Goal: Task Accomplishment & Management: Use online tool/utility

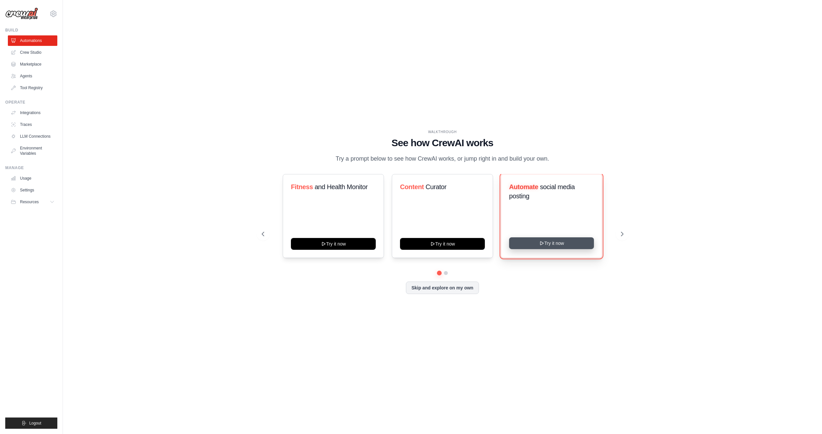
click at [562, 243] on button "Try it now" at bounding box center [551, 243] width 85 height 12
click at [422, 288] on button "Skip and explore on my own" at bounding box center [442, 287] width 73 height 12
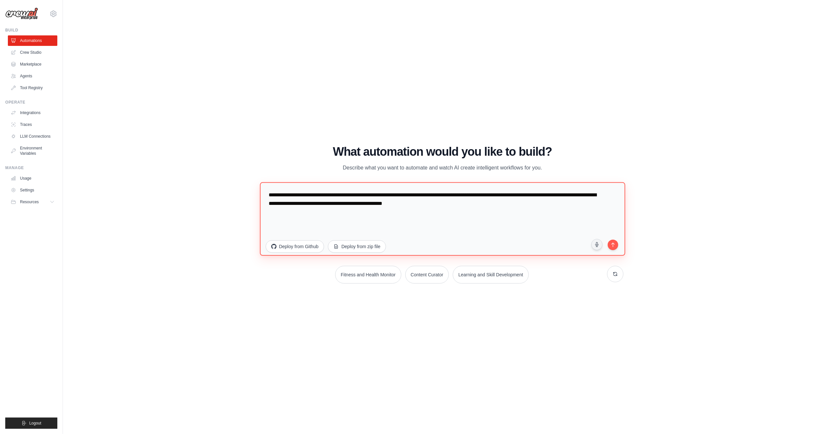
click at [453, 205] on textarea "**********" at bounding box center [442, 218] width 365 height 73
drag, startPoint x: 480, startPoint y: 207, endPoint x: 274, endPoint y: 184, distance: 207.1
click at [274, 184] on textarea "**********" at bounding box center [442, 218] width 365 height 73
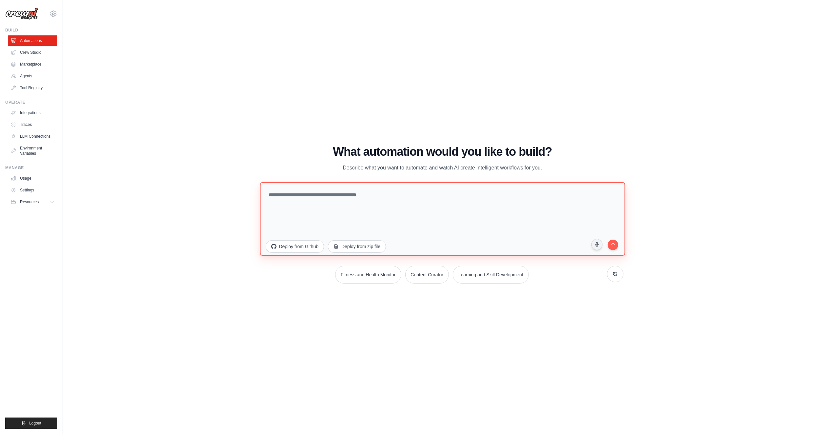
click at [374, 199] on textarea at bounding box center [442, 218] width 365 height 73
paste textarea "**********"
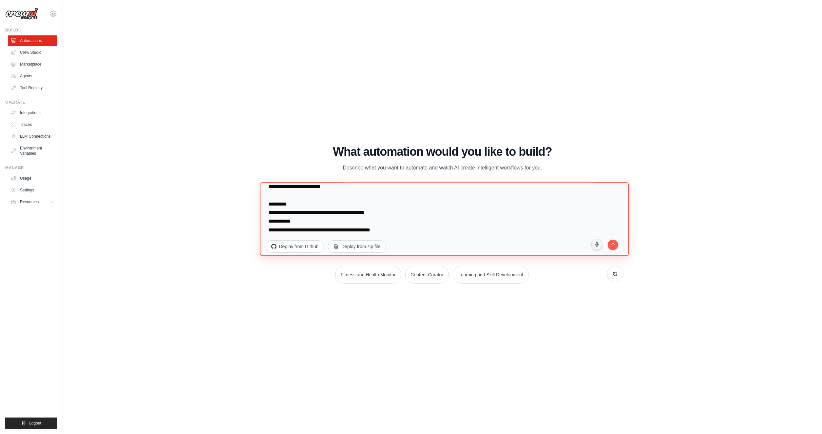
scroll to position [685, 0]
click at [355, 230] on textarea at bounding box center [444, 219] width 369 height 74
paste textarea "**********"
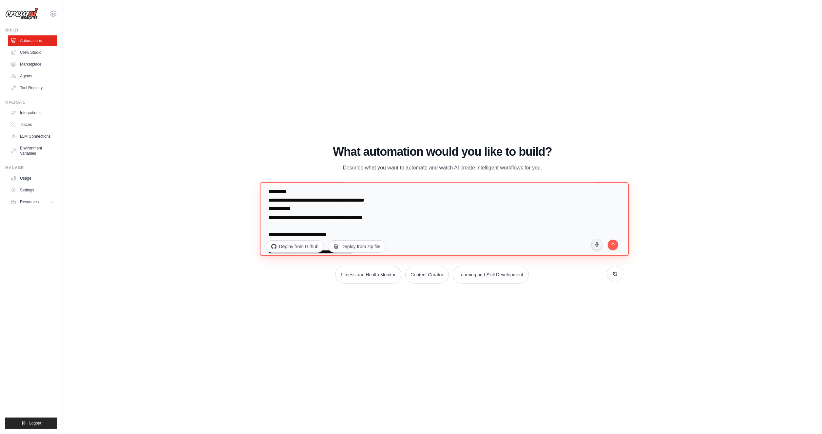
scroll to position [1792, 0]
type textarea "**********"
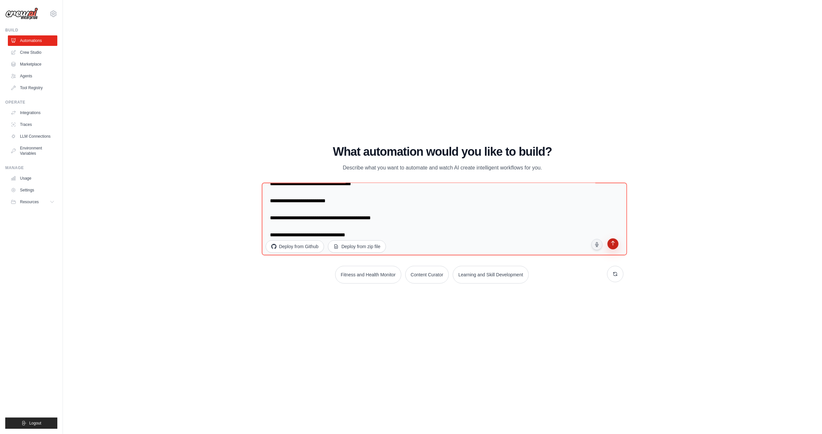
click at [614, 247] on button "submit" at bounding box center [613, 245] width 12 height 12
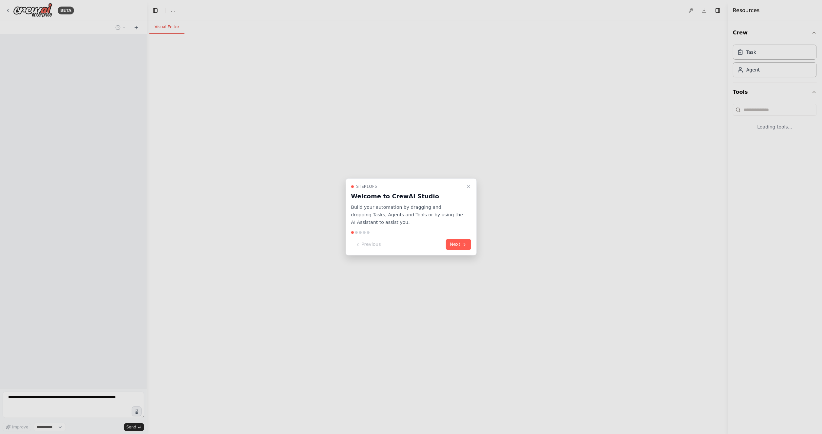
select select "****"
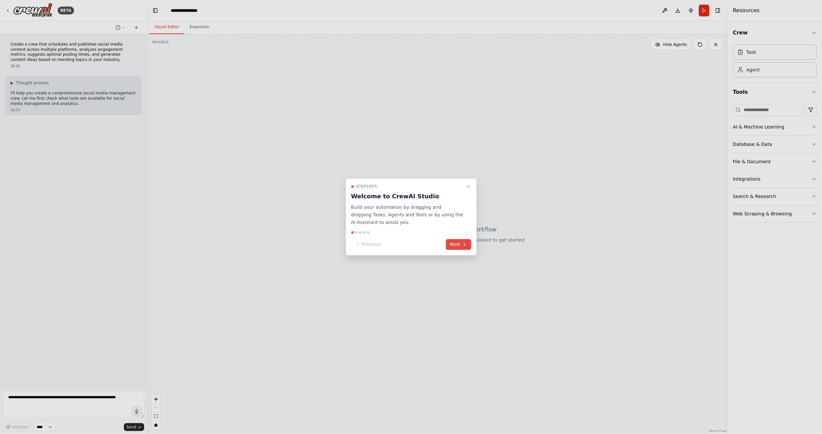
click at [455, 243] on button "Next" at bounding box center [458, 244] width 25 height 11
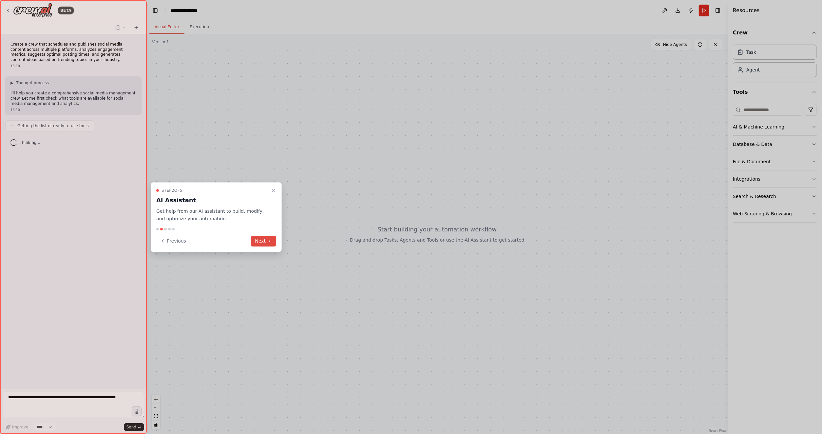
click at [262, 240] on button "Next" at bounding box center [263, 241] width 25 height 11
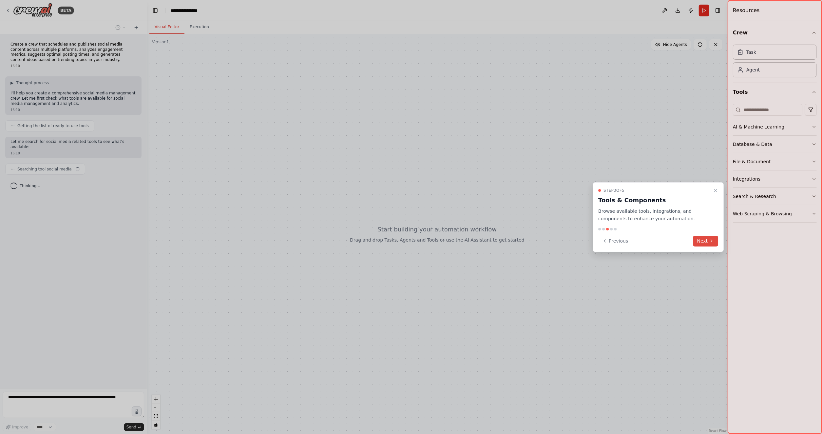
click at [710, 243] on icon at bounding box center [711, 240] width 5 height 5
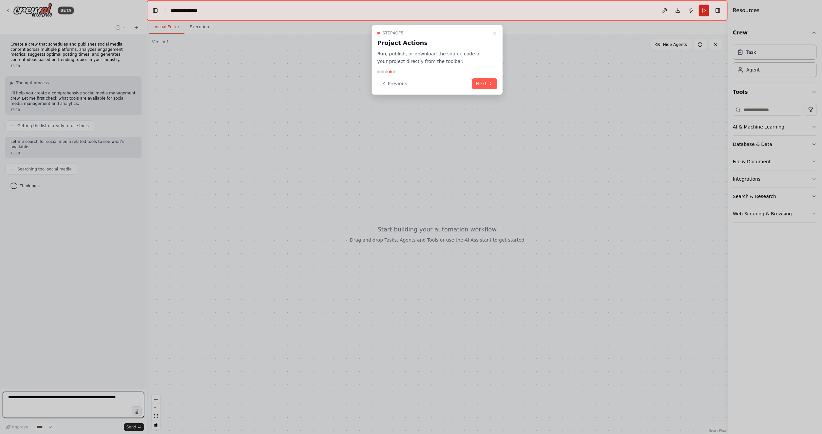
click at [498, 89] on div "Step 4 of 5 Project Actions Run, publish, or download the source code of your p…" at bounding box center [437, 60] width 131 height 70
click at [482, 82] on button "Next" at bounding box center [484, 83] width 25 height 11
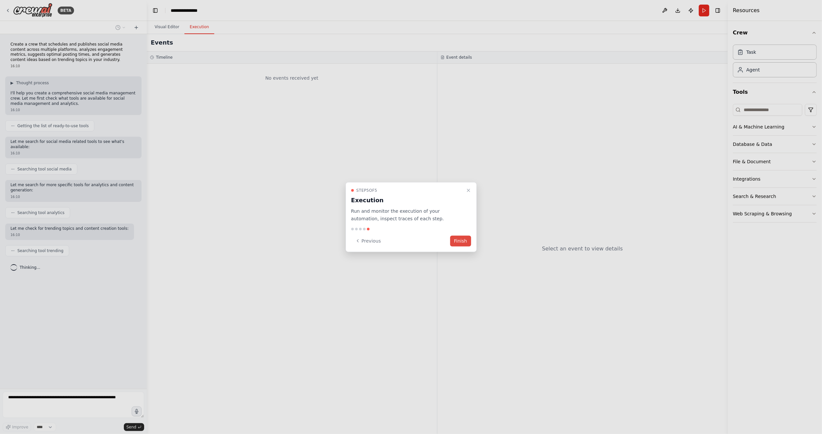
click at [460, 242] on button "Finish" at bounding box center [460, 240] width 21 height 11
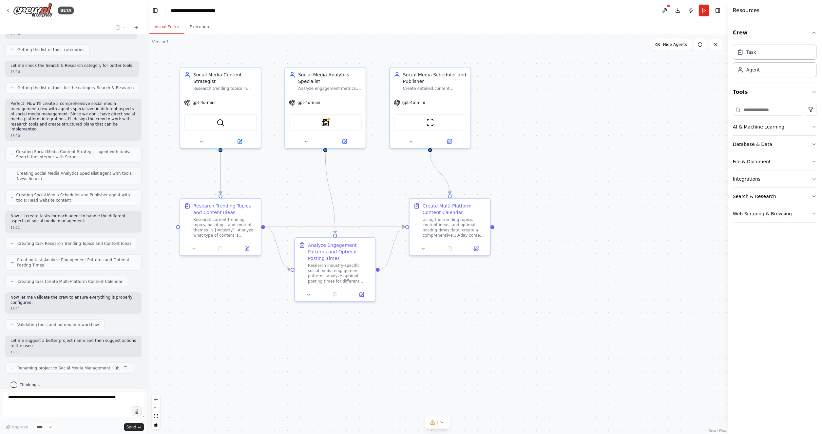
scroll to position [244, 0]
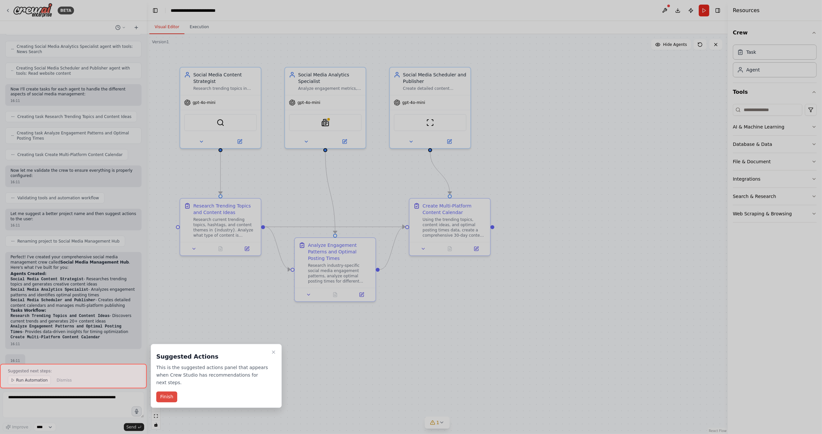
click at [165, 397] on button "Finish" at bounding box center [166, 397] width 21 height 11
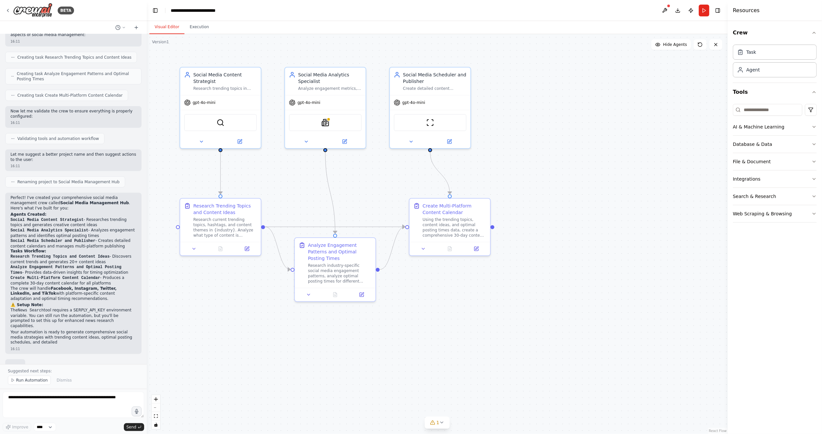
scroll to position [431, 0]
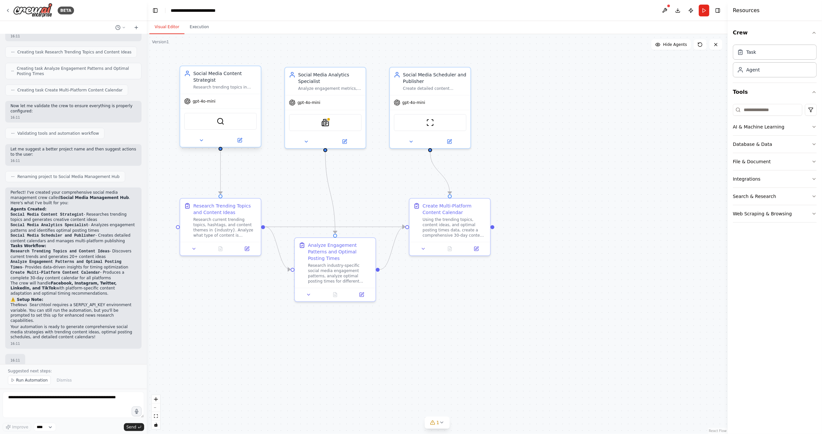
click at [228, 125] on div "SerperDevTool" at bounding box center [220, 121] width 73 height 17
click at [212, 110] on div "SerperDevTool" at bounding box center [220, 120] width 81 height 25
click at [219, 119] on img at bounding box center [221, 121] width 8 height 8
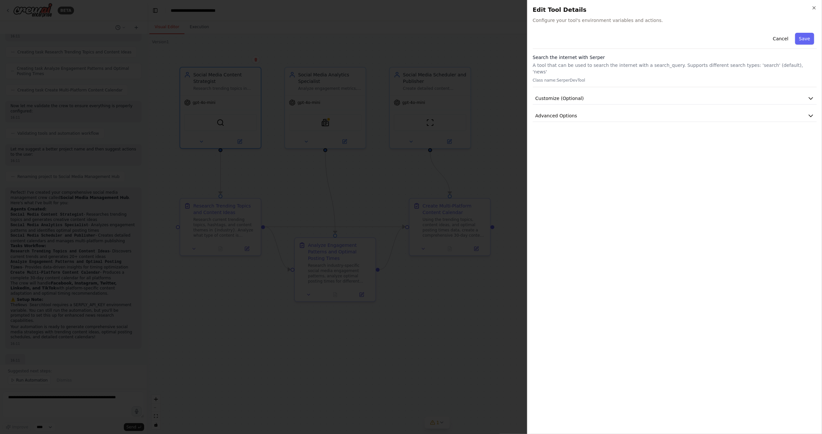
click at [814, 12] on h2 "Edit Tool Details" at bounding box center [675, 9] width 284 height 9
click at [814, 9] on icon "button" at bounding box center [814, 7] width 5 height 5
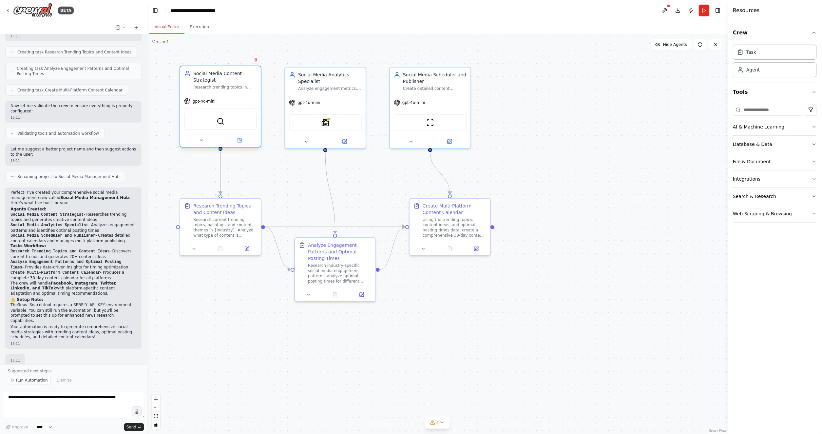
click at [235, 104] on div "gpt-4o-mini" at bounding box center [220, 101] width 81 height 14
click at [195, 138] on button at bounding box center [201, 140] width 37 height 8
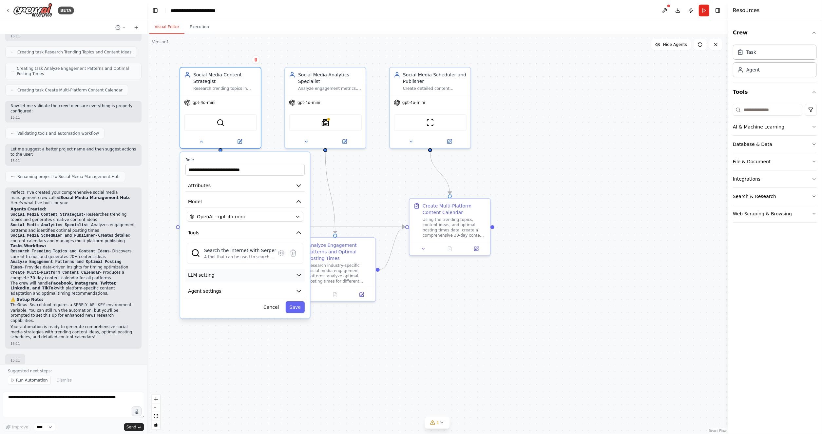
click at [299, 271] on button "LLM setting" at bounding box center [244, 275] width 119 height 12
click at [298, 185] on icon "button" at bounding box center [299, 185] width 7 height 7
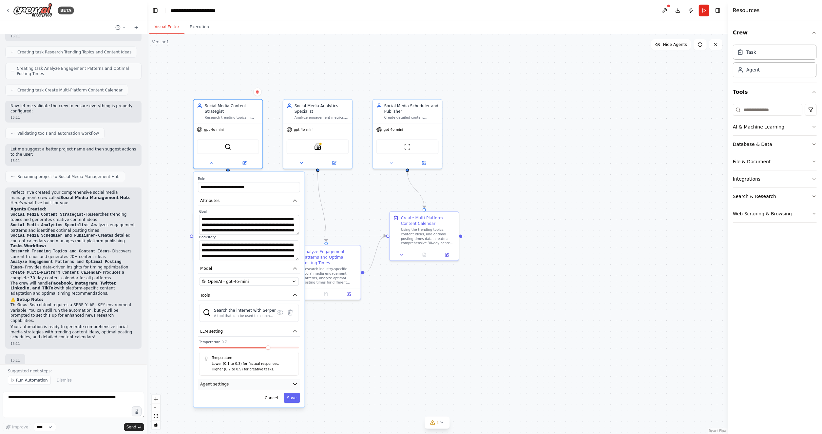
click at [297, 383] on icon "button" at bounding box center [295, 384] width 6 height 6
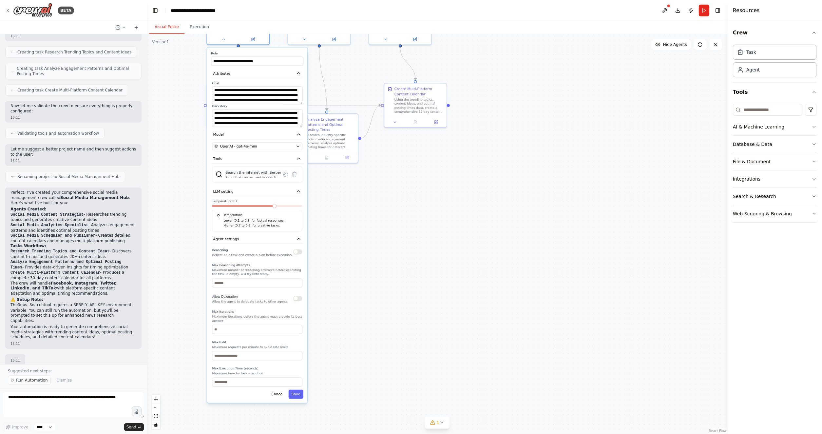
drag, startPoint x: 349, startPoint y: 367, endPoint x: 354, endPoint y: 216, distance: 151.2
click at [354, 216] on div ".deletable-edge-delete-btn { width: 20px; height: 20px; border: 0px solid #ffff…" at bounding box center [437, 234] width 581 height 400
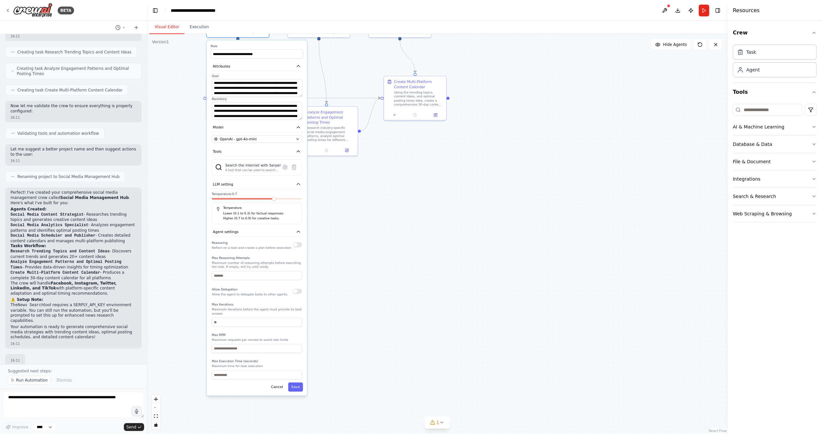
click at [354, 216] on div ".deletable-edge-delete-btn { width: 20px; height: 20px; border: 0px solid #ffff…" at bounding box center [437, 234] width 581 height 400
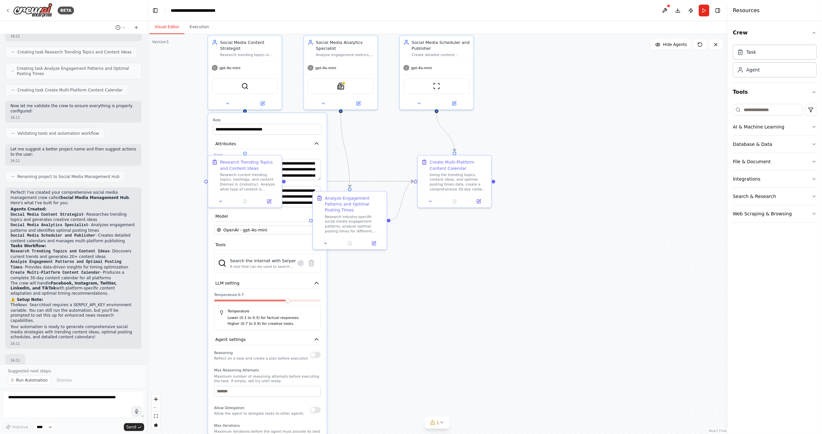
drag, startPoint x: 310, startPoint y: 265, endPoint x: 353, endPoint y: 377, distance: 119.8
click at [353, 377] on div ".deletable-edge-delete-btn { width: 20px; height: 20px; border: 0px solid #ffff…" at bounding box center [437, 234] width 581 height 400
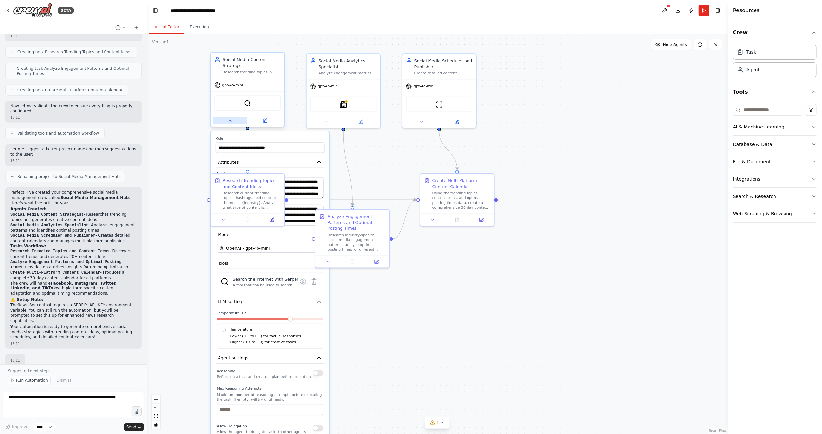
click at [228, 119] on icon at bounding box center [230, 120] width 5 height 5
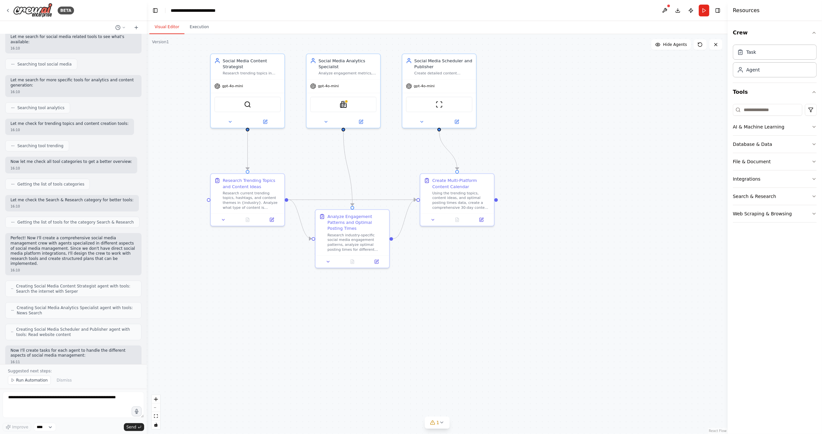
scroll to position [0, 0]
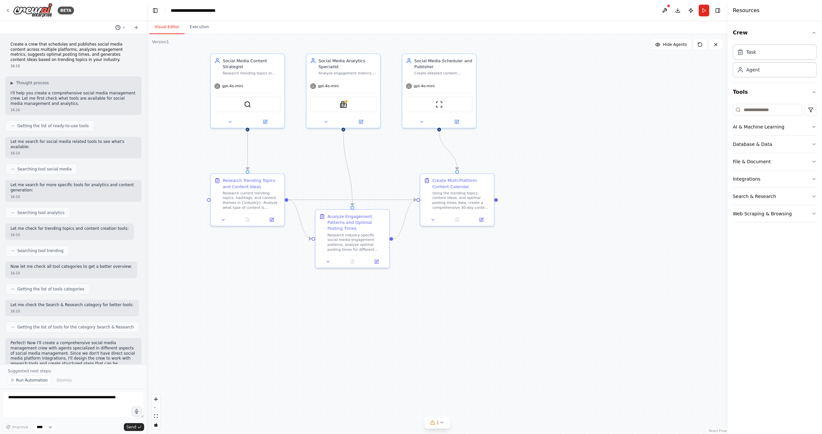
click at [124, 28] on icon at bounding box center [124, 28] width 4 height 4
click at [124, 28] on div at bounding box center [73, 217] width 147 height 434
click at [6, 10] on icon at bounding box center [7, 10] width 5 height 5
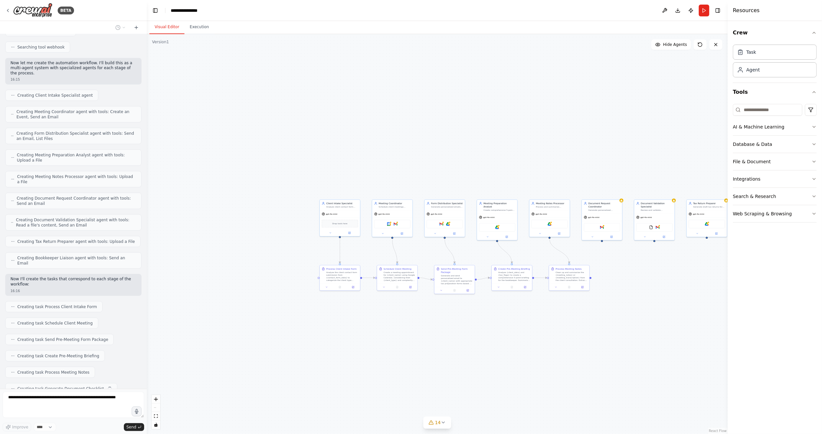
scroll to position [879, 0]
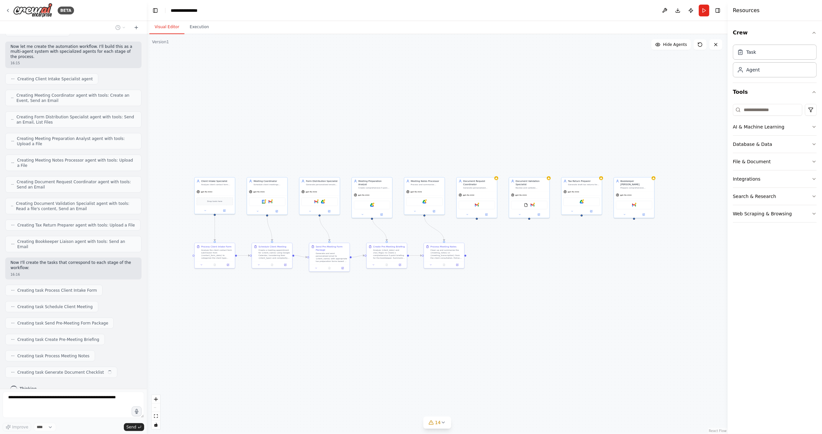
drag, startPoint x: 537, startPoint y: 306, endPoint x: 412, endPoint y: 284, distance: 127.2
click at [412, 284] on div ".deletable-edge-delete-btn { width: 20px; height: 20px; border: 0px solid #ffff…" at bounding box center [437, 234] width 581 height 400
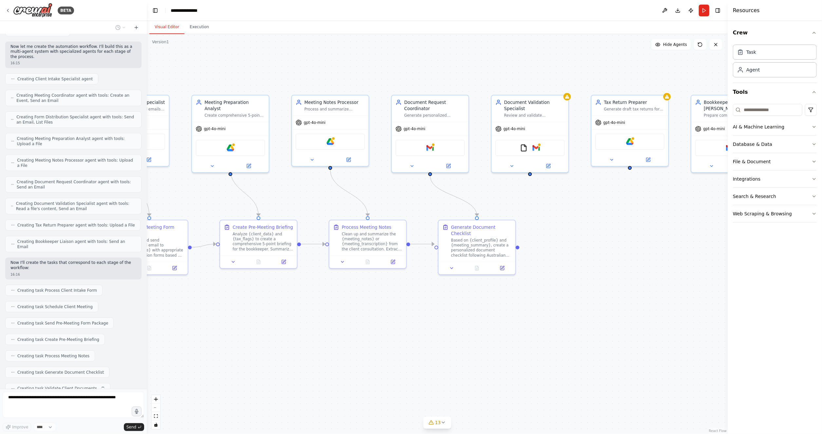
scroll to position [896, 0]
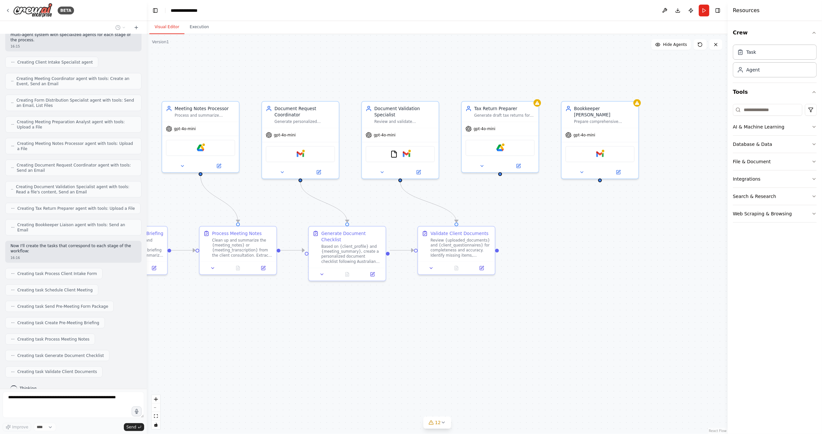
drag, startPoint x: 557, startPoint y: 319, endPoint x: 431, endPoint y: 329, distance: 126.6
click at [431, 329] on div ".deletable-edge-delete-btn { width: 20px; height: 20px; border: 0px solid #ffff…" at bounding box center [437, 234] width 581 height 400
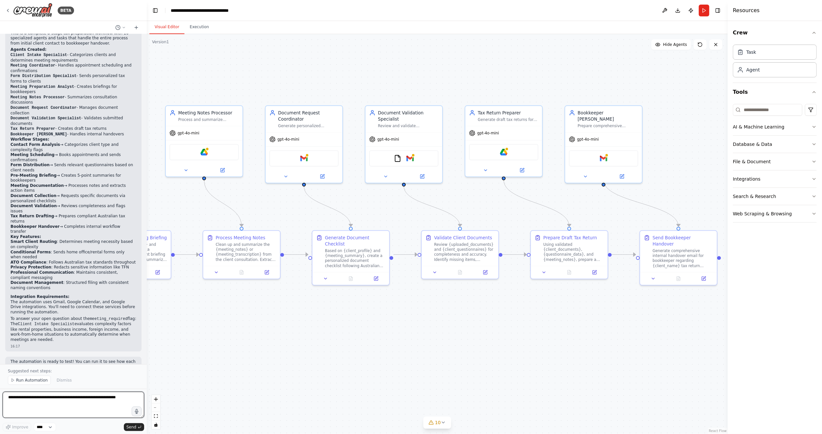
scroll to position [1365, 0]
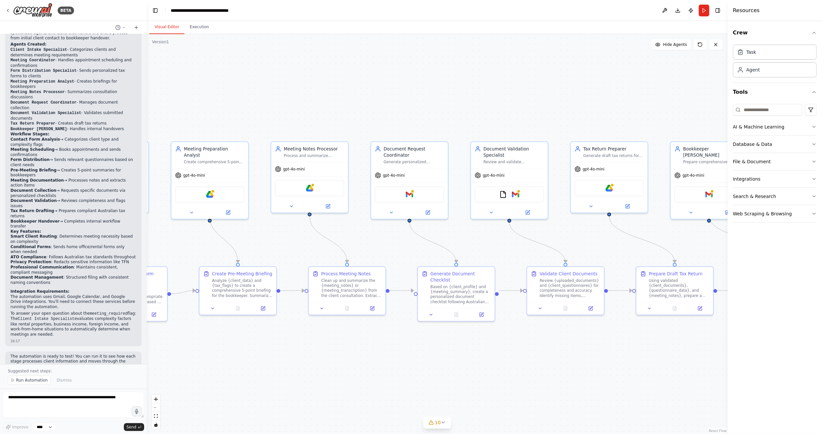
drag, startPoint x: 180, startPoint y: 307, endPoint x: 332, endPoint y: 359, distance: 159.8
click at [332, 359] on div ".deletable-edge-delete-btn { width: 20px; height: 20px; border: 0px solid #ffff…" at bounding box center [437, 234] width 581 height 400
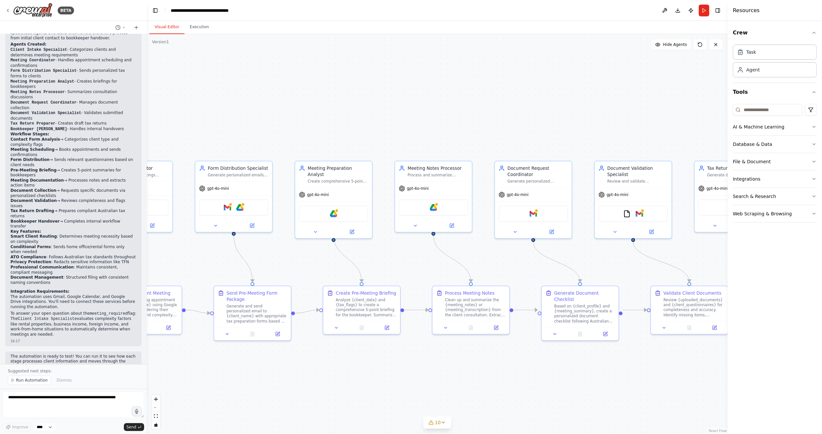
drag, startPoint x: 256, startPoint y: 351, endPoint x: 339, endPoint y: 356, distance: 83.4
click at [339, 356] on div ".deletable-edge-delete-btn { width: 20px; height: 20px; border: 0px solid #ffff…" at bounding box center [437, 234] width 581 height 400
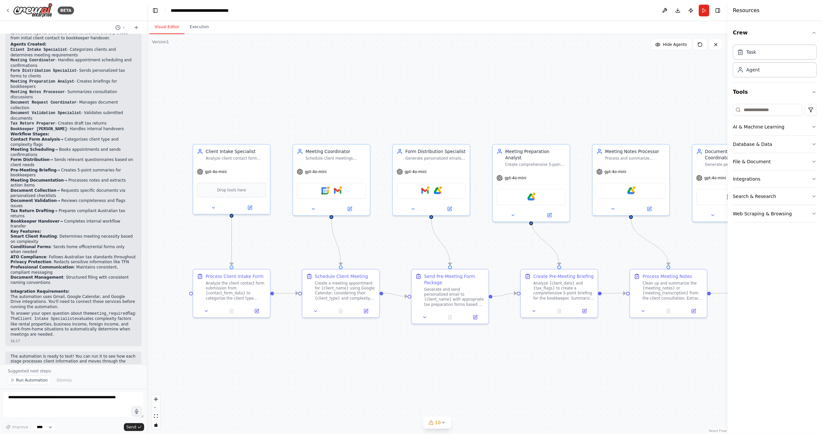
drag, startPoint x: 284, startPoint y: 354, endPoint x: 486, endPoint y: 337, distance: 202.6
click at [486, 337] on div ".deletable-edge-delete-btn { width: 20px; height: 20px; border: 0px solid #ffff…" at bounding box center [437, 234] width 581 height 400
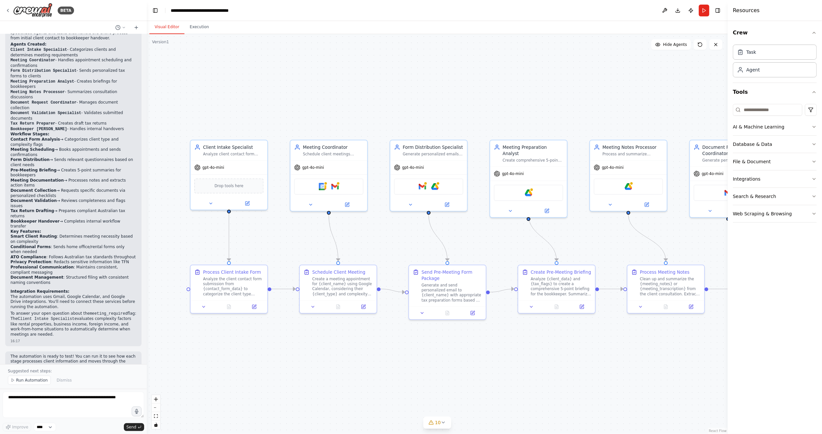
drag, startPoint x: 220, startPoint y: 352, endPoint x: 194, endPoint y: 345, distance: 26.1
click at [194, 345] on div ".deletable-edge-delete-btn { width: 20px; height: 20px; border: 0px solid #ffff…" at bounding box center [437, 234] width 581 height 400
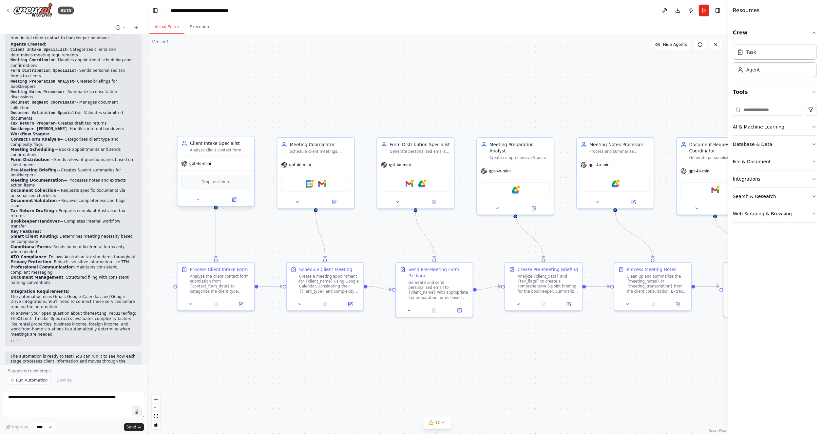
click at [222, 185] on span "Drop tools here" at bounding box center [216, 182] width 29 height 6
click at [207, 178] on div "Drop tools here" at bounding box center [215, 182] width 69 height 15
click at [236, 200] on icon at bounding box center [234, 199] width 5 height 5
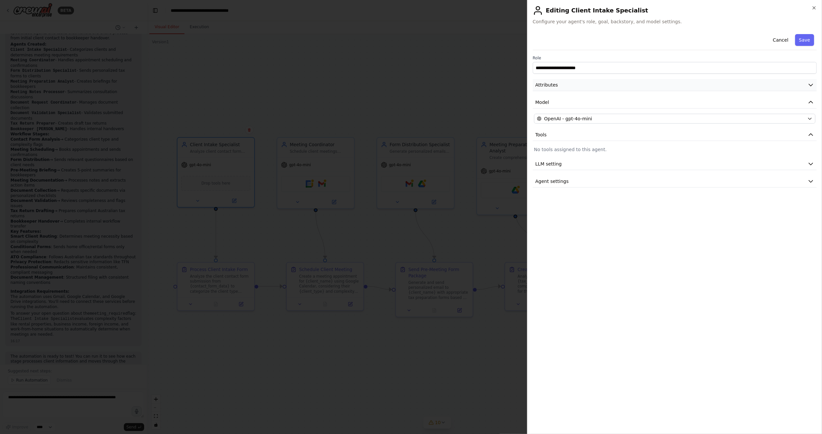
click at [626, 84] on button "Attributes" at bounding box center [675, 85] width 284 height 12
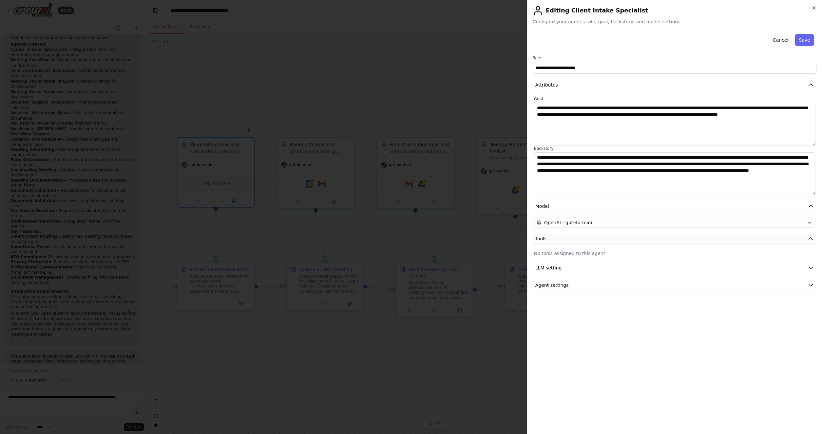
click at [650, 236] on button "Tools" at bounding box center [675, 239] width 284 height 12
click at [640, 268] on button "LLM setting" at bounding box center [675, 268] width 284 height 12
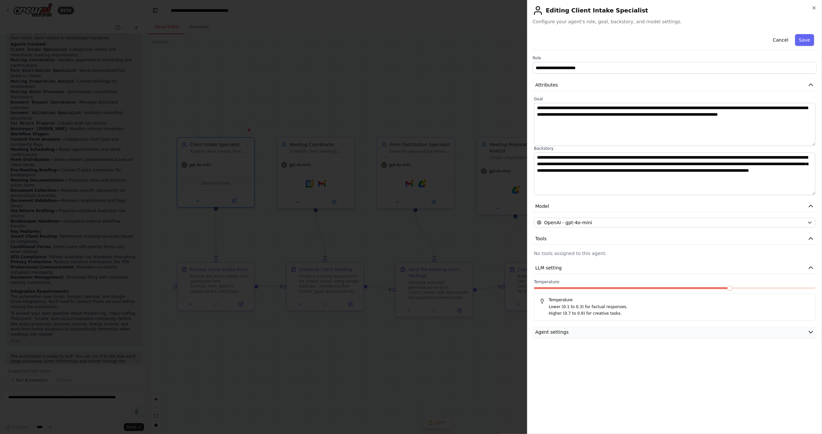
click at [639, 327] on button "Agent settings" at bounding box center [675, 332] width 284 height 12
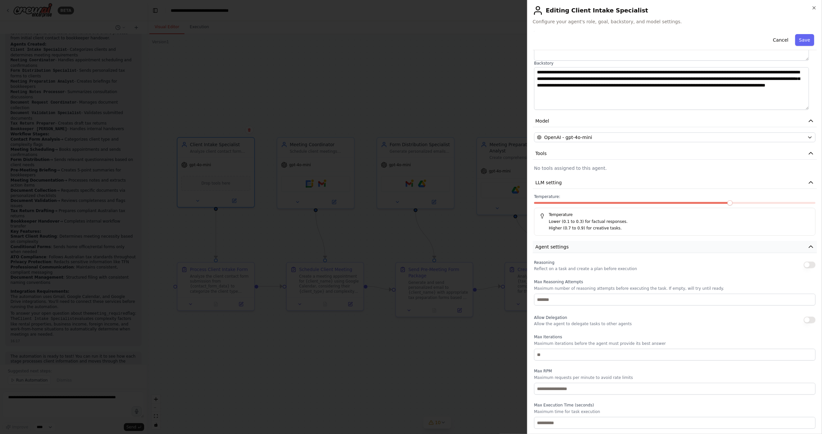
scroll to position [0, 0]
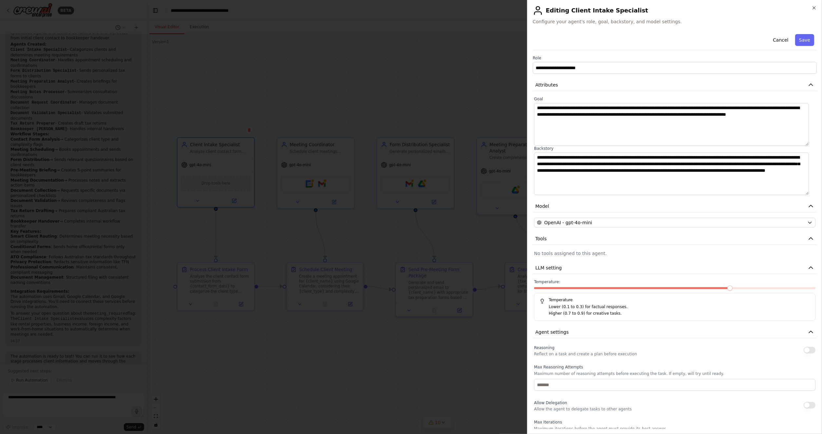
click at [818, 8] on div "**********" at bounding box center [674, 217] width 295 height 434
click at [810, 8] on h2 "Editing Client Intake Specialist" at bounding box center [675, 10] width 284 height 10
click at [811, 8] on h2 "Editing Client Intake Specialist" at bounding box center [675, 10] width 284 height 10
click at [812, 7] on icon "button" at bounding box center [814, 7] width 5 height 5
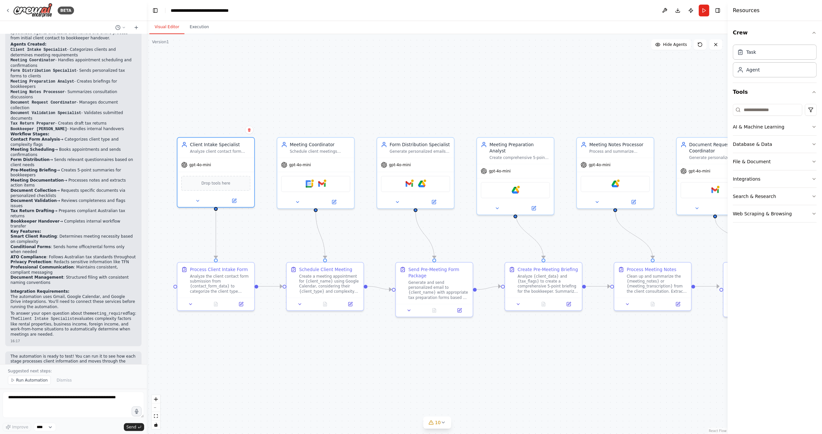
click at [631, 93] on div ".deletable-edge-delete-btn { width: 20px; height: 20px; border: 0px solid #ffff…" at bounding box center [437, 234] width 581 height 400
click at [773, 115] on input at bounding box center [767, 110] width 69 height 12
click at [808, 113] on html "BETA i want to build the automation agent, below is the requirement, so please …" at bounding box center [411, 217] width 822 height 434
click at [817, 129] on icon "button" at bounding box center [814, 126] width 5 height 5
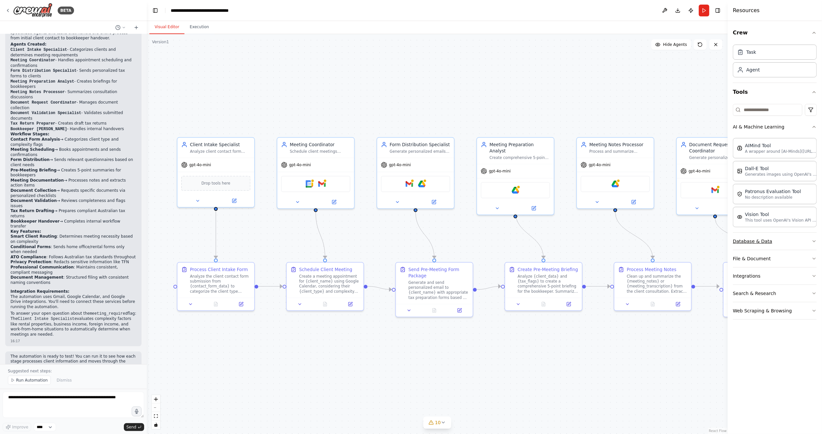
click at [815, 242] on icon "button" at bounding box center [814, 241] width 5 height 5
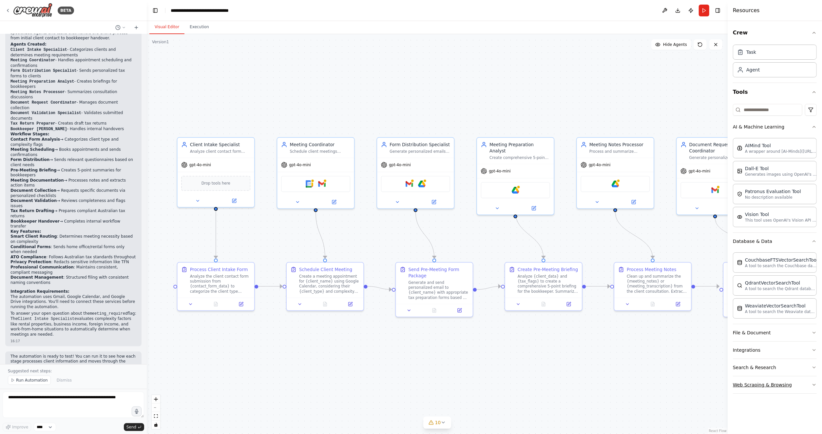
click at [808, 388] on button "Web Scraping & Browsing" at bounding box center [775, 384] width 84 height 17
click at [804, 366] on button "Search & Research" at bounding box center [775, 367] width 84 height 17
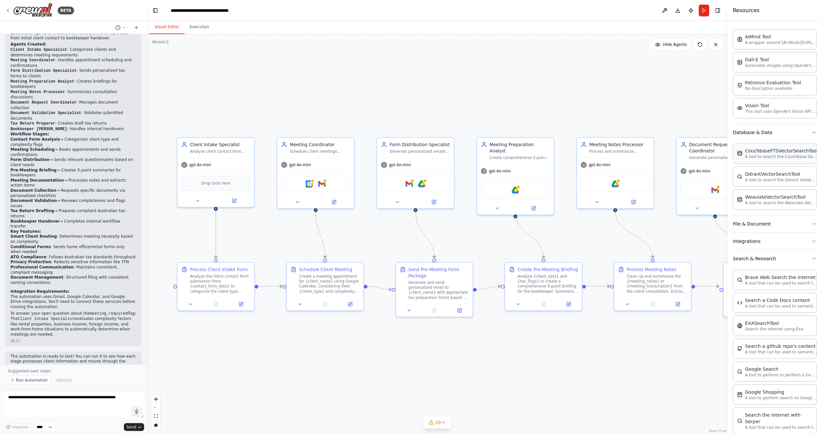
scroll to position [121, 0]
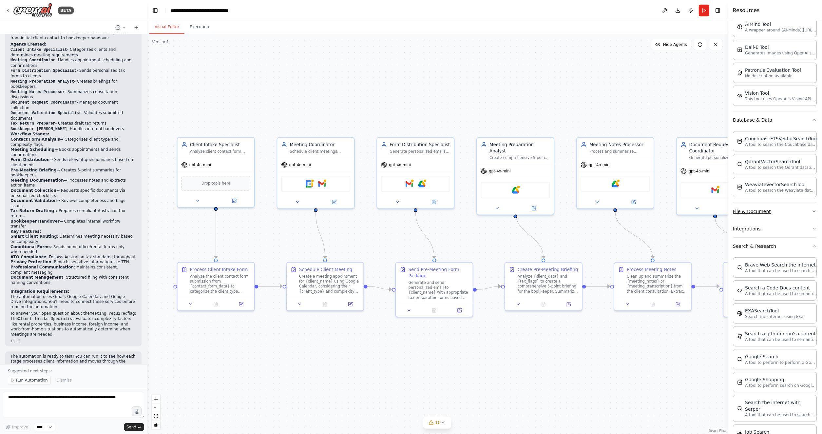
click at [799, 212] on button "File & Document" at bounding box center [775, 211] width 84 height 17
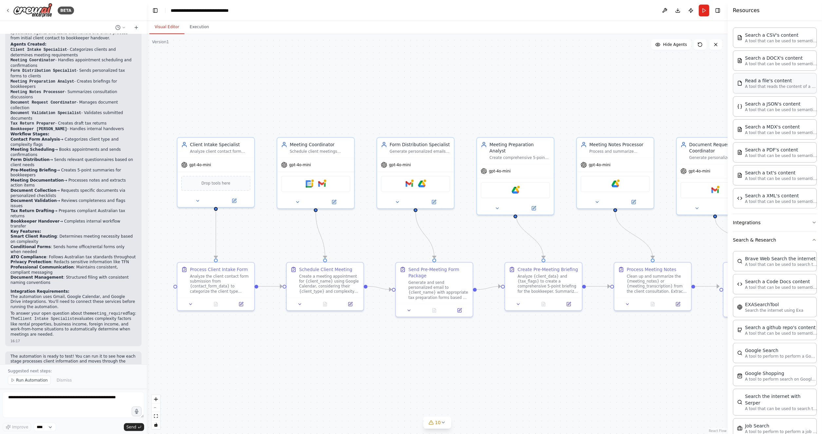
scroll to position [318, 0]
click at [777, 225] on button "Integrations" at bounding box center [775, 220] width 84 height 17
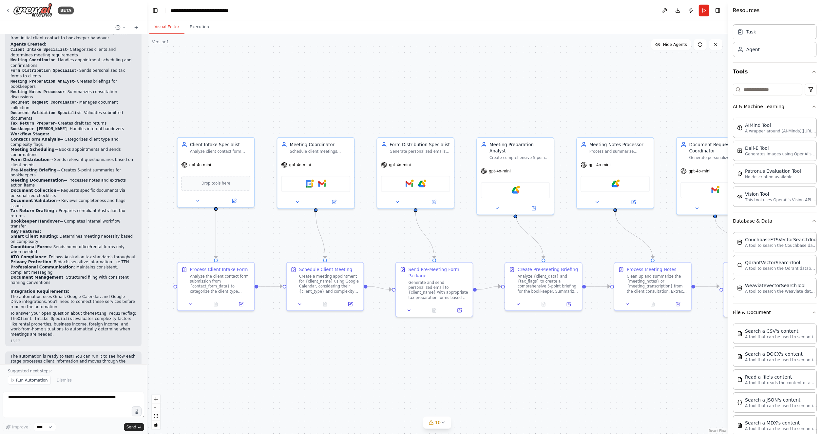
scroll to position [0, 0]
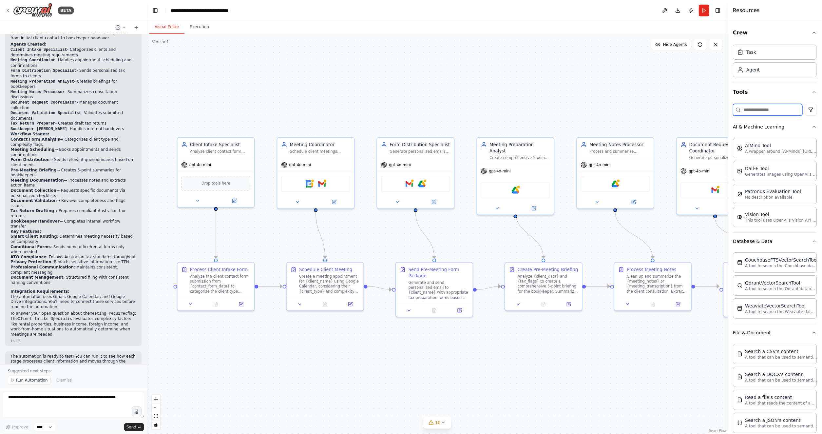
click at [765, 107] on input at bounding box center [767, 110] width 69 height 12
type input "****"
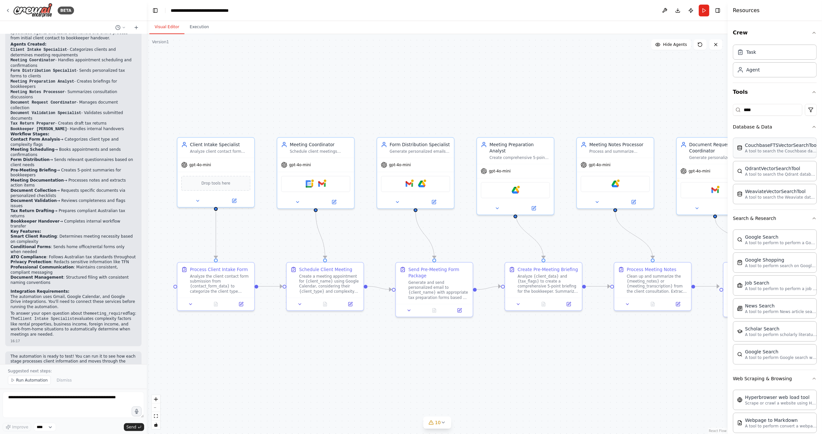
click at [767, 149] on p "A tool to search the Couchbase database for relevant information on internal do…" at bounding box center [781, 150] width 72 height 5
click at [216, 182] on img at bounding box center [216, 183] width 8 height 8
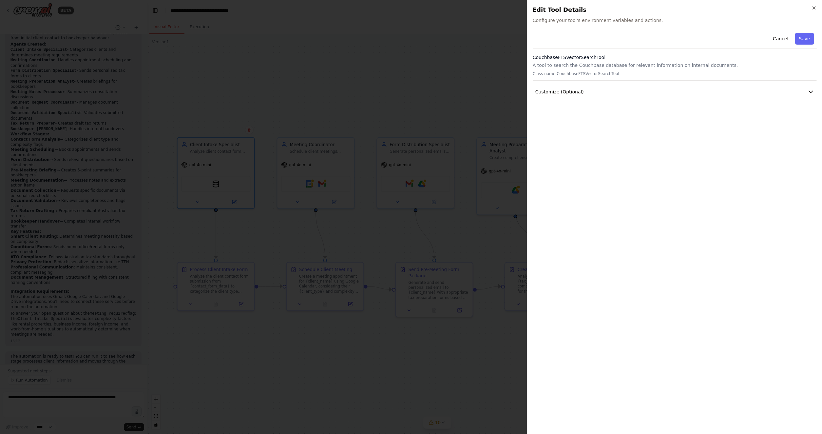
click at [622, 99] on div "Cancel Save CouchbaseFTSVectorSearchTool A tool to search the Couchbase databas…" at bounding box center [675, 229] width 284 height 398
click at [628, 91] on button "Customize (Optional)" at bounding box center [675, 92] width 284 height 12
click at [628, 90] on button "Customize (Optional)" at bounding box center [675, 92] width 284 height 12
click at [814, 8] on icon "button" at bounding box center [814, 8] width 3 height 3
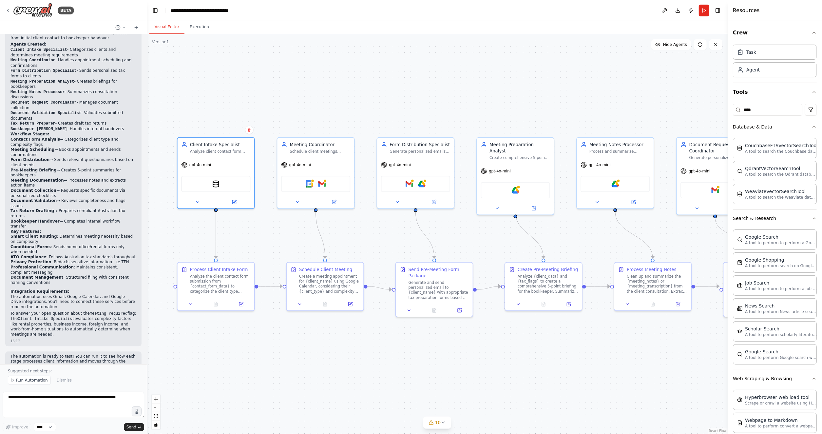
click at [541, 108] on div ".deletable-edge-delete-btn { width: 20px; height: 20px; border: 0px solid #ffff…" at bounding box center [437, 234] width 581 height 400
click at [766, 66] on div "Agent" at bounding box center [775, 69] width 84 height 15
click at [767, 51] on div "Task" at bounding box center [775, 51] width 84 height 15
click at [760, 114] on input "****" at bounding box center [767, 110] width 69 height 12
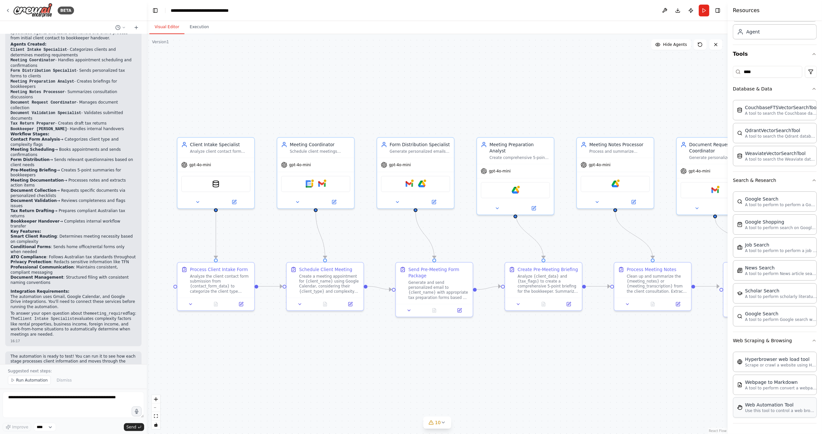
click at [776, 413] on p "Use this tool to control a web browser and interact with websites using natural…" at bounding box center [781, 410] width 72 height 5
click at [219, 184] on div "CouchbaseFTSVectorSearchTool" at bounding box center [215, 183] width 69 height 16
click at [218, 184] on img at bounding box center [216, 183] width 8 height 8
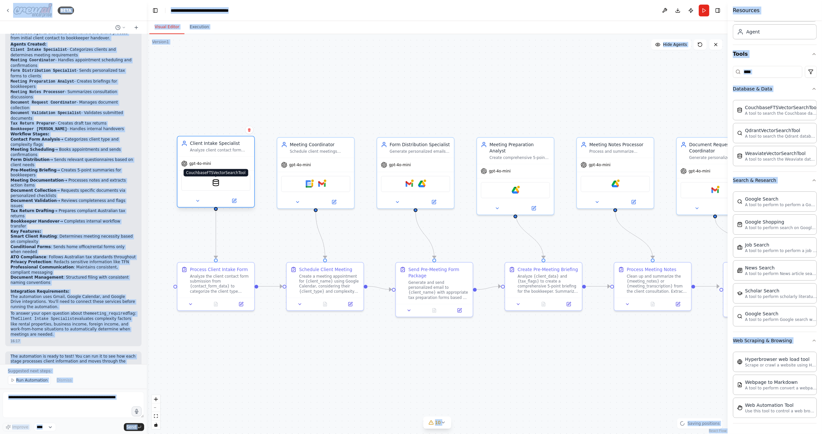
click at [218, 184] on img at bounding box center [216, 183] width 8 height 8
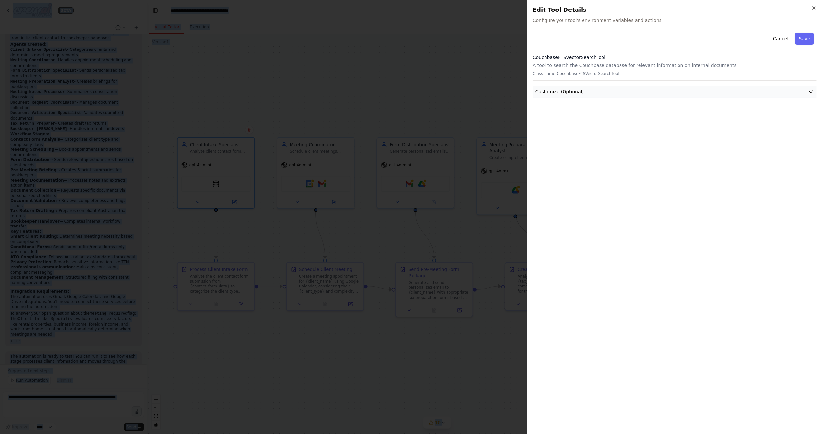
click at [815, 89] on button "Customize (Optional)" at bounding box center [675, 92] width 284 height 12
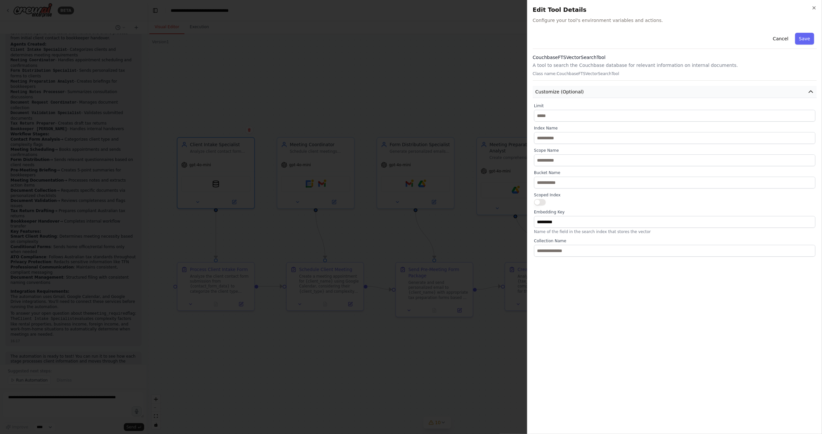
click at [815, 89] on button "Customize (Optional)" at bounding box center [675, 92] width 284 height 12
click at [788, 41] on button "Cancel" at bounding box center [780, 39] width 23 height 12
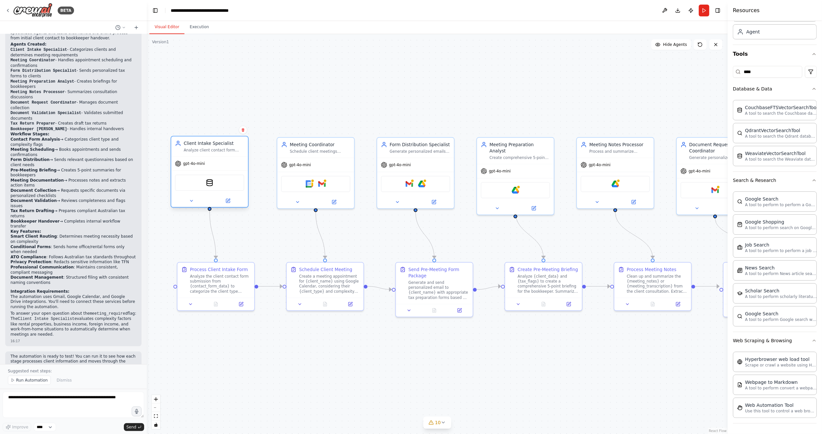
drag, startPoint x: 218, startPoint y: 183, endPoint x: 215, endPoint y: 182, distance: 3.4
click at [215, 182] on div "CouchbaseFTSVectorSearchTool" at bounding box center [209, 183] width 69 height 16
click at [366, 95] on div ".deletable-edge-delete-btn { width: 20px; height: 20px; border: 0px solid #ffff…" at bounding box center [437, 234] width 581 height 400
click at [209, 182] on img at bounding box center [210, 183] width 8 height 8
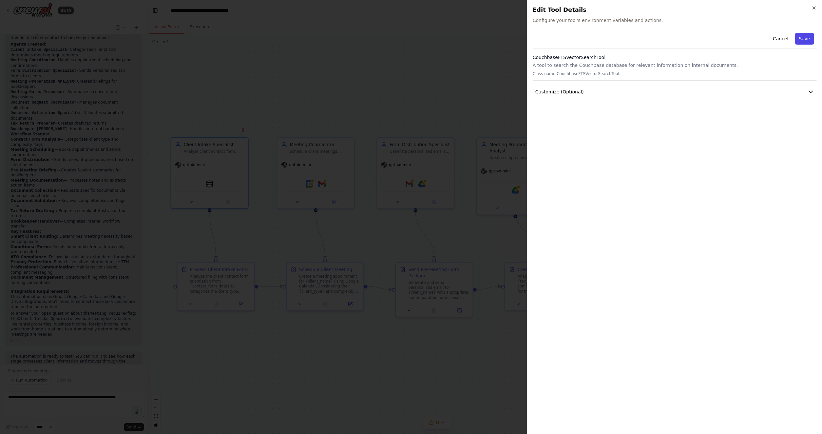
click at [802, 41] on button "Save" at bounding box center [804, 39] width 19 height 12
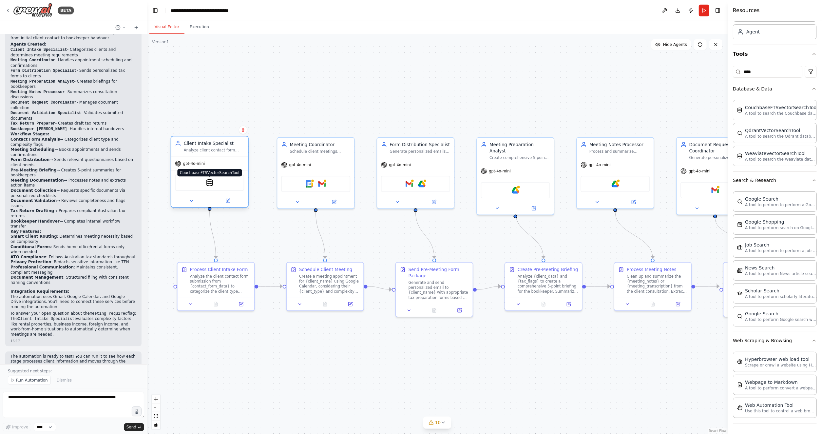
click at [208, 180] on img at bounding box center [210, 183] width 8 height 8
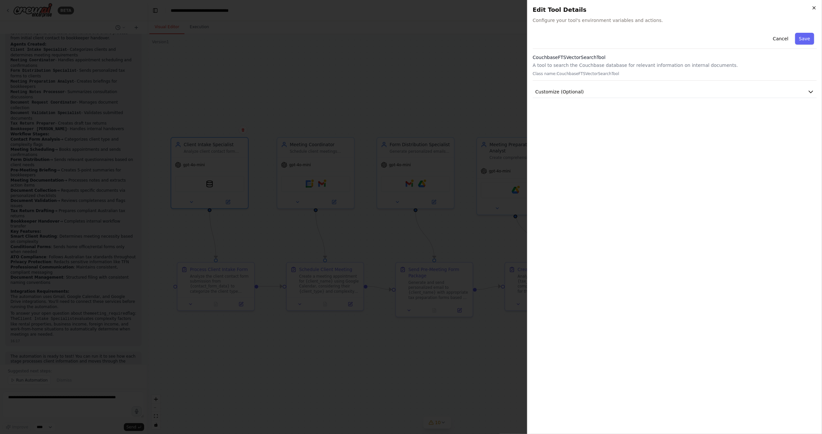
click at [813, 9] on icon "button" at bounding box center [814, 7] width 5 height 5
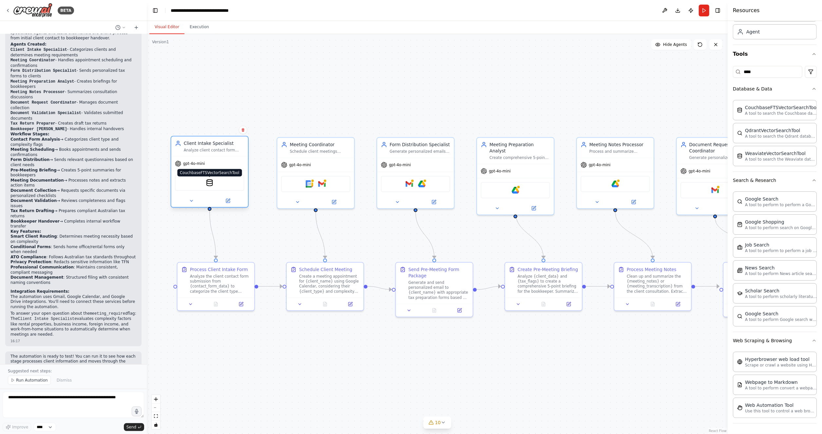
click at [208, 184] on img at bounding box center [210, 183] width 8 height 8
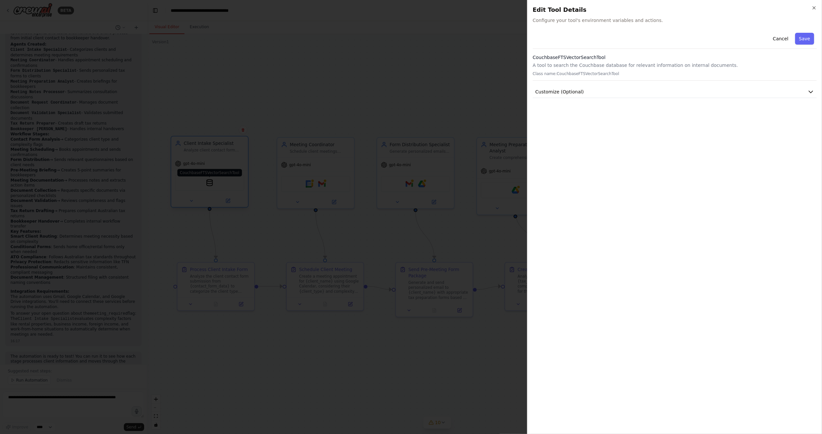
click at [208, 184] on div at bounding box center [411, 217] width 822 height 434
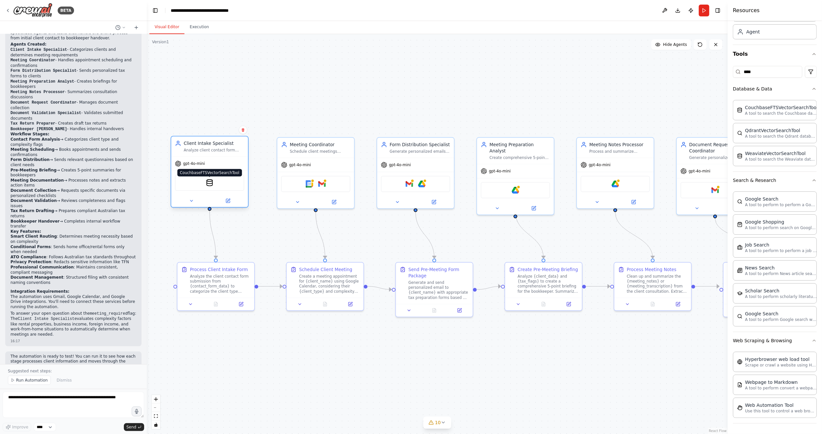
click at [208, 184] on img at bounding box center [210, 183] width 8 height 8
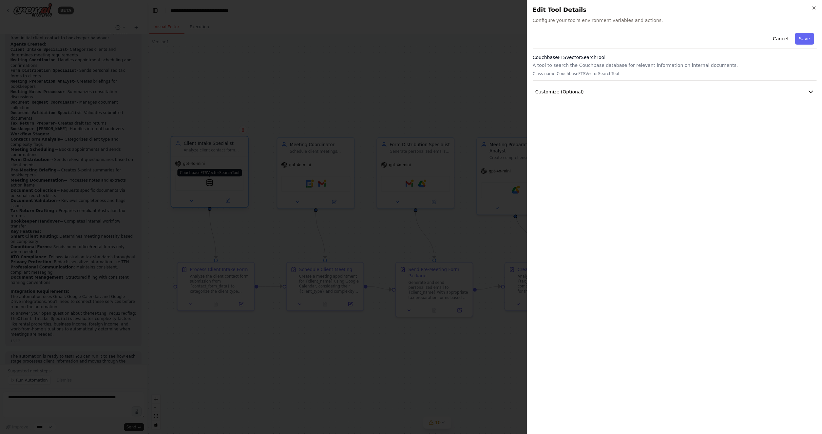
click at [208, 184] on div at bounding box center [411, 217] width 822 height 434
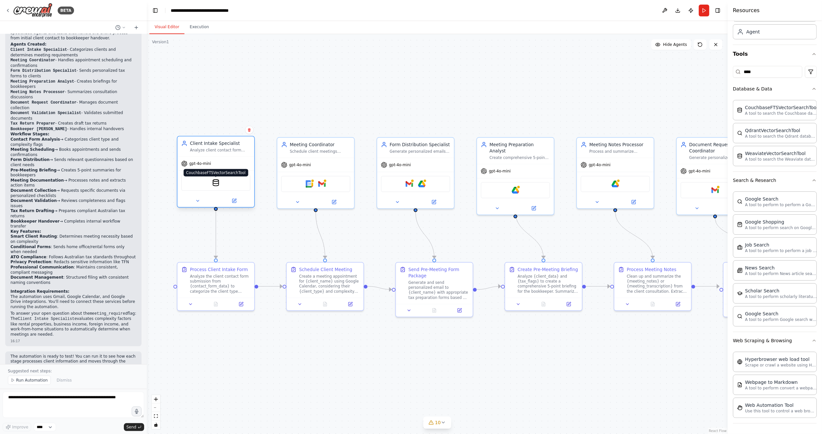
drag, startPoint x: 208, startPoint y: 184, endPoint x: 213, endPoint y: 184, distance: 4.6
click at [213, 184] on img at bounding box center [216, 183] width 8 height 8
click at [216, 183] on img at bounding box center [216, 183] width 8 height 8
drag, startPoint x: 216, startPoint y: 183, endPoint x: 242, endPoint y: 157, distance: 36.6
click at [234, 204] on button at bounding box center [234, 201] width 35 height 8
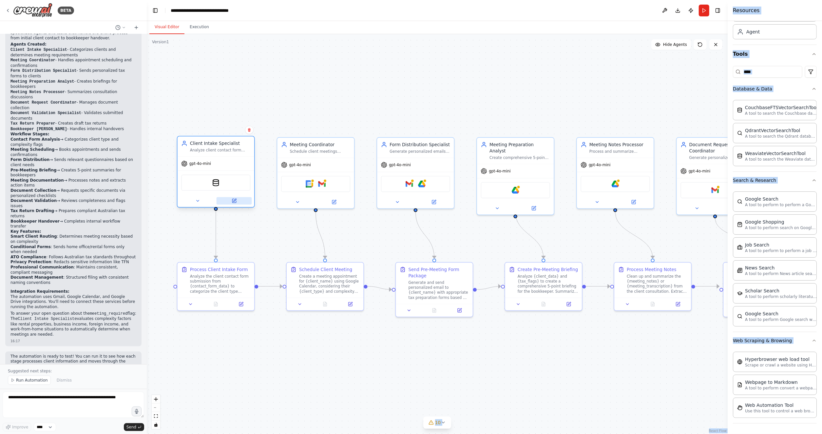
click at [234, 203] on button at bounding box center [234, 201] width 35 height 8
click at [234, 202] on icon at bounding box center [234, 201] width 4 height 4
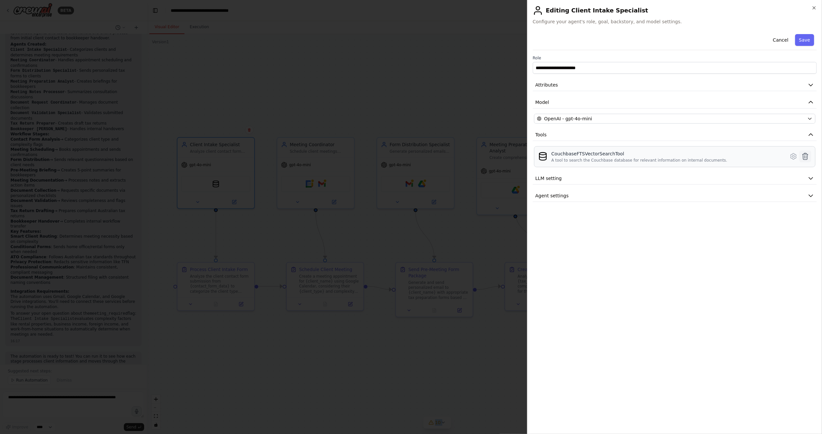
click at [805, 156] on icon at bounding box center [806, 156] width 8 height 8
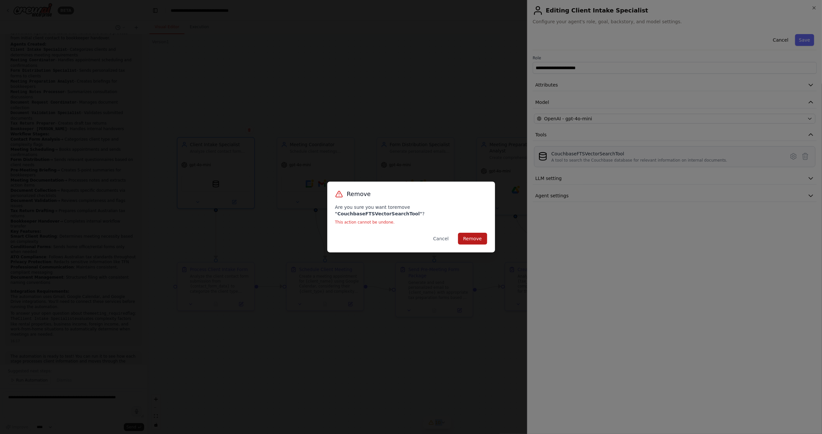
click at [468, 233] on button "Remove" at bounding box center [472, 239] width 29 height 12
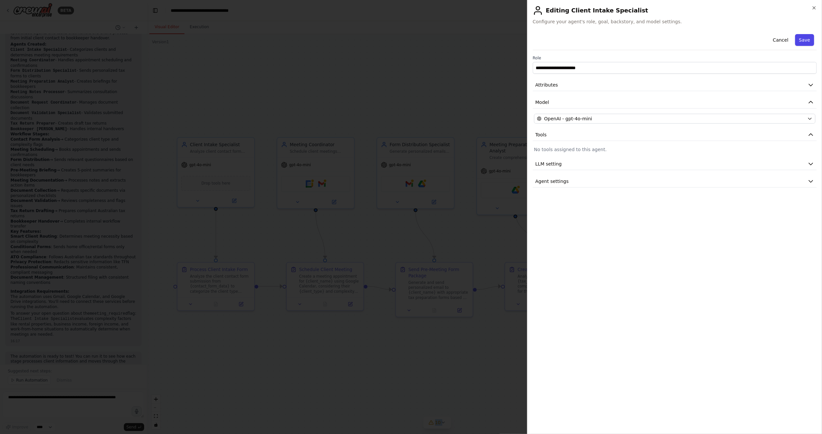
click at [806, 43] on button "Save" at bounding box center [804, 40] width 19 height 12
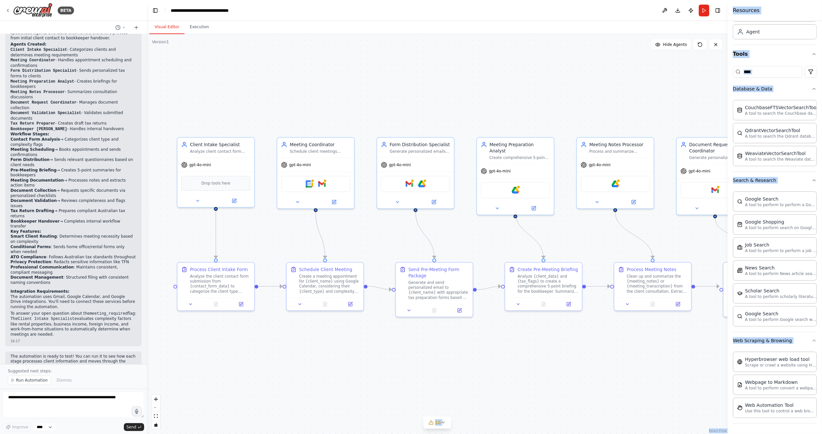
click at [627, 105] on div ".deletable-edge-delete-btn { width: 20px; height: 20px; border: 0px solid #ffff…" at bounding box center [437, 234] width 581 height 400
click at [620, 58] on div ".deletable-edge-delete-btn { width: 20px; height: 20px; border: 0px solid #ffff…" at bounding box center [437, 234] width 581 height 400
click at [503, 123] on div ".deletable-edge-delete-btn { width: 20px; height: 20px; border: 0px solid #ffff…" at bounding box center [437, 234] width 581 height 400
click at [497, 378] on div ".deletable-edge-delete-btn { width: 20px; height: 20px; border: 0px solid #ffff…" at bounding box center [437, 234] width 581 height 400
click at [362, 63] on div ".deletable-edge-delete-btn { width: 20px; height: 20px; border: 0px solid #ffff…" at bounding box center [437, 234] width 581 height 400
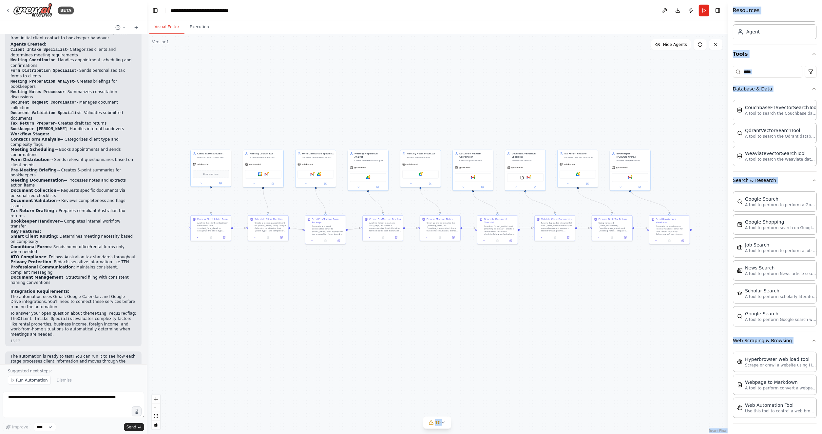
drag, startPoint x: 387, startPoint y: 92, endPoint x: 313, endPoint y: 134, distance: 85.0
click at [313, 134] on div ".deletable-edge-delete-btn { width: 20px; height: 20px; border: 0px solid #ffff…" at bounding box center [437, 234] width 581 height 400
click at [362, 107] on div ".deletable-edge-delete-btn { width: 20px; height: 20px; border: 0px solid #ffff…" at bounding box center [437, 234] width 581 height 400
click at [786, 18] on div "Resources" at bounding box center [775, 10] width 94 height 21
click at [282, 102] on div ".deletable-edge-delete-btn { width: 20px; height: 20px; border: 0px solid #ffff…" at bounding box center [437, 234] width 581 height 400
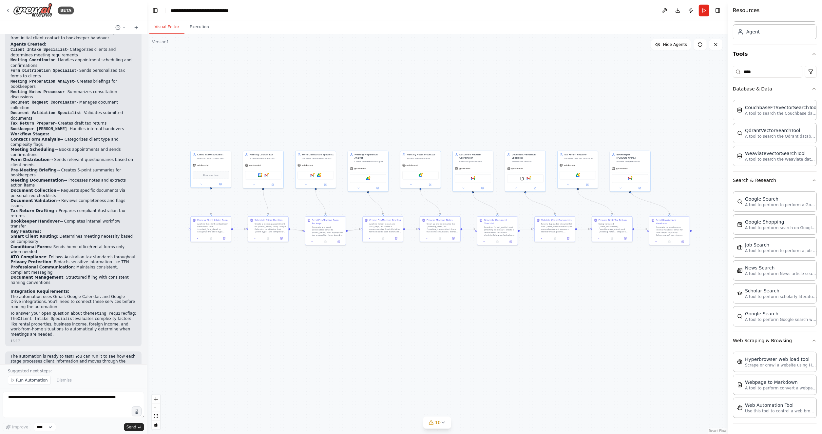
click at [282, 102] on div ".deletable-edge-delete-btn { width: 20px; height: 20px; border: 0px solid #ffff…" at bounding box center [437, 234] width 581 height 400
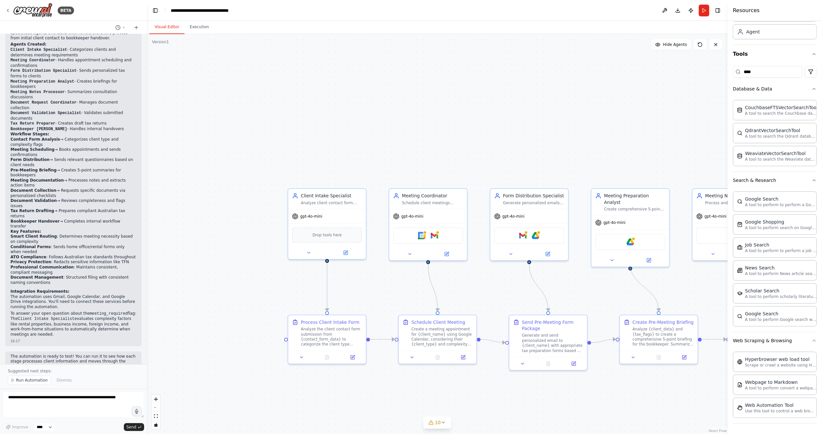
drag, startPoint x: 244, startPoint y: 153, endPoint x: 426, endPoint y: 144, distance: 182.8
click at [426, 144] on div ".deletable-edge-delete-btn { width: 20px; height: 20px; border: 0px solid #ffff…" at bounding box center [437, 234] width 581 height 400
drag, startPoint x: 117, startPoint y: 400, endPoint x: 28, endPoint y: 395, distance: 89.3
click at [28, 395] on textarea at bounding box center [74, 405] width 142 height 26
paste textarea "**********"
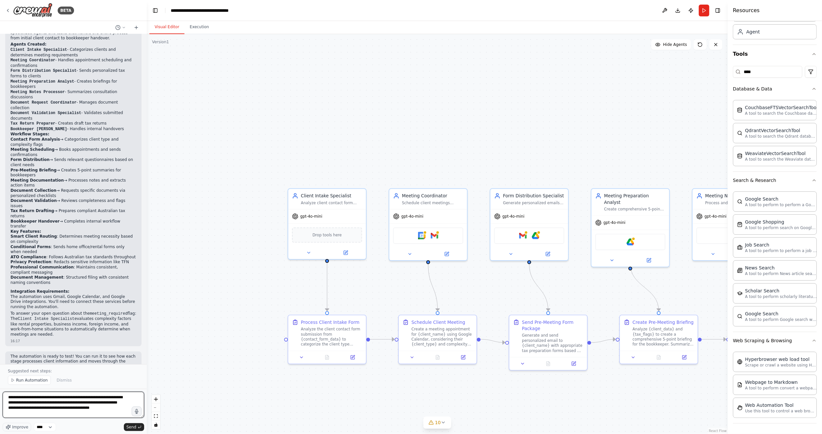
click at [69, 412] on textarea "**********" at bounding box center [74, 405] width 142 height 26
paste textarea "**********"
type textarea "**********"
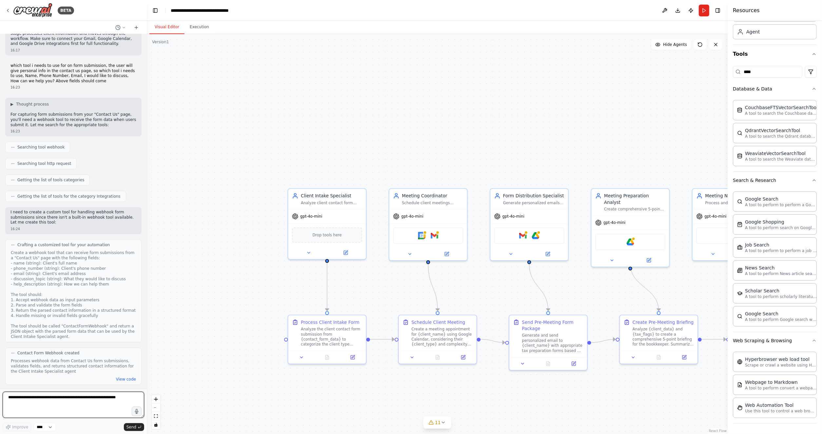
scroll to position [1698, 0]
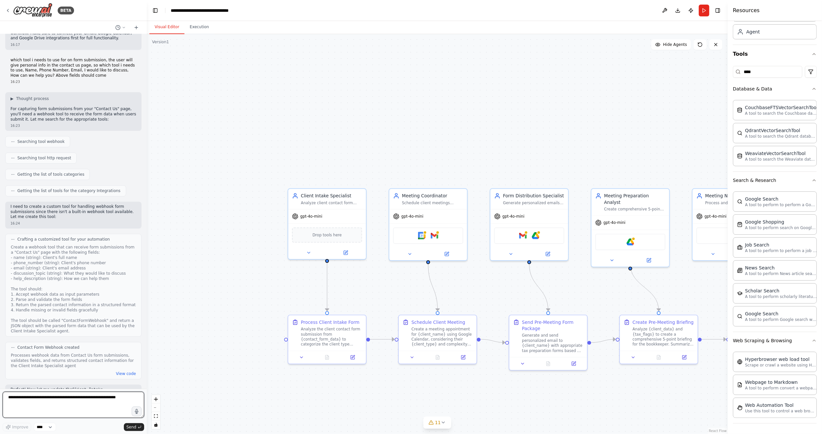
click at [118, 408] on textarea at bounding box center [74, 405] width 142 height 26
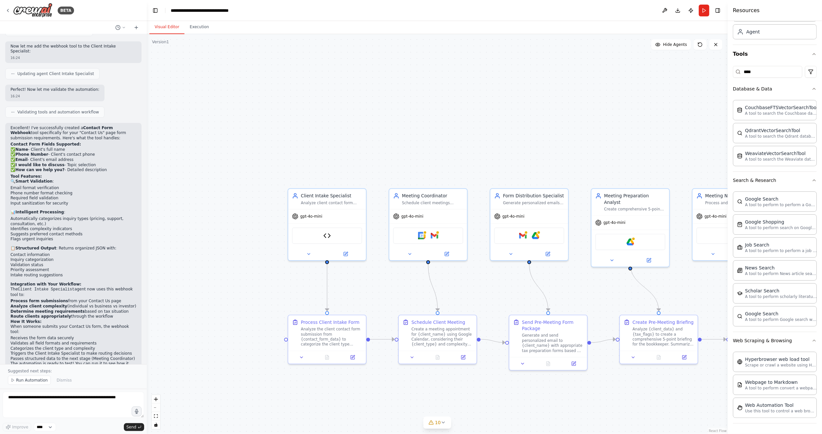
scroll to position [2112, 0]
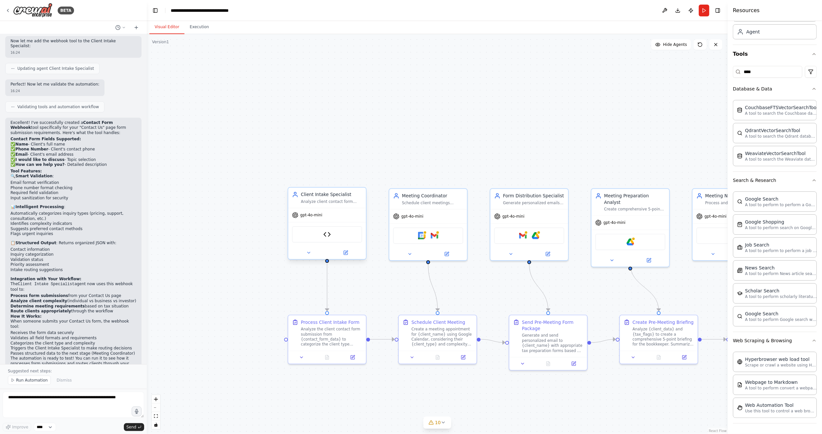
click at [332, 231] on div "Contact Form Webhook" at bounding box center [327, 234] width 70 height 16
click at [327, 233] on img at bounding box center [327, 235] width 8 height 8
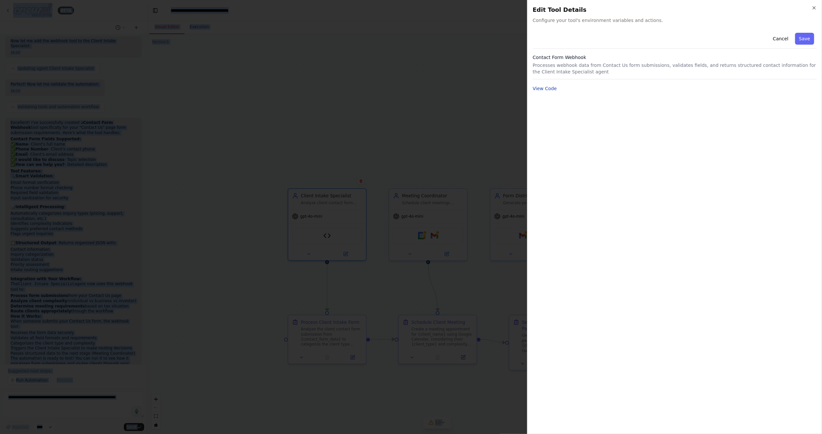
click at [537, 89] on button "View Code" at bounding box center [545, 88] width 24 height 7
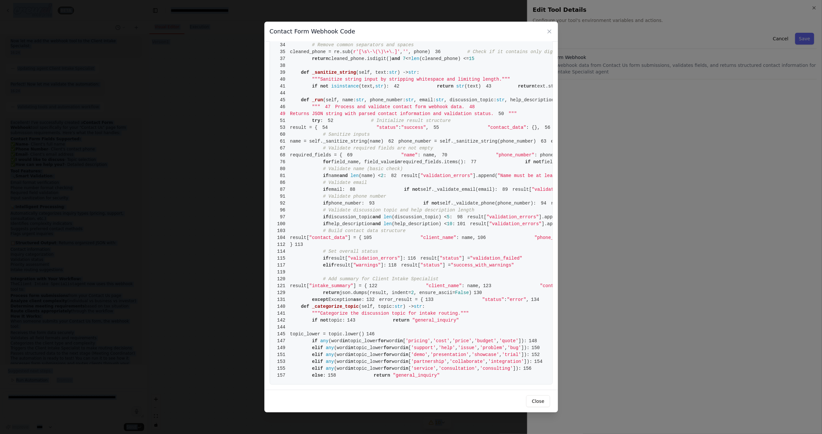
scroll to position [768, 0]
click at [535, 402] on button "Close" at bounding box center [538, 401] width 24 height 12
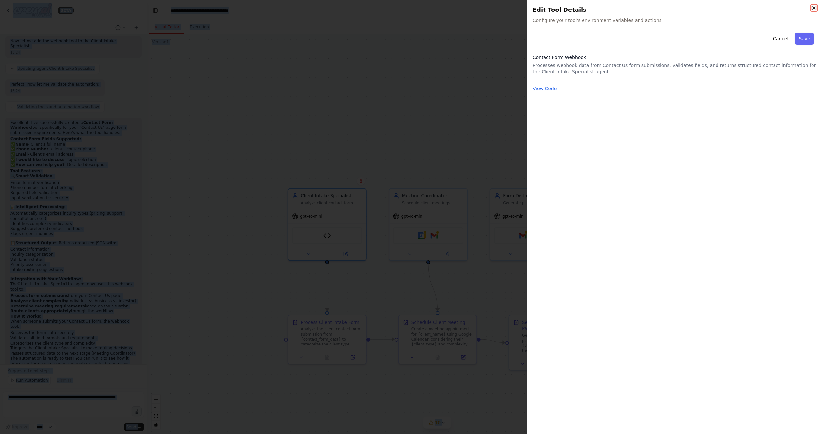
click at [815, 9] on icon "button" at bounding box center [814, 8] width 3 height 3
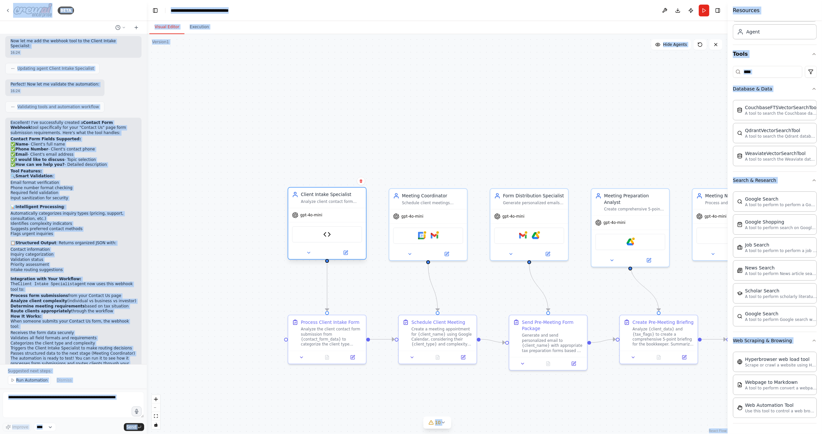
click at [332, 231] on div "Contact Form Webhook" at bounding box center [327, 234] width 70 height 16
click at [324, 236] on img at bounding box center [327, 235] width 8 height 8
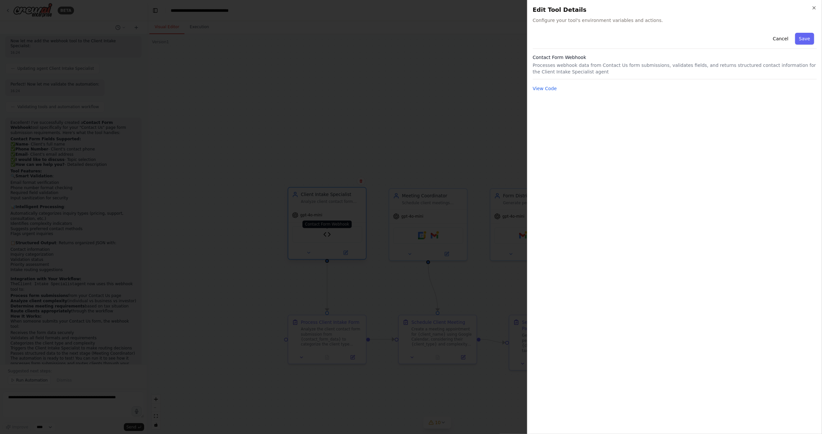
click at [324, 236] on div at bounding box center [411, 217] width 822 height 434
click at [805, 41] on button "Save" at bounding box center [804, 39] width 19 height 12
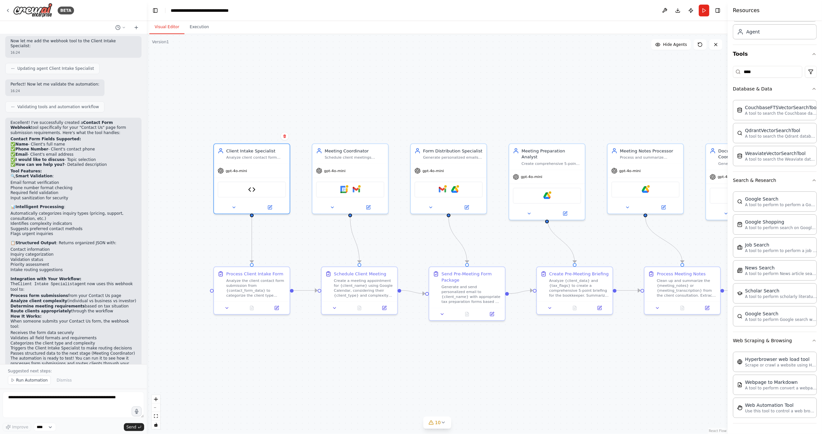
drag, startPoint x: 354, startPoint y: 289, endPoint x: 278, endPoint y: 241, distance: 89.7
click at [278, 241] on div ".deletable-edge-delete-btn { width: 20px; height: 20px; border: 0px solid #ffff…" at bounding box center [437, 234] width 581 height 400
click at [441, 420] on icon at bounding box center [443, 422] width 5 height 5
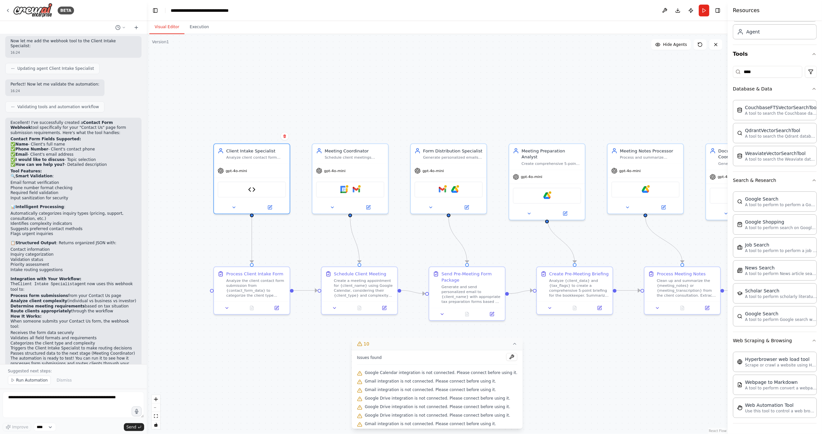
click at [423, 372] on span "Google Calendar integration is not connected. Please connect before using it." at bounding box center [441, 372] width 153 height 5
click at [506, 359] on button at bounding box center [511, 357] width 11 height 8
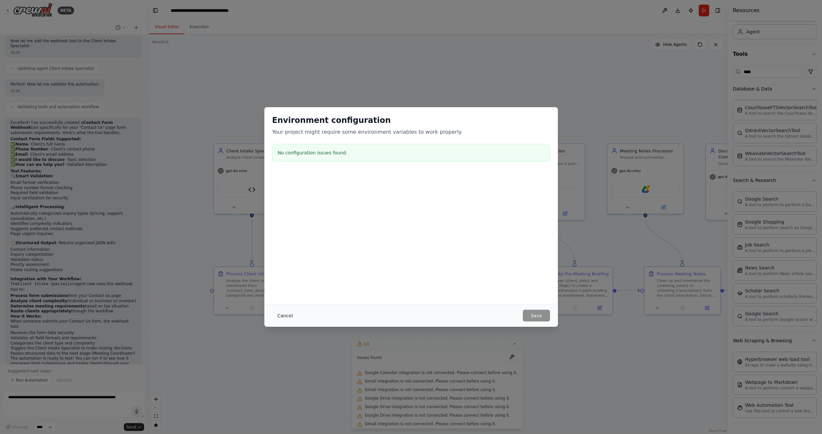
click at [281, 312] on button "Cancel" at bounding box center [285, 316] width 26 height 12
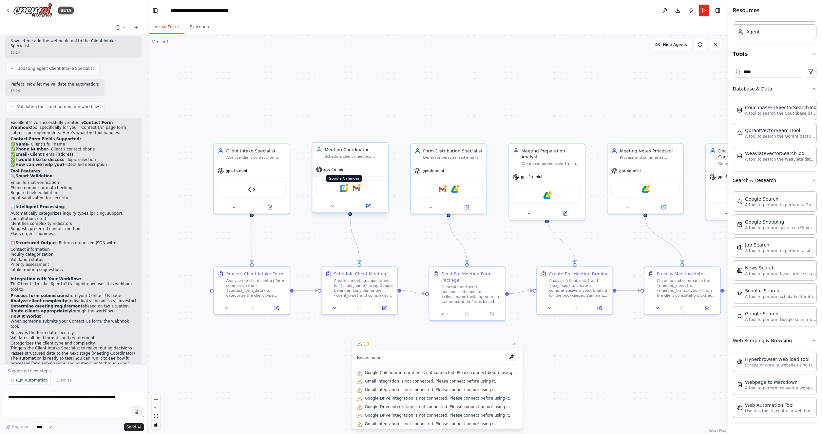
click at [345, 186] on img at bounding box center [344, 188] width 8 height 8
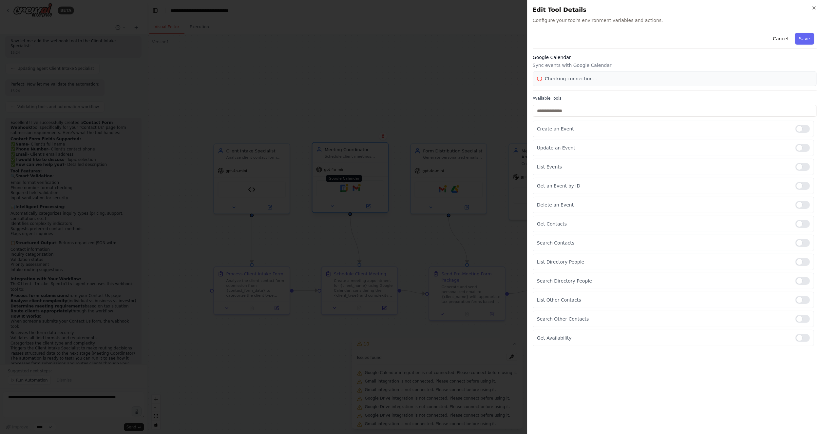
click at [345, 186] on div at bounding box center [411, 217] width 822 height 434
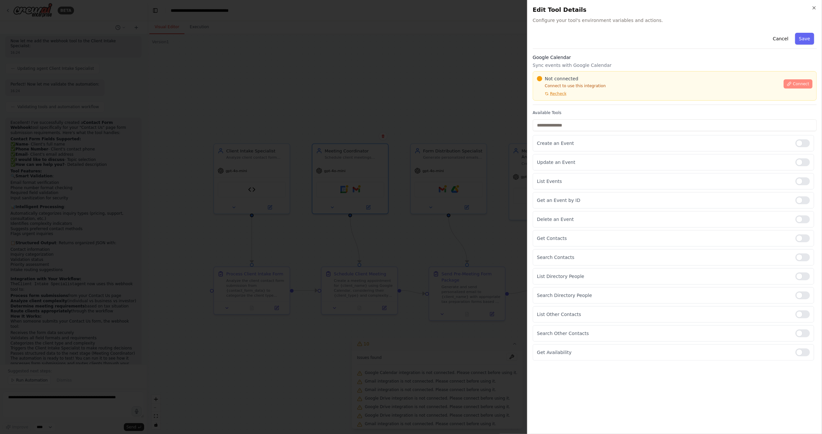
click at [802, 82] on span "Connect" at bounding box center [801, 83] width 16 height 5
click at [487, 160] on div at bounding box center [411, 217] width 822 height 434
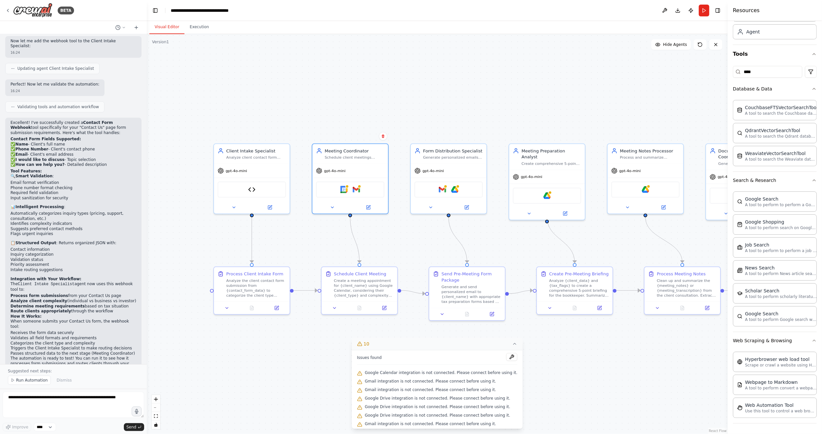
click at [218, 106] on div ".deletable-edge-delete-btn { width: 20px; height: 20px; border: 0px solid #ffff…" at bounding box center [437, 234] width 581 height 400
click at [523, 101] on div ".deletable-edge-delete-btn { width: 20px; height: 20px; border: 0px solid #ffff…" at bounding box center [437, 234] width 581 height 400
click at [678, 10] on button "Download" at bounding box center [678, 11] width 10 height 12
click at [253, 190] on img at bounding box center [252, 188] width 8 height 8
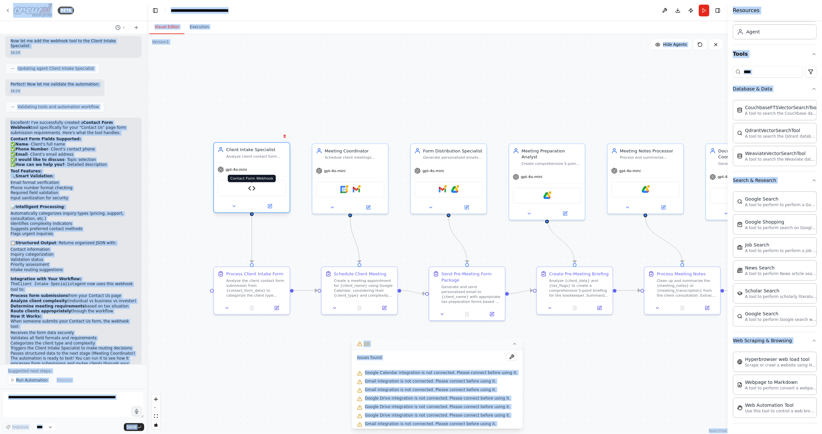
click at [253, 190] on img at bounding box center [252, 188] width 8 height 8
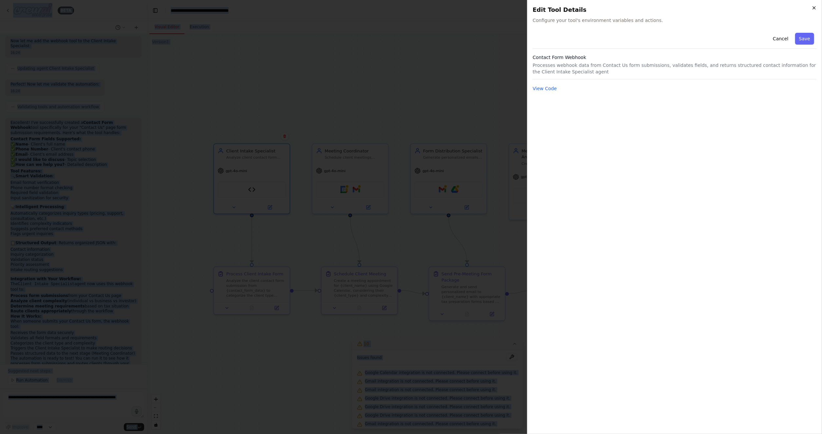
click at [812, 8] on icon "button" at bounding box center [814, 7] width 5 height 5
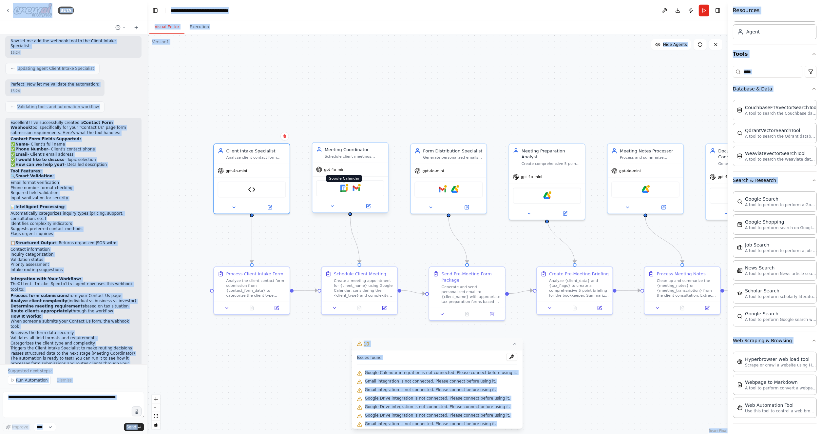
click at [347, 191] on img at bounding box center [344, 188] width 8 height 8
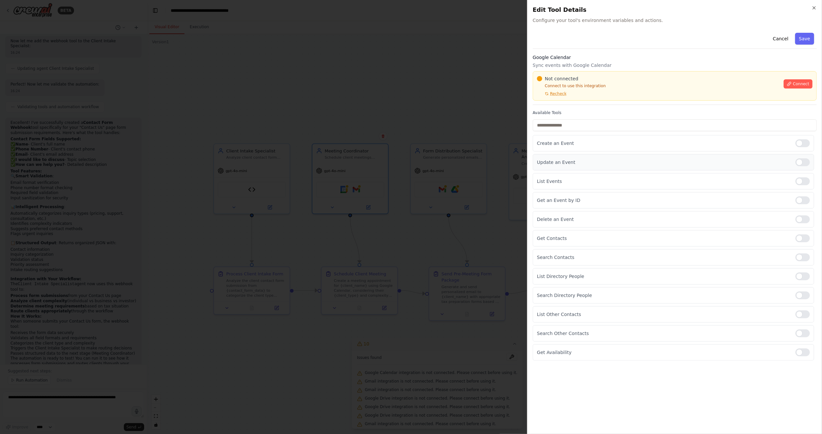
click at [802, 166] on div at bounding box center [803, 162] width 14 height 8
click at [804, 184] on div at bounding box center [803, 181] width 14 height 8
click at [804, 201] on div at bounding box center [803, 200] width 14 height 8
click at [803, 222] on div at bounding box center [803, 219] width 14 height 8
click at [804, 244] on div "Get Contacts" at bounding box center [673, 238] width 281 height 16
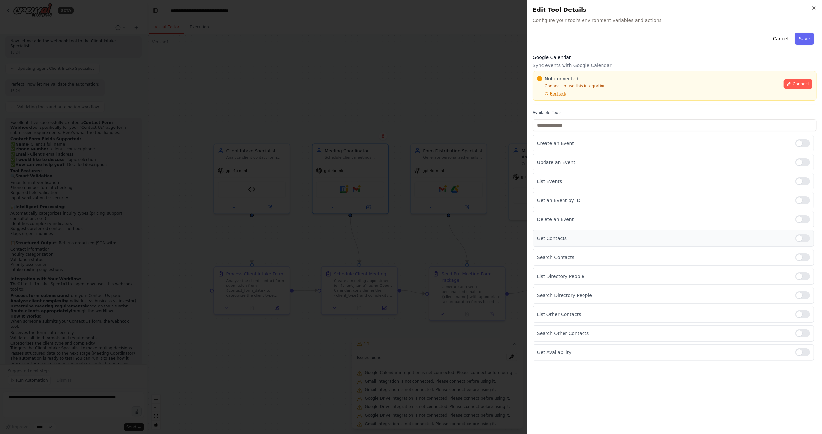
click at [804, 239] on div at bounding box center [803, 238] width 14 height 8
click at [804, 261] on div at bounding box center [803, 257] width 14 height 8
click at [807, 355] on div at bounding box center [803, 352] width 14 height 8
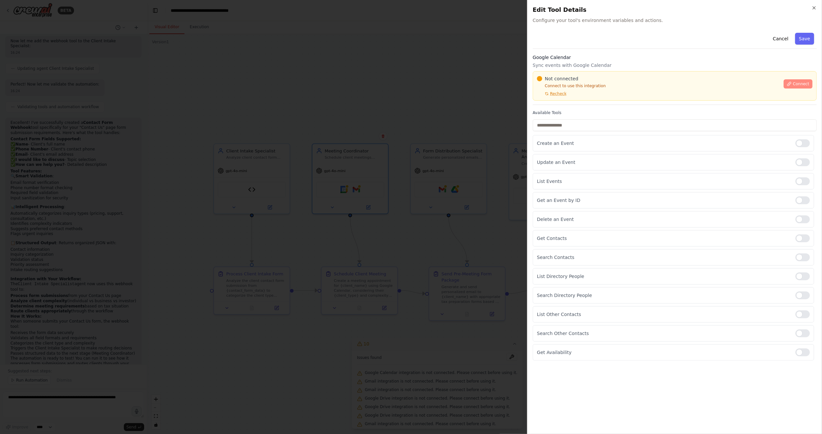
click at [800, 81] on span "Connect" at bounding box center [801, 83] width 16 height 5
click at [478, 163] on div at bounding box center [411, 217] width 822 height 434
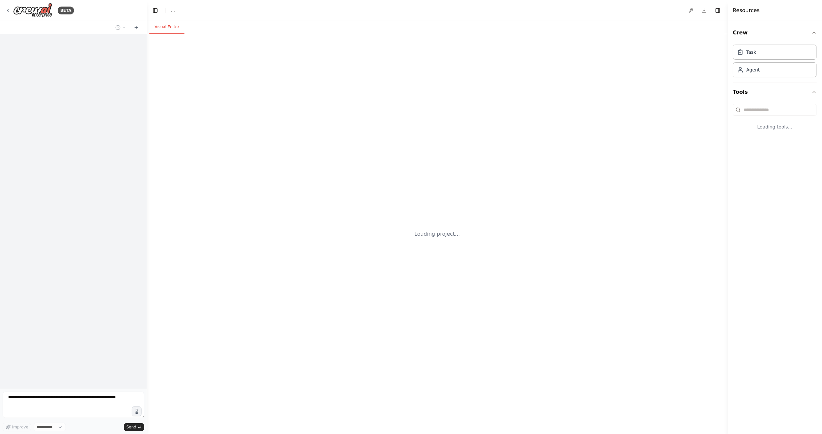
select select "****"
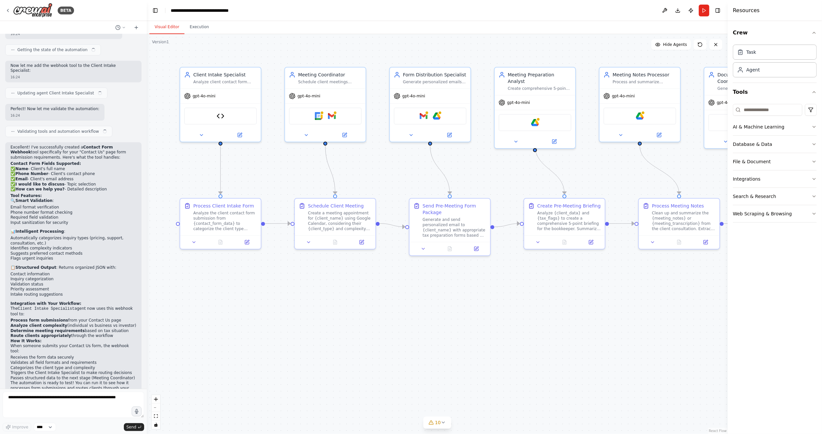
scroll to position [2087, 0]
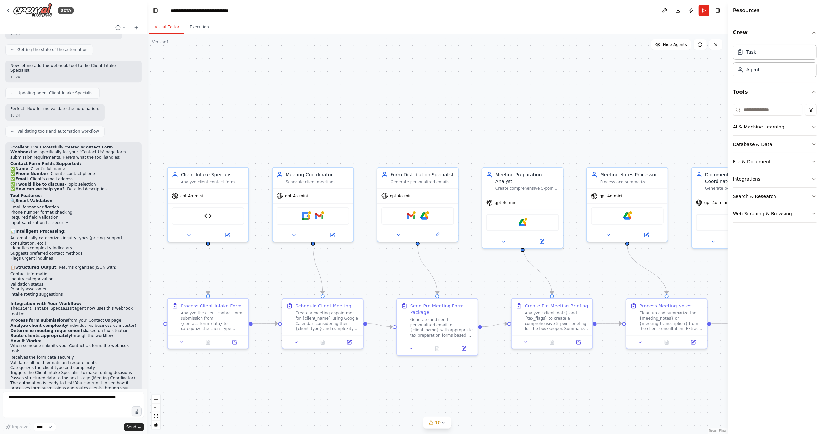
drag, startPoint x: 409, startPoint y: 297, endPoint x: 396, endPoint y: 397, distance: 100.8
click at [396, 397] on div ".deletable-edge-delete-btn { width: 20px; height: 20px; border: 0px solid #ffff…" at bounding box center [437, 234] width 581 height 400
click at [308, 213] on div at bounding box center [309, 211] width 4 height 4
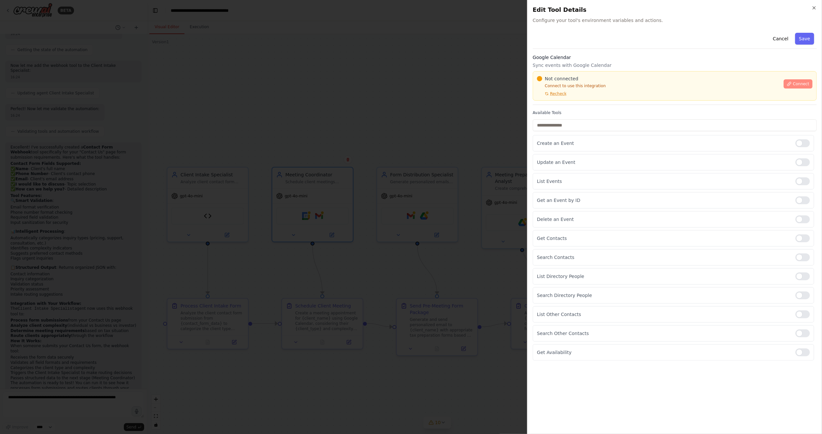
click at [797, 84] on span "Connect" at bounding box center [801, 83] width 16 height 5
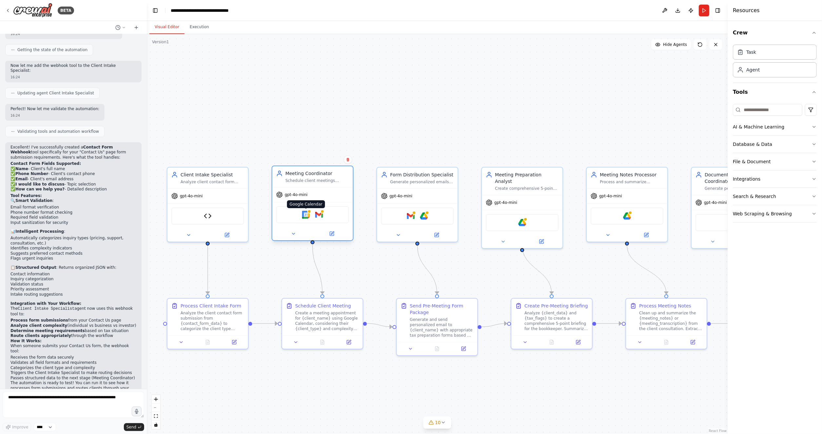
click at [309, 215] on img at bounding box center [306, 215] width 8 height 8
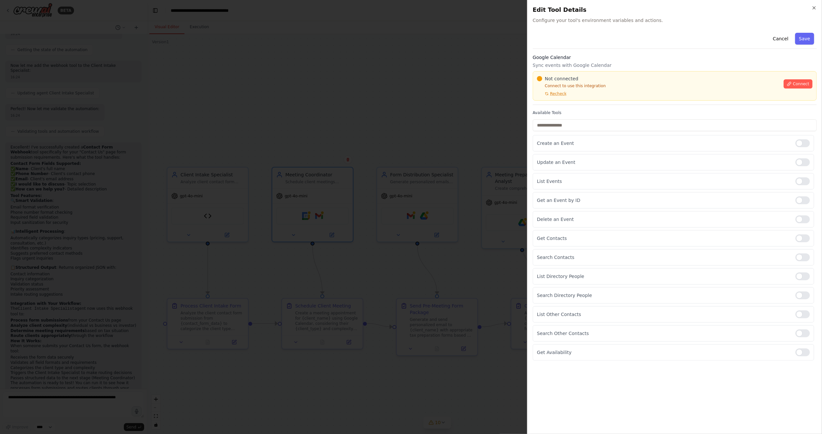
click at [795, 79] on div "Connect" at bounding box center [798, 81] width 29 height 13
click at [795, 82] on span "Connect" at bounding box center [801, 83] width 16 height 5
click at [466, 156] on div at bounding box center [411, 217] width 822 height 434
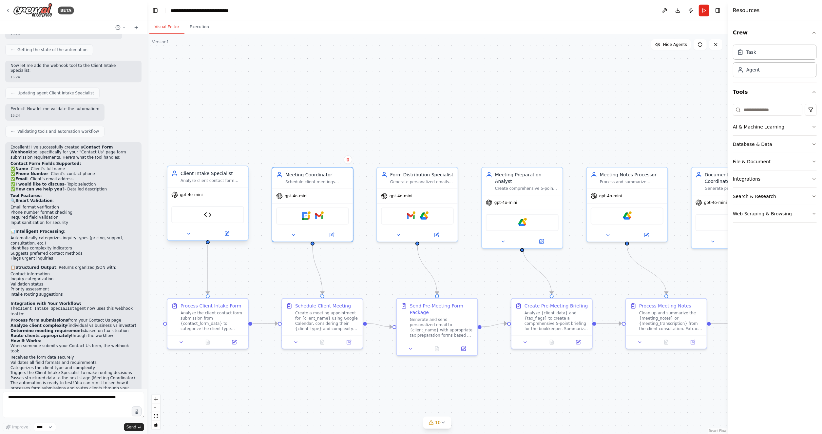
click at [216, 218] on div "Contact Form Webhook" at bounding box center [207, 214] width 73 height 17
click at [204, 212] on img at bounding box center [208, 215] width 8 height 8
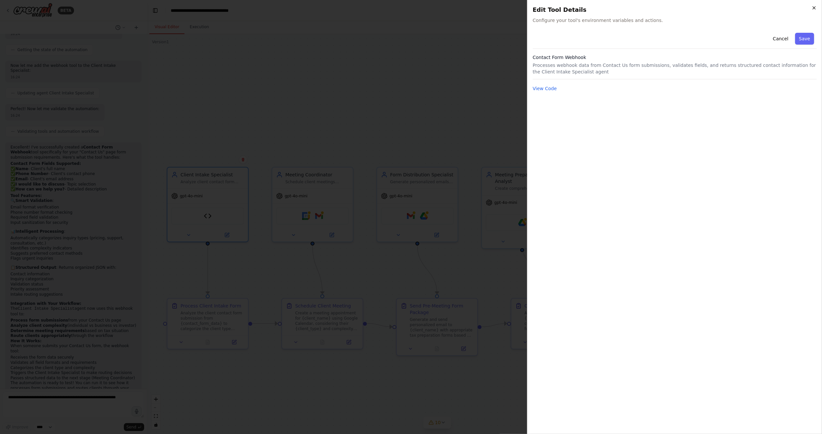
click at [816, 6] on icon "button" at bounding box center [814, 7] width 5 height 5
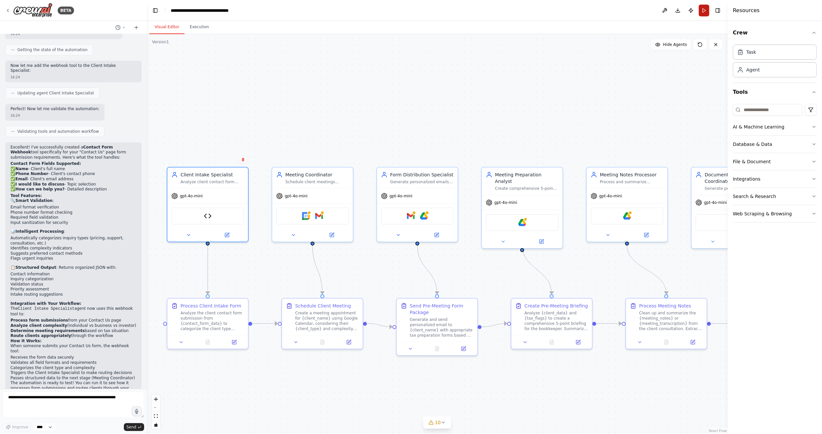
click at [703, 7] on button "Run" at bounding box center [704, 11] width 10 height 12
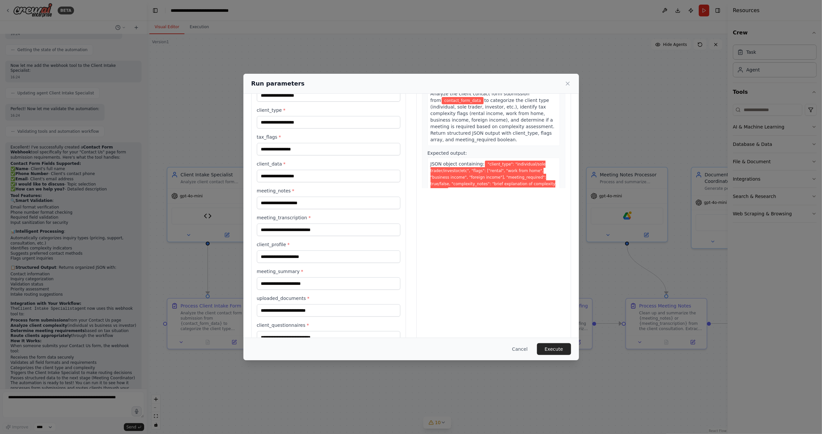
scroll to position [0, 0]
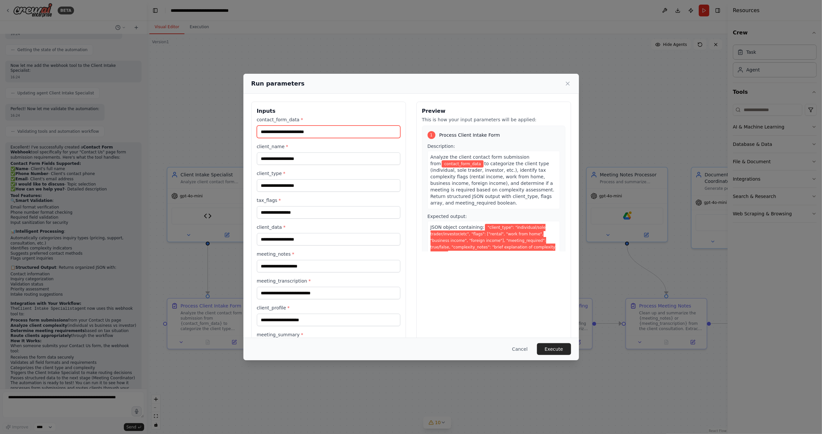
click at [330, 134] on input "contact_form_data *" at bounding box center [329, 132] width 144 height 12
click at [565, 84] on icon at bounding box center [568, 83] width 7 height 7
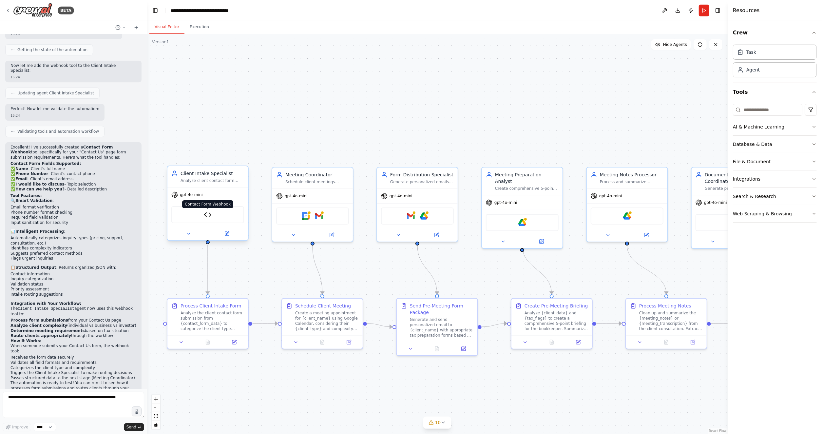
click at [209, 212] on img at bounding box center [208, 215] width 8 height 8
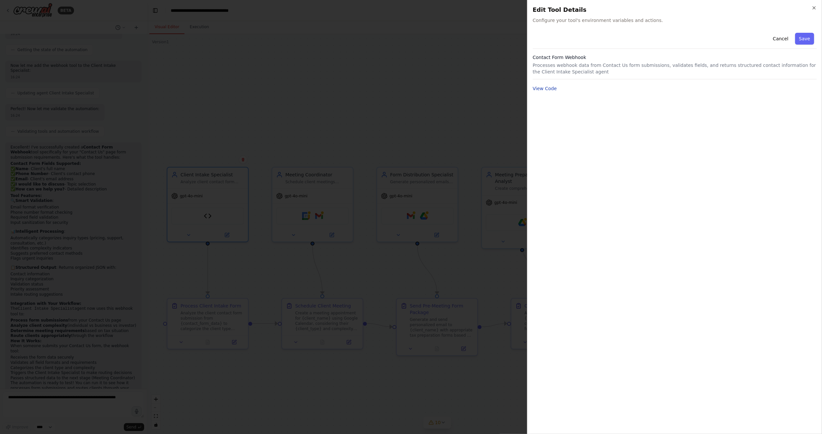
click at [539, 90] on button "View Code" at bounding box center [545, 88] width 24 height 7
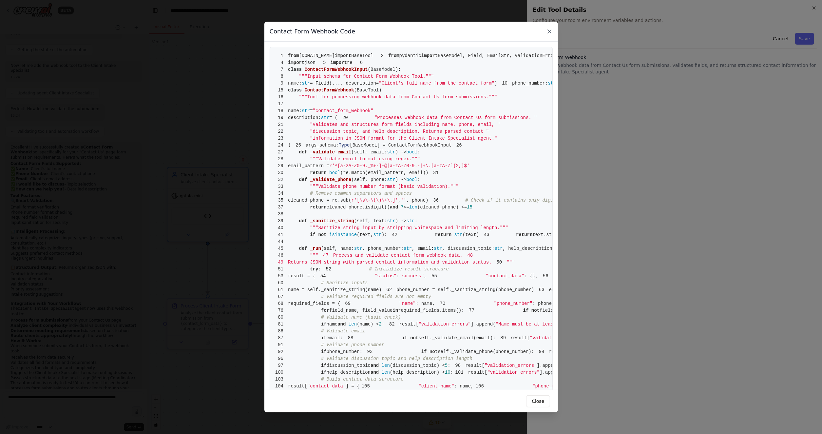
click at [549, 30] on icon at bounding box center [549, 31] width 7 height 7
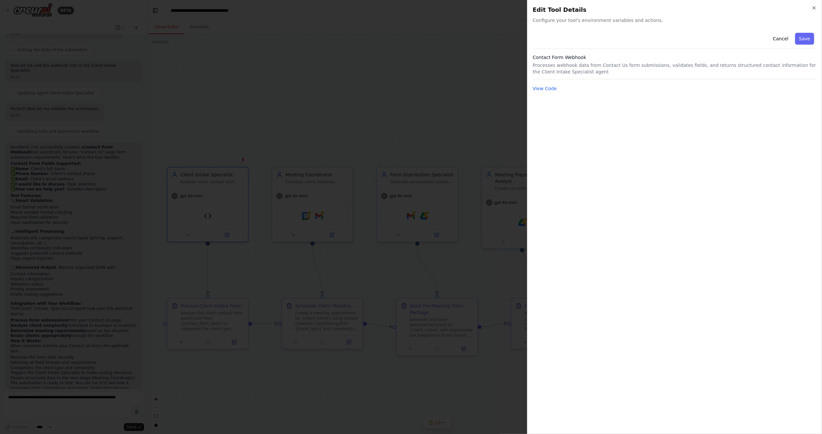
click at [816, 3] on div "Close Edit Tool Details Configure your tool's environment variables and actions…" at bounding box center [674, 217] width 295 height 434
click at [815, 7] on icon "button" at bounding box center [814, 7] width 5 height 5
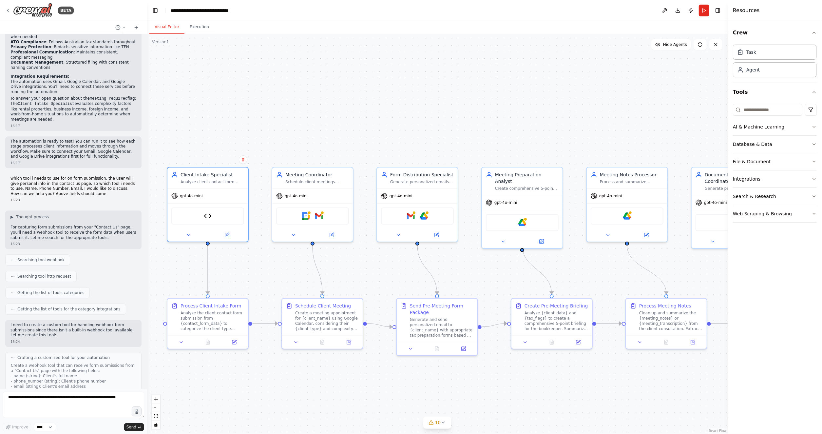
scroll to position [1580, 0]
click at [67, 175] on p "which tool i needs to use for on form submission, the user will give personal i…" at bounding box center [73, 185] width 126 height 20
drag, startPoint x: 10, startPoint y: 154, endPoint x: 96, endPoint y: 174, distance: 88.5
click at [96, 174] on div "which tool i needs to use for on form submission, the user will give personal i…" at bounding box center [73, 189] width 136 height 32
click at [96, 197] on div "16:23" at bounding box center [73, 199] width 126 height 5
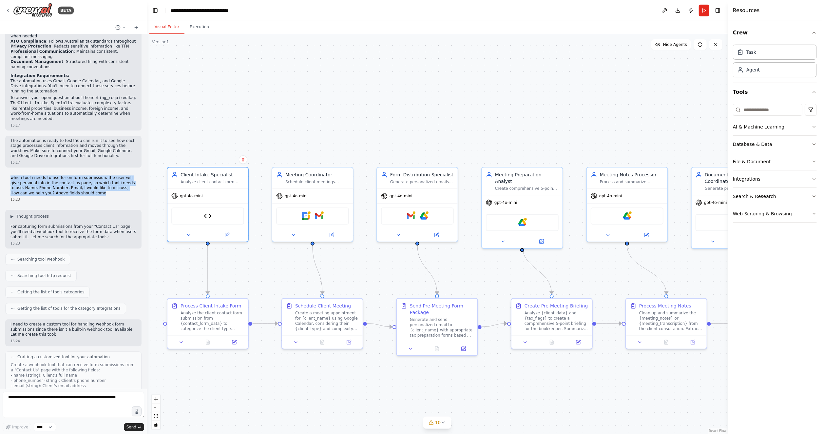
drag, startPoint x: 55, startPoint y: 163, endPoint x: 10, endPoint y: 152, distance: 47.1
click at [10, 173] on div "which tool i needs to use for on form submission, the user will give personal i…" at bounding box center [73, 189] width 136 height 32
copy p "which tool i needs to use for on form submission, the user will give personal i…"
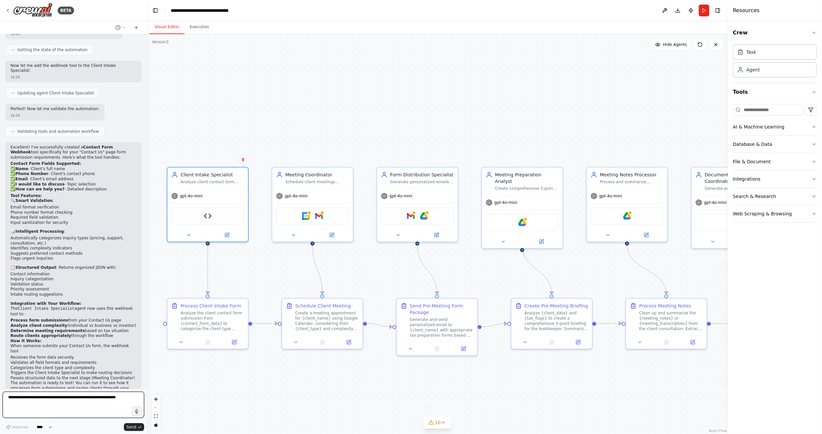
click at [67, 400] on textarea at bounding box center [74, 405] width 142 height 26
paste textarea "**********"
drag, startPoint x: 7, startPoint y: 397, endPoint x: 20, endPoint y: 408, distance: 17.6
click at [20, 408] on textarea "**********" at bounding box center [74, 405] width 142 height 26
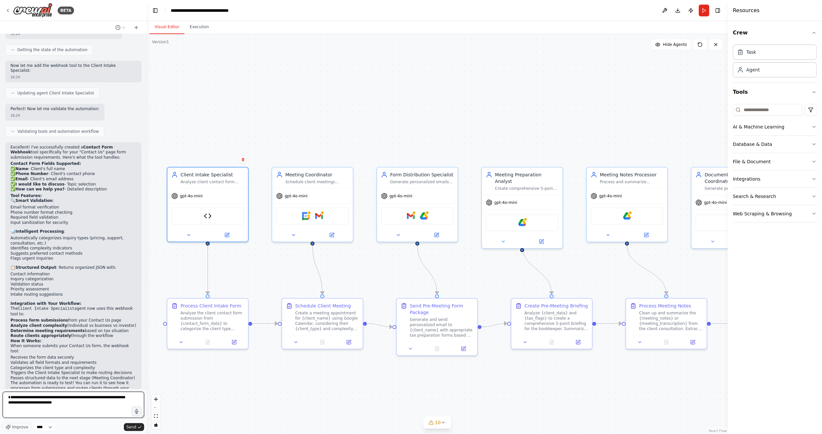
scroll to position [0, 0]
click at [21, 396] on textarea "**********" at bounding box center [74, 405] width 142 height 26
click at [37, 401] on textarea "**********" at bounding box center [74, 405] width 142 height 26
click at [21, 407] on textarea "**********" at bounding box center [74, 405] width 142 height 26
click at [49, 414] on textarea "**********" at bounding box center [74, 405] width 142 height 26
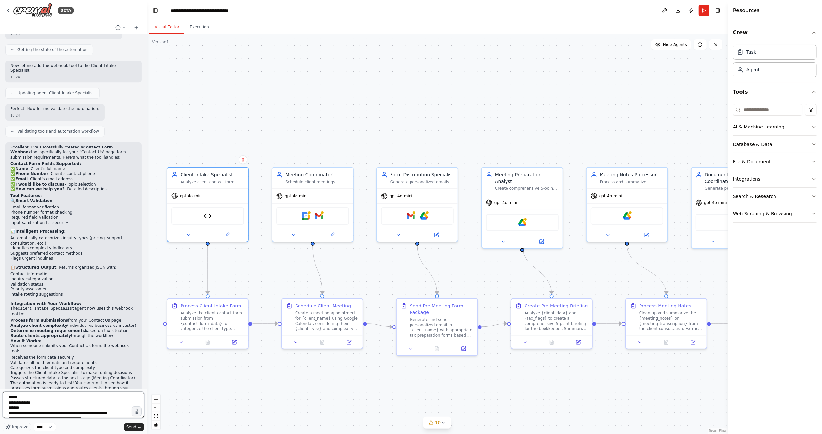
scroll to position [3, 0]
click at [119, 412] on textarea "**********" at bounding box center [74, 405] width 142 height 26
click at [120, 409] on textarea "**********" at bounding box center [74, 405] width 142 height 26
click at [74, 415] on textarea "**********" at bounding box center [74, 405] width 142 height 26
click at [62, 415] on textarea "**********" at bounding box center [74, 405] width 142 height 26
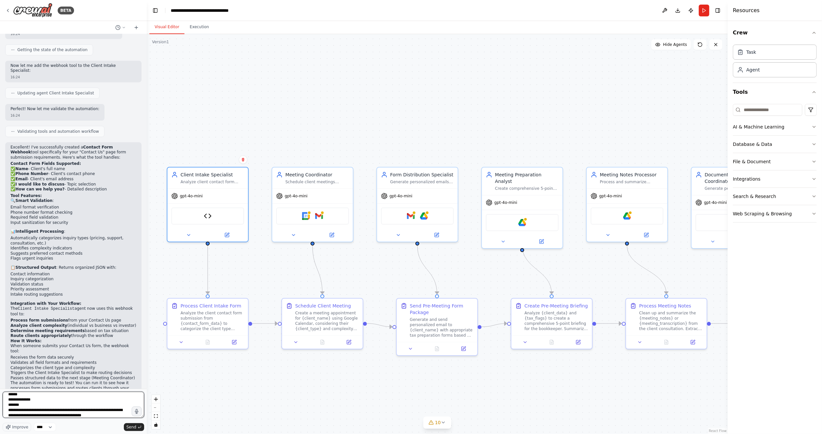
click at [118, 415] on textarea "**********" at bounding box center [74, 405] width 142 height 26
click at [121, 414] on textarea "**********" at bounding box center [74, 405] width 142 height 26
click at [86, 415] on textarea "**********" at bounding box center [74, 405] width 142 height 26
click at [107, 415] on textarea "**********" at bounding box center [74, 405] width 142 height 26
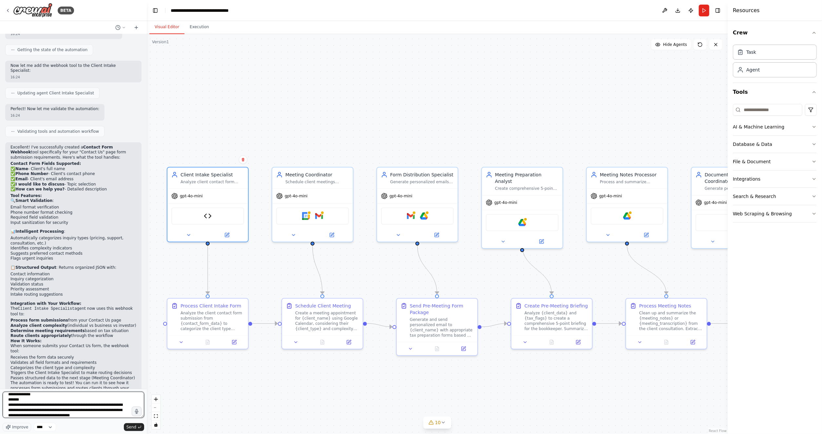
scroll to position [13, 0]
click at [71, 412] on textarea "**********" at bounding box center [74, 405] width 142 height 26
drag, startPoint x: 49, startPoint y: 413, endPoint x: 105, endPoint y: 414, distance: 56.7
click at [105, 414] on textarea "**********" at bounding box center [74, 405] width 142 height 26
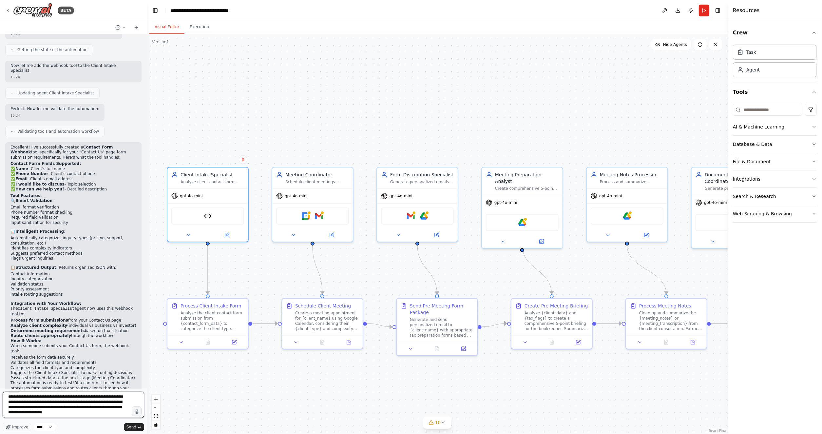
scroll to position [0, 0]
click at [8, 400] on textarea "**********" at bounding box center [74, 405] width 142 height 26
click at [96, 411] on textarea "**********" at bounding box center [74, 405] width 142 height 26
click at [96, 413] on textarea "**********" at bounding box center [74, 405] width 142 height 26
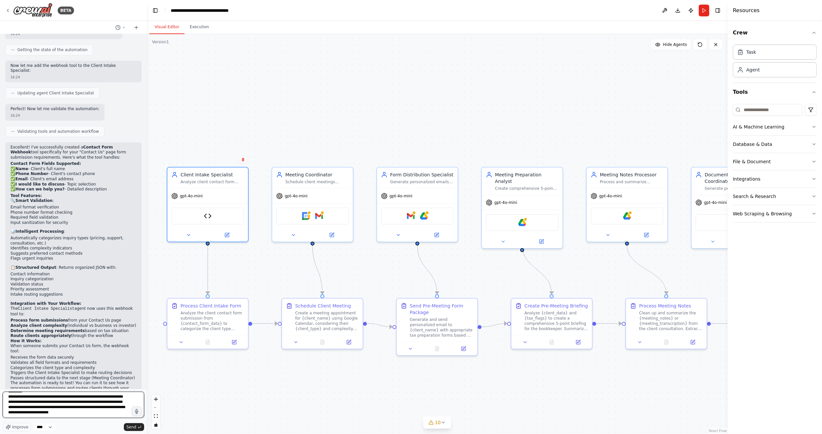
scroll to position [29, 0]
click at [209, 214] on img at bounding box center [208, 215] width 8 height 8
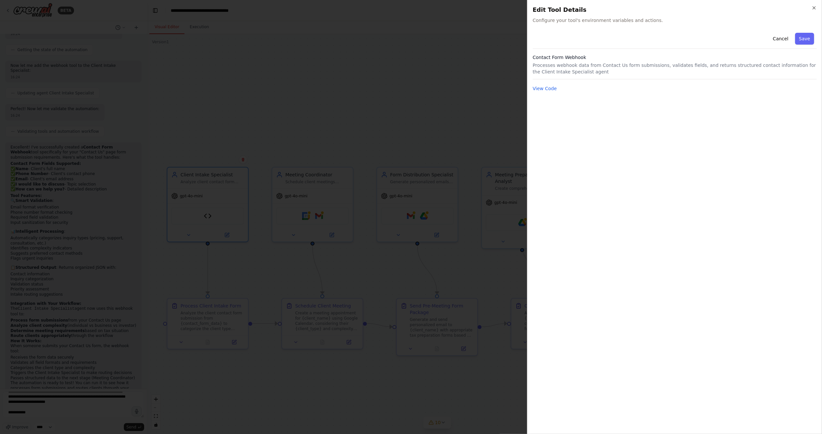
click at [810, 9] on h2 "Edit Tool Details" at bounding box center [675, 9] width 284 height 9
click at [813, 9] on icon "button" at bounding box center [814, 7] width 5 height 5
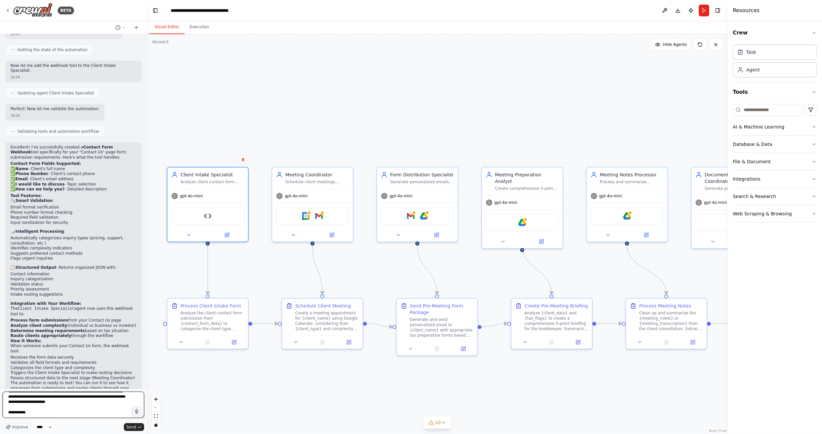
click at [50, 417] on textarea "**********" at bounding box center [74, 405] width 142 height 26
type textarea "**********"
click at [135, 427] on span "Send" at bounding box center [131, 426] width 10 height 5
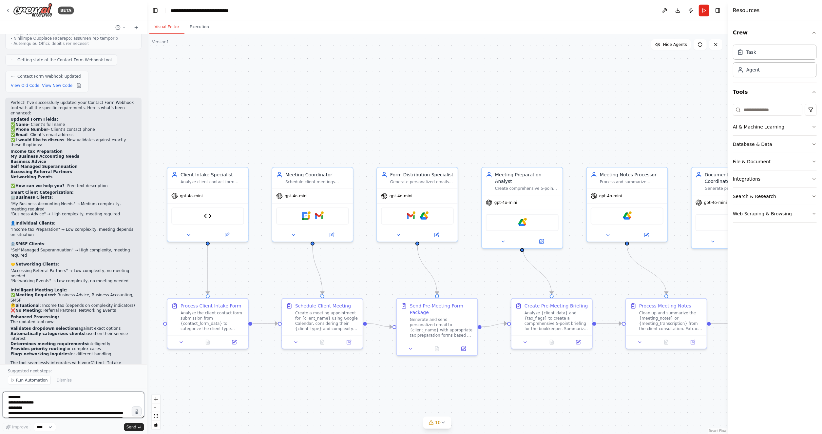
scroll to position [2828, 0]
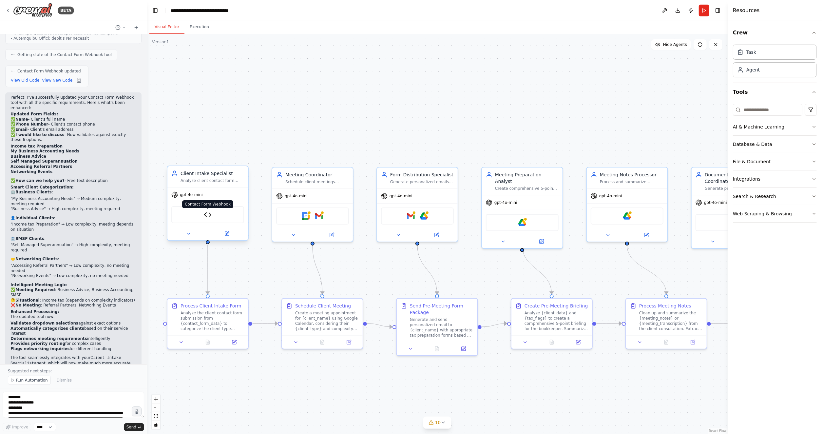
click at [207, 216] on img at bounding box center [208, 215] width 8 height 8
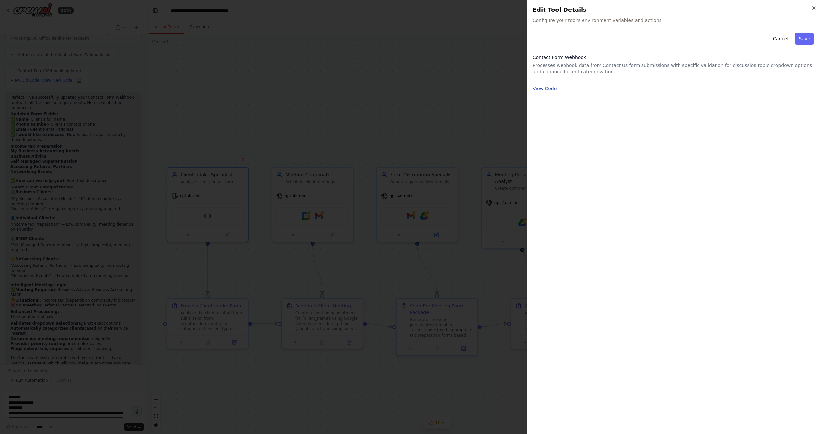
click at [540, 88] on button "View Code" at bounding box center [545, 88] width 24 height 7
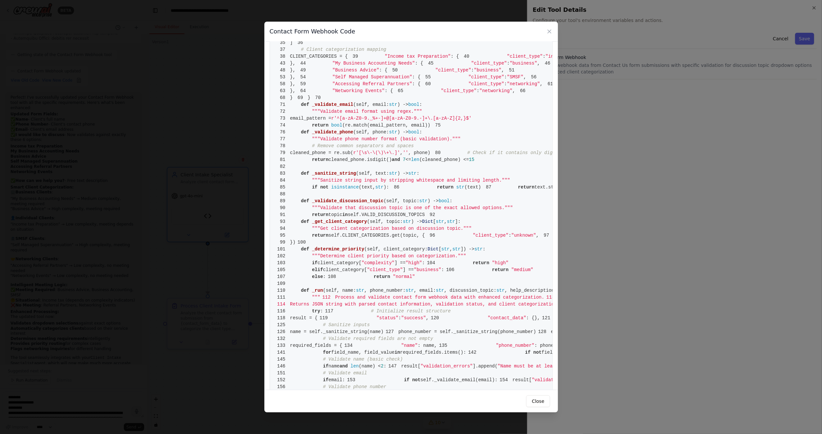
scroll to position [0, 0]
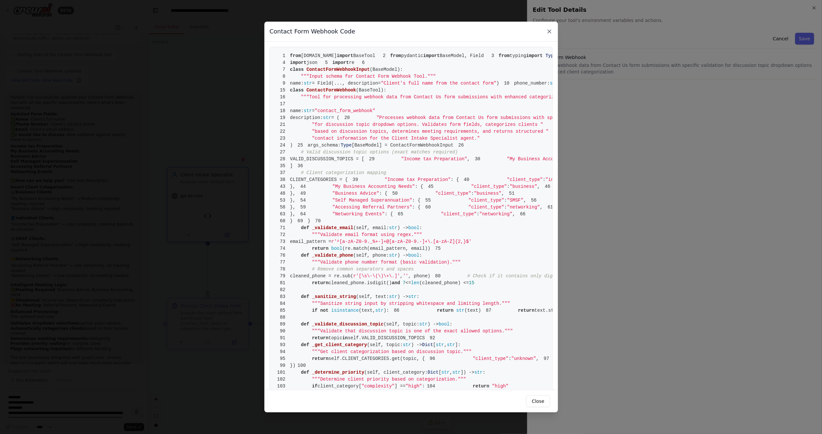
click at [552, 33] on icon at bounding box center [549, 31] width 7 height 7
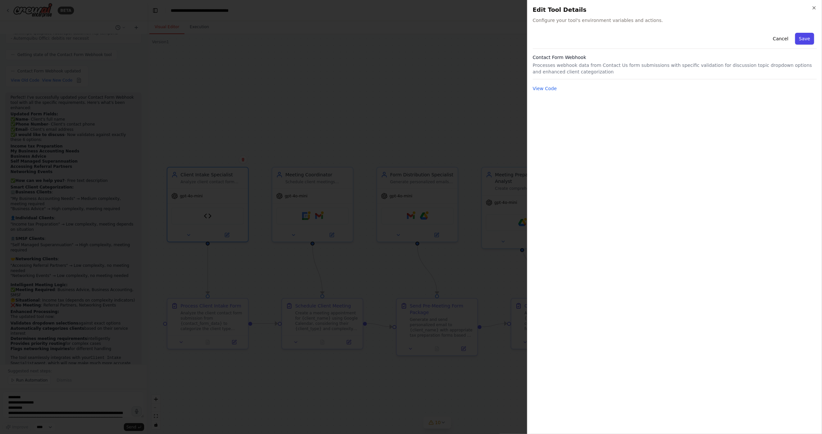
click at [809, 35] on button "Save" at bounding box center [804, 39] width 19 height 12
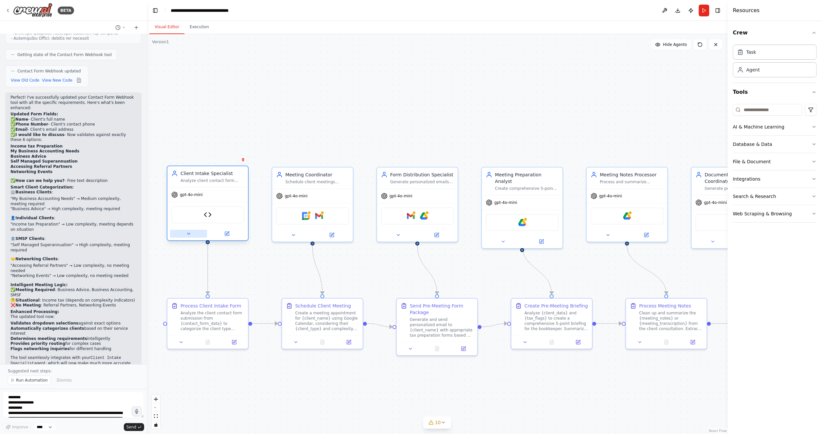
click at [191, 233] on button at bounding box center [188, 234] width 37 height 8
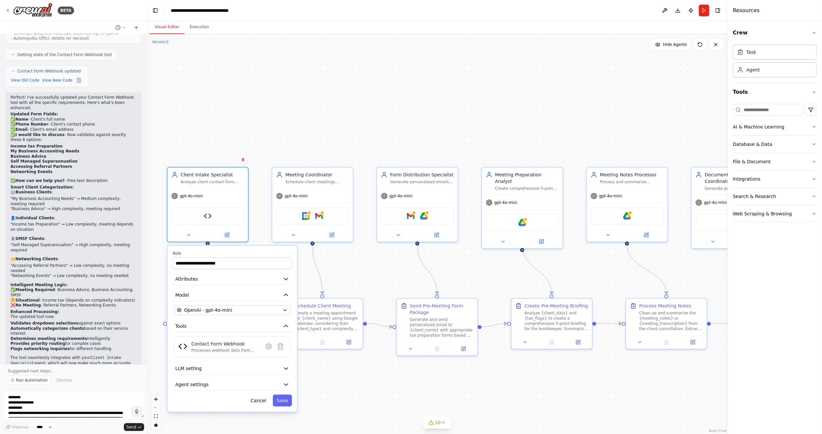
click at [282, 58] on div ".deletable-edge-delete-btn { width: 20px; height: 20px; border: 0px solid #ffff…" at bounding box center [437, 234] width 581 height 400
click at [282, 132] on div ".deletable-edge-delete-btn { width: 20px; height: 20px; border: 0px solid #ffff…" at bounding box center [437, 234] width 581 height 400
click at [188, 239] on div at bounding box center [207, 233] width 81 height 13
click at [190, 232] on icon at bounding box center [188, 233] width 5 height 5
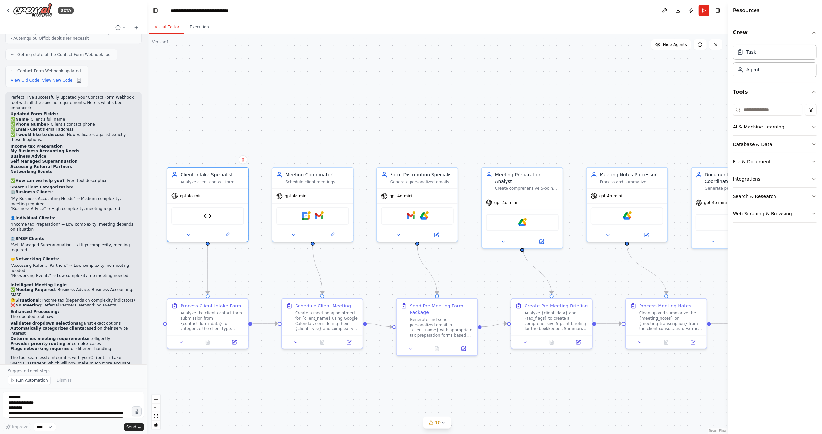
drag, startPoint x: 224, startPoint y: 194, endPoint x: 332, endPoint y: 112, distance: 135.6
click at [332, 112] on div ".deletable-edge-delete-btn { width: 20px; height: 20px; border: 0px solid #ffff…" at bounding box center [437, 234] width 581 height 400
click at [703, 10] on button "Run" at bounding box center [704, 11] width 10 height 12
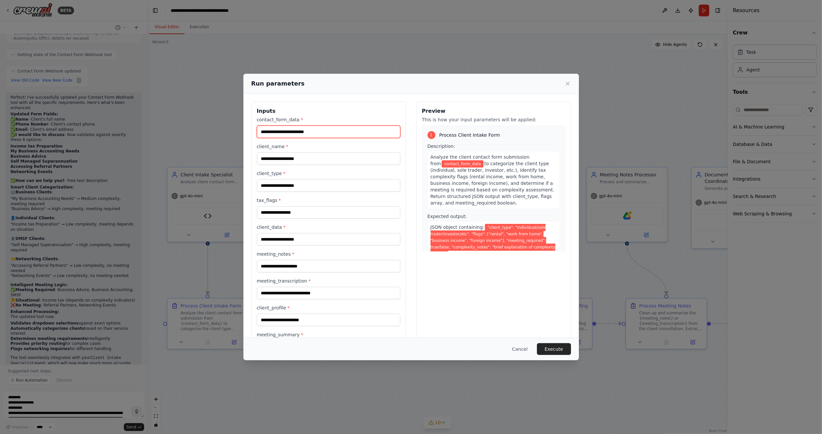
click at [348, 130] on input "contact_form_data *" at bounding box center [329, 132] width 144 height 12
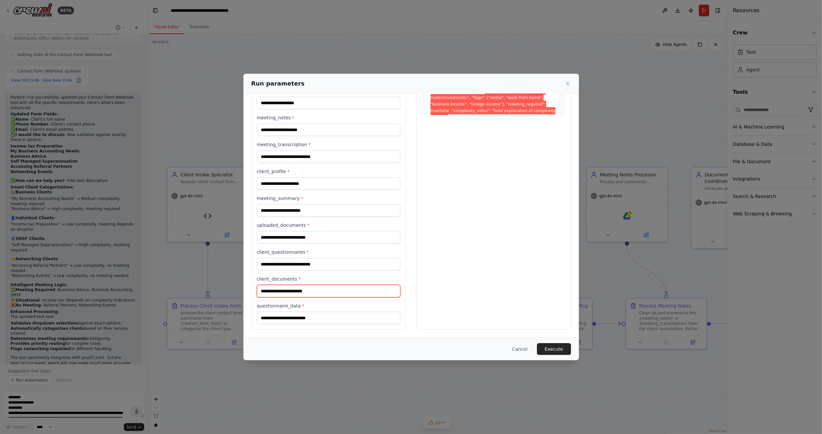
click at [320, 285] on input "client_documents *" at bounding box center [329, 291] width 144 height 12
click at [331, 263] on input "client_questionnaires *" at bounding box center [329, 264] width 144 height 12
click at [343, 239] on input "uploaded_documents *" at bounding box center [329, 237] width 144 height 12
click at [352, 209] on input "meeting_summary *" at bounding box center [329, 210] width 144 height 12
click at [354, 182] on input "client_profile *" at bounding box center [329, 183] width 144 height 12
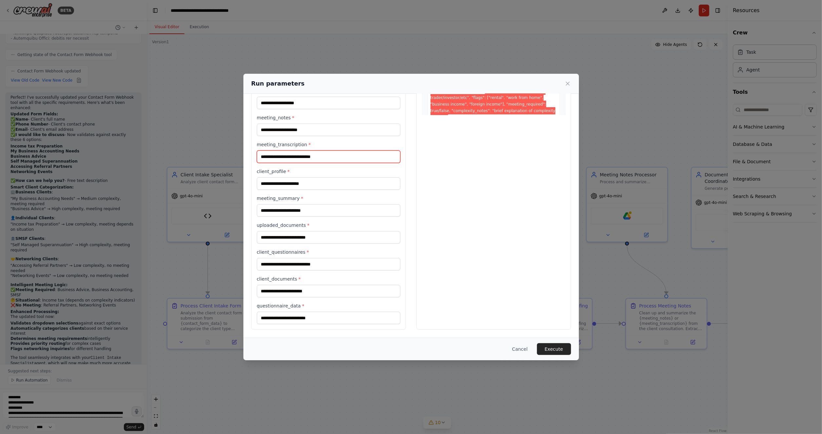
click at [316, 158] on input "meeting_transcription *" at bounding box center [329, 156] width 144 height 12
click at [334, 126] on input "meeting_notes *" at bounding box center [329, 130] width 144 height 12
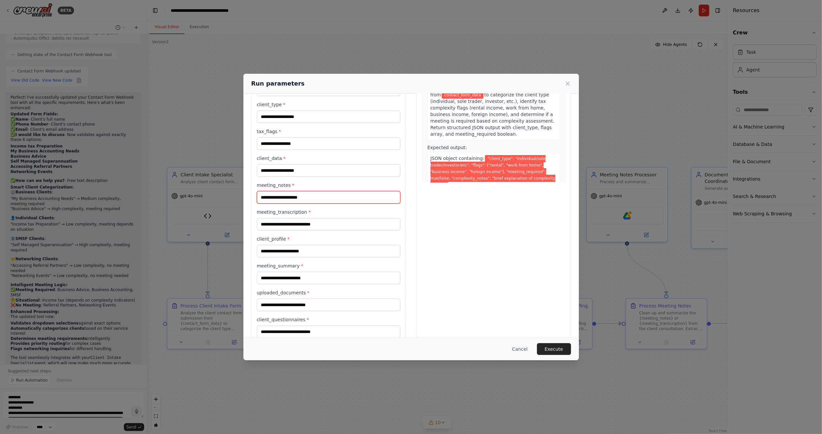
scroll to position [47, 0]
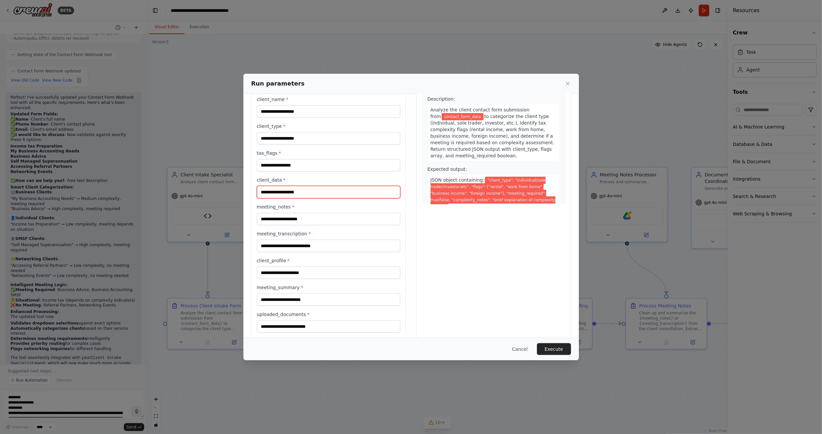
click at [326, 193] on input "client_data *" at bounding box center [329, 192] width 144 height 12
click at [307, 170] on input "tax_flags *" at bounding box center [329, 165] width 144 height 12
click at [316, 139] on input "client_type *" at bounding box center [329, 138] width 144 height 12
click at [335, 117] on input "client_name *" at bounding box center [329, 111] width 144 height 12
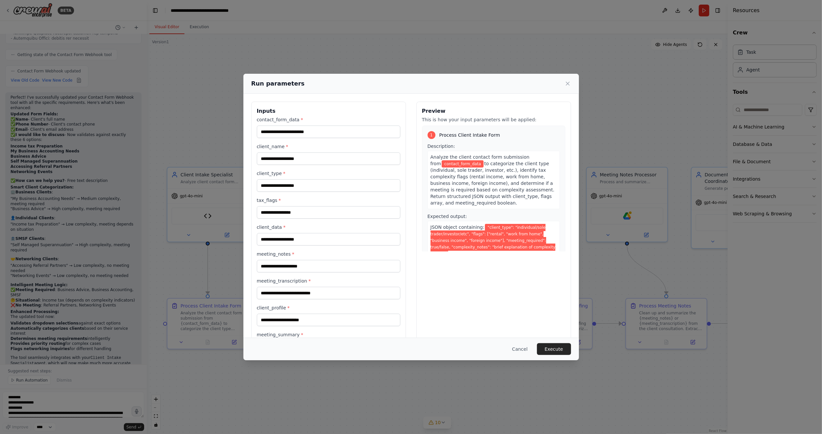
click at [314, 141] on div "contact_form_data * client_name * client_type * tax_flags * client_data * meeti…" at bounding box center [329, 288] width 144 height 344
click at [320, 129] on input "contact_form_data *" at bounding box center [329, 132] width 144 height 12
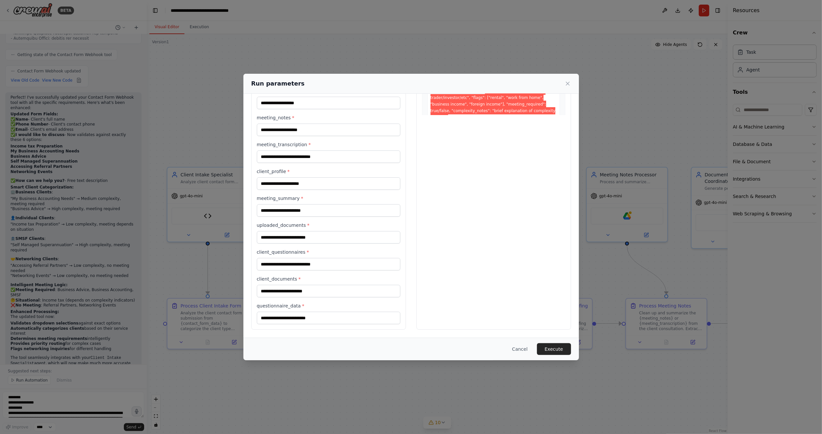
click at [495, 170] on div "Preview This is how your input parameters will be applied: 1 Process Client Int…" at bounding box center [494, 147] width 155 height 364
click at [554, 353] on button "Execute" at bounding box center [554, 349] width 34 height 12
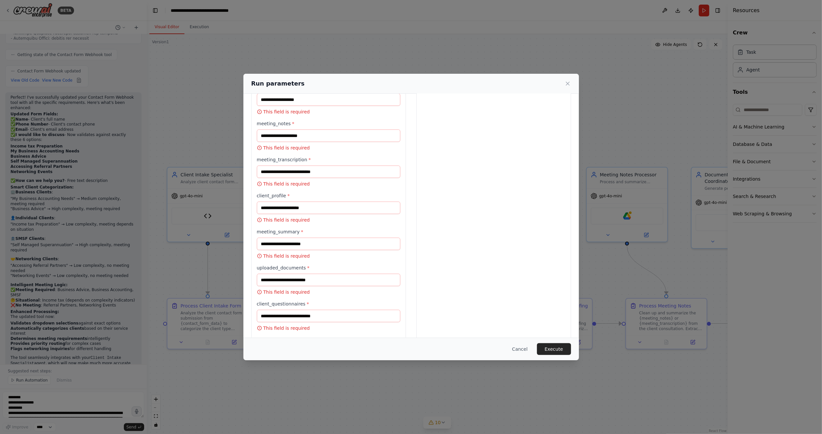
scroll to position [0, 0]
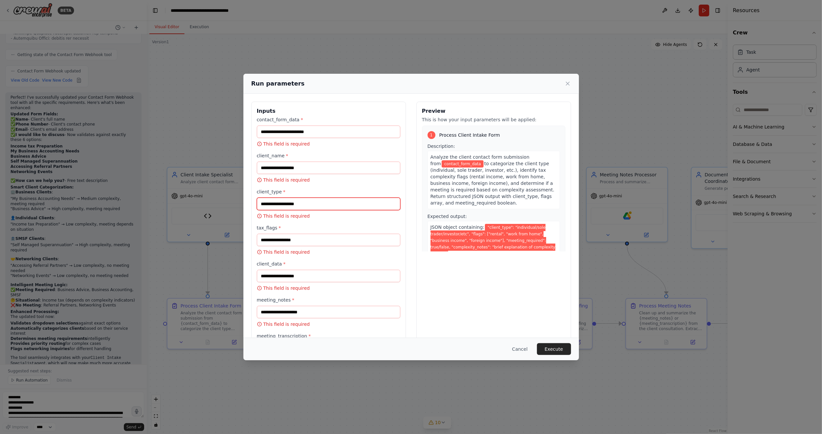
click at [341, 204] on input "client_type *" at bounding box center [329, 204] width 144 height 12
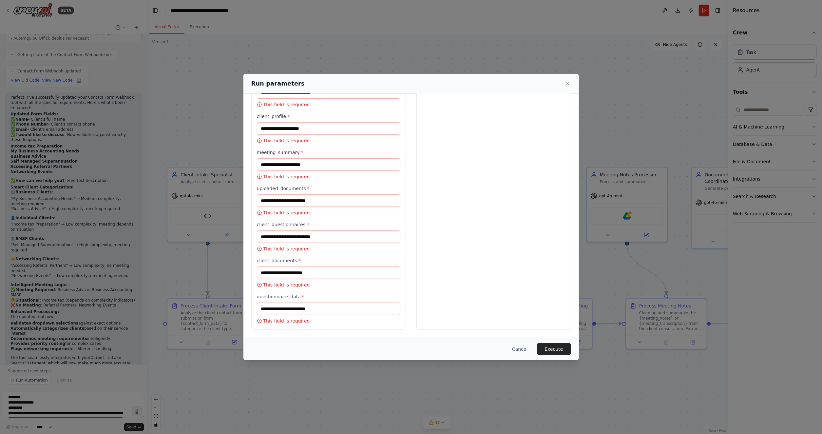
scroll to position [259, 0]
click at [337, 238] on input "client_questionnaires *" at bounding box center [329, 236] width 144 height 12
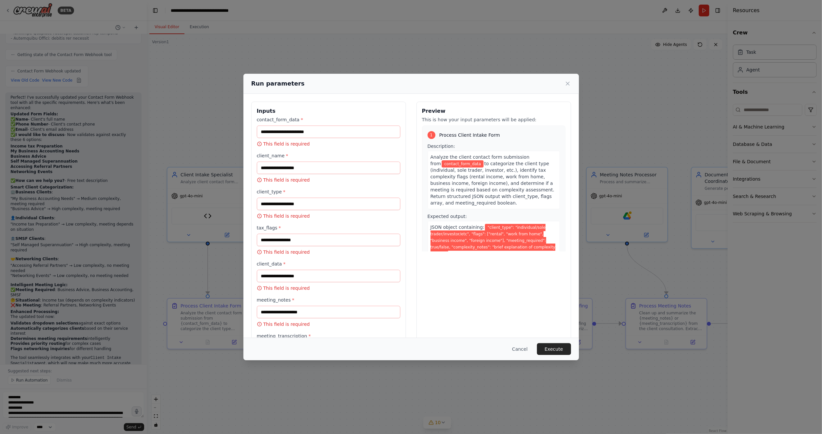
click at [476, 290] on div "Preview This is how your input parameters will be applied: 1 Process Client Int…" at bounding box center [494, 344] width 155 height 484
click at [517, 353] on button "Cancel" at bounding box center [520, 349] width 26 height 12
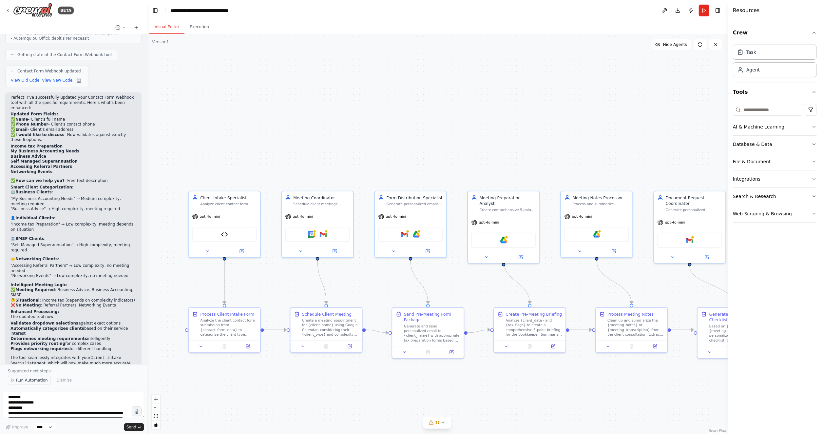
click at [30, 380] on span "Run Automation" at bounding box center [32, 380] width 32 height 5
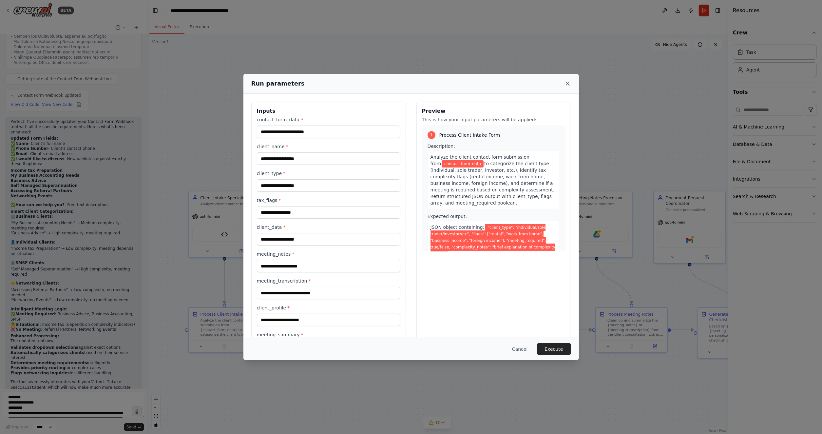
click at [566, 82] on icon at bounding box center [567, 83] width 3 height 3
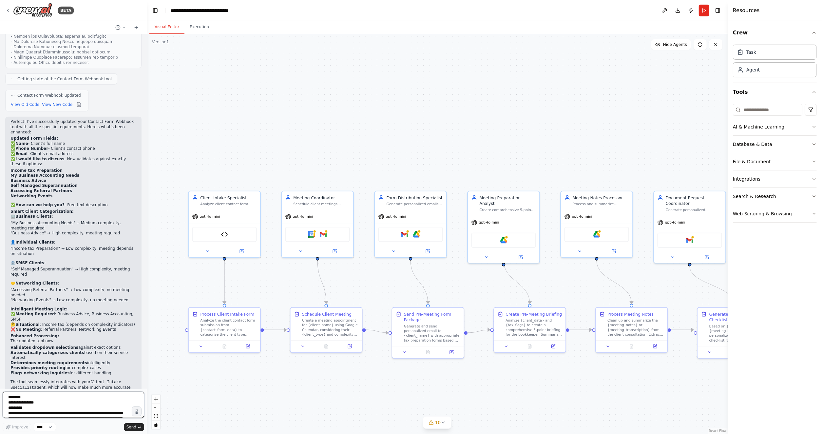
click at [45, 397] on textarea "**********" at bounding box center [74, 405] width 142 height 26
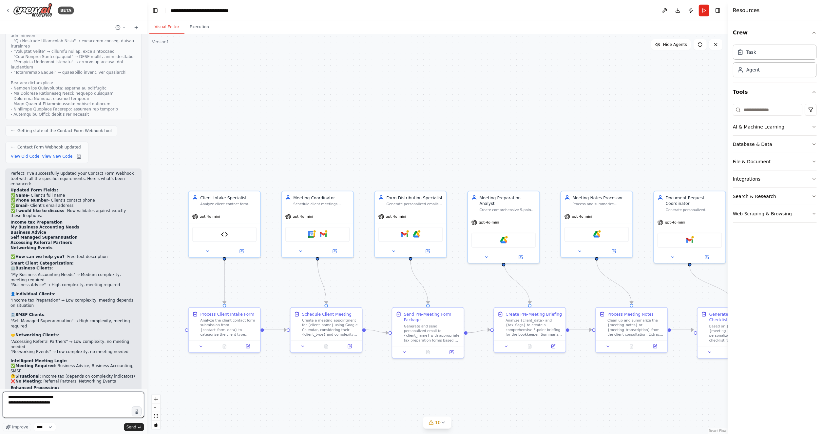
scroll to position [2751, 0]
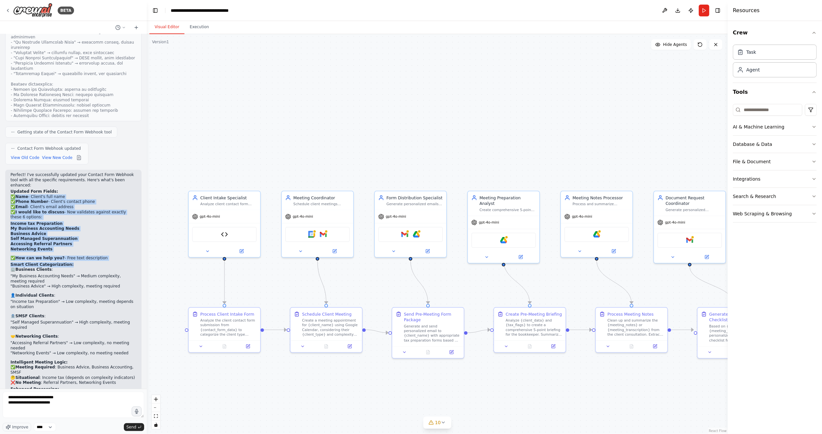
drag, startPoint x: 10, startPoint y: 142, endPoint x: 127, endPoint y: 210, distance: 135.7
click at [127, 210] on div "Perfect! I've successfully updated your Contact Form Webhook tool with all the …" at bounding box center [73, 314] width 136 height 288
copy div "✅ Name - Client's full name ✅ Phone Number - Client's contact phone ✅ Email - C…"
click at [78, 404] on textarea "**********" at bounding box center [74, 405] width 142 height 26
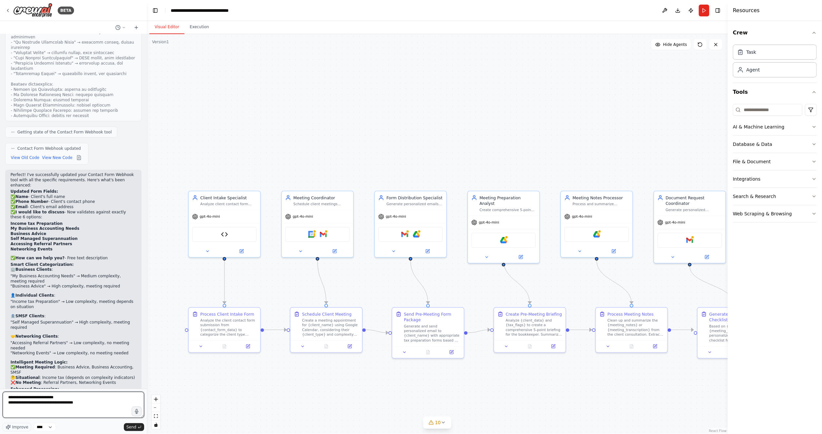
paste textarea "**********"
drag, startPoint x: 37, startPoint y: 408, endPoint x: 117, endPoint y: 415, distance: 80.6
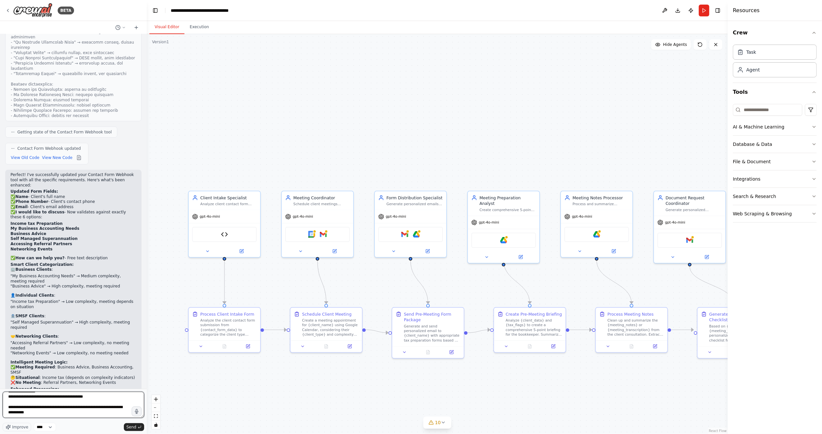
click at [117, 415] on textarea "**********" at bounding box center [74, 405] width 142 height 26
paste textarea "**********"
click at [69, 411] on textarea at bounding box center [74, 405] width 142 height 26
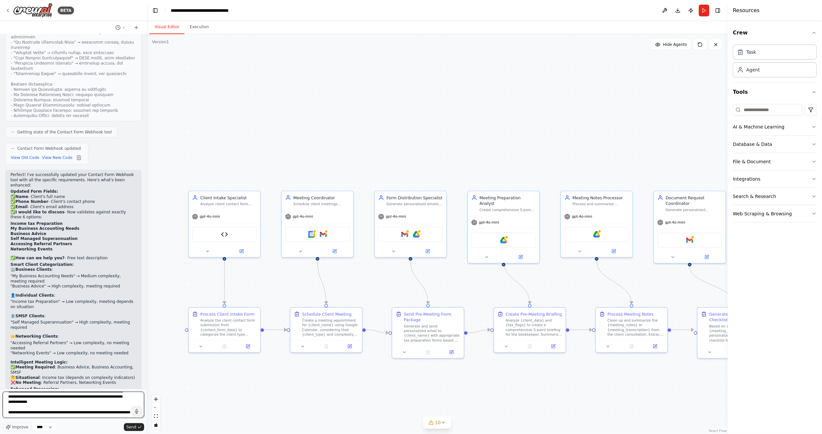
scroll to position [1209, 0]
paste textarea "**********"
type textarea "**********"
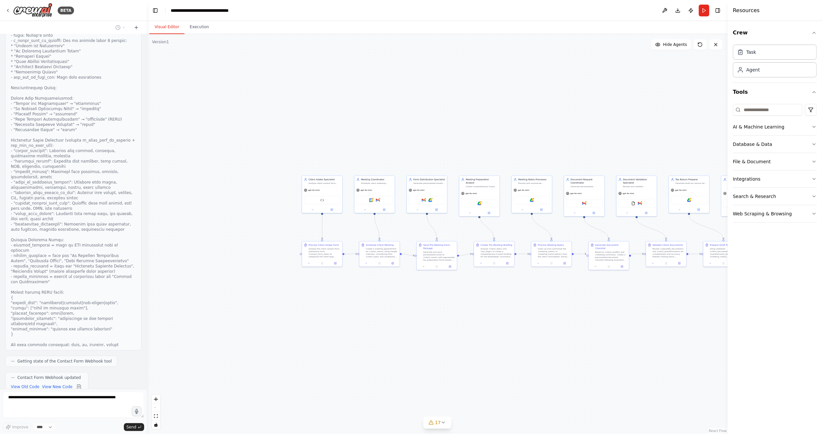
scroll to position [4624, 0]
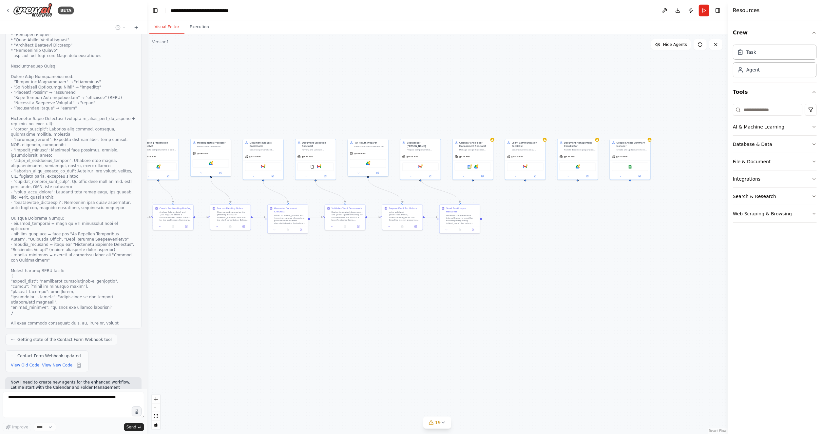
drag, startPoint x: 465, startPoint y: 148, endPoint x: 144, endPoint y: 111, distance: 323.2
click at [144, 111] on div "BETA i want to build the automation agent, below is the requirement, so please …" at bounding box center [411, 217] width 822 height 434
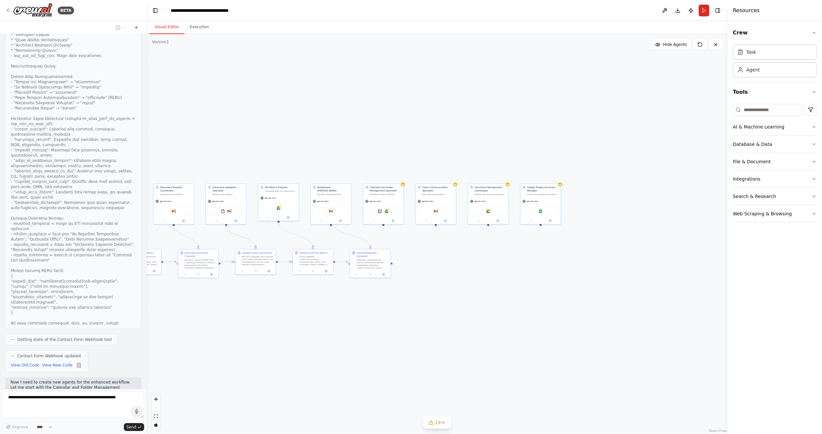
drag, startPoint x: 571, startPoint y: 107, endPoint x: 481, endPoint y: 151, distance: 99.9
click at [481, 151] on div ".deletable-edge-delete-btn { width: 20px; height: 20px; border: 0px solid #ffff…" at bounding box center [437, 234] width 581 height 400
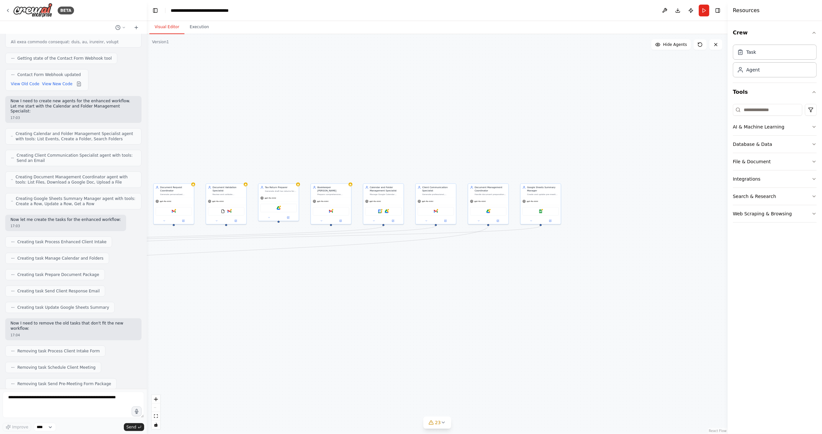
scroll to position [4943, 0]
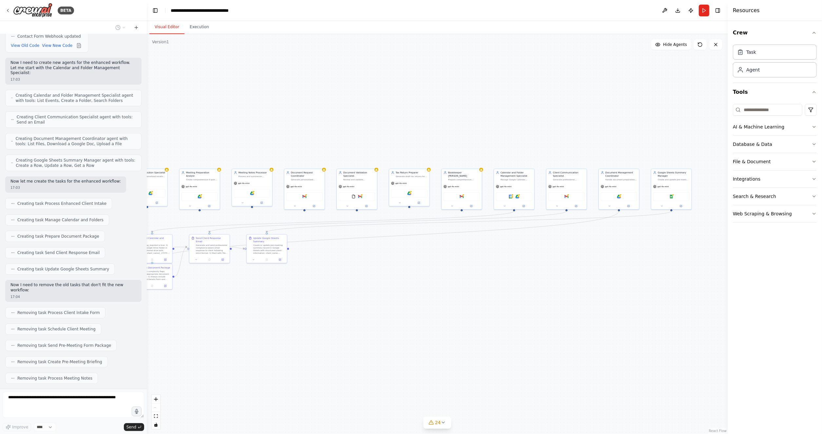
drag, startPoint x: 481, startPoint y: 151, endPoint x: 665, endPoint y: 137, distance: 183.8
click at [665, 137] on div ".deletable-edge-delete-btn { width: 20px; height: 20px; border: 0px solid #ffff…" at bounding box center [437, 234] width 581 height 400
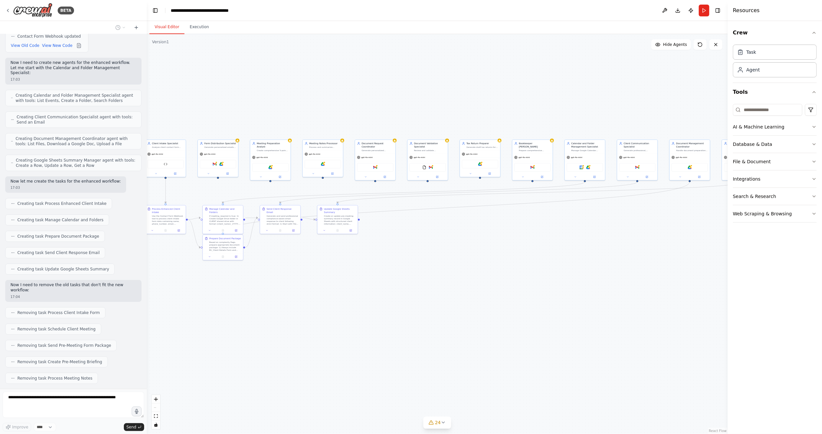
scroll to position [4960, 0]
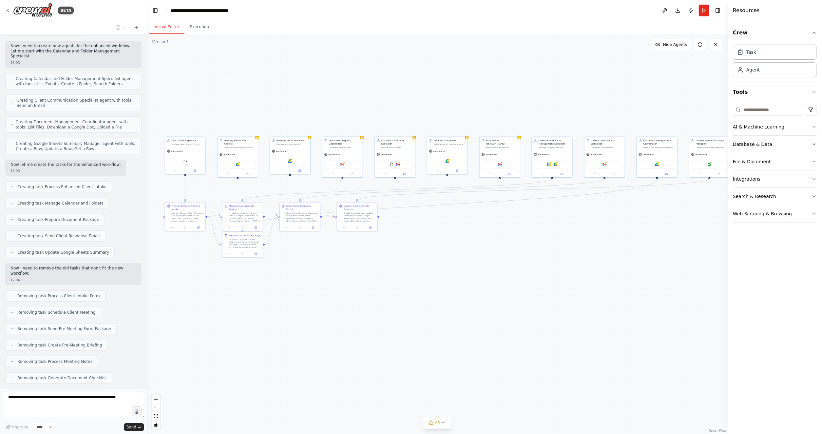
drag, startPoint x: 324, startPoint y: 102, endPoint x: 414, endPoint y: 69, distance: 95.9
click at [414, 69] on div ".deletable-edge-delete-btn { width: 20px; height: 20px; border: 0px solid #ffff…" at bounding box center [437, 234] width 581 height 400
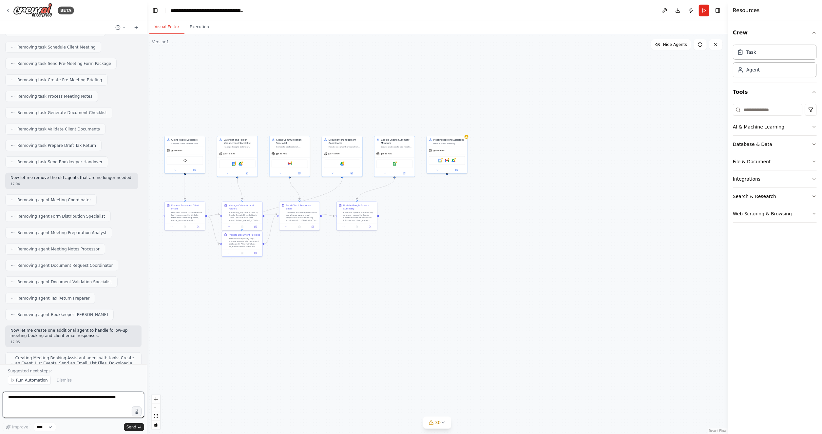
scroll to position [5230, 0]
click at [33, 398] on textarea at bounding box center [74, 405] width 142 height 26
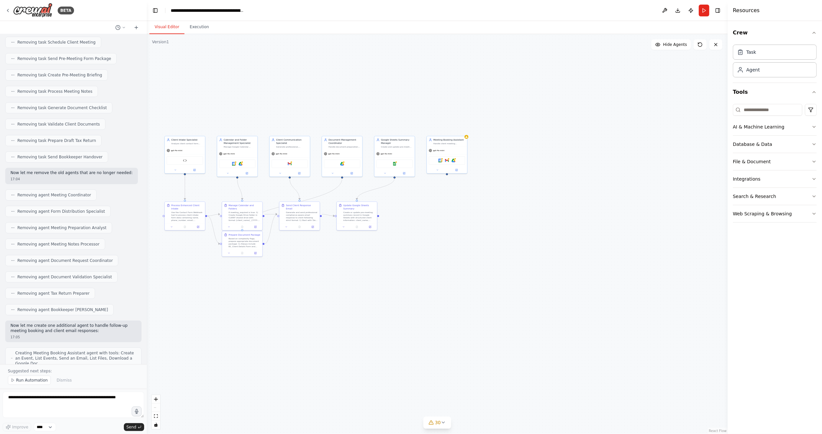
click at [46, 398] on textarea at bounding box center [74, 405] width 142 height 26
type textarea "********"
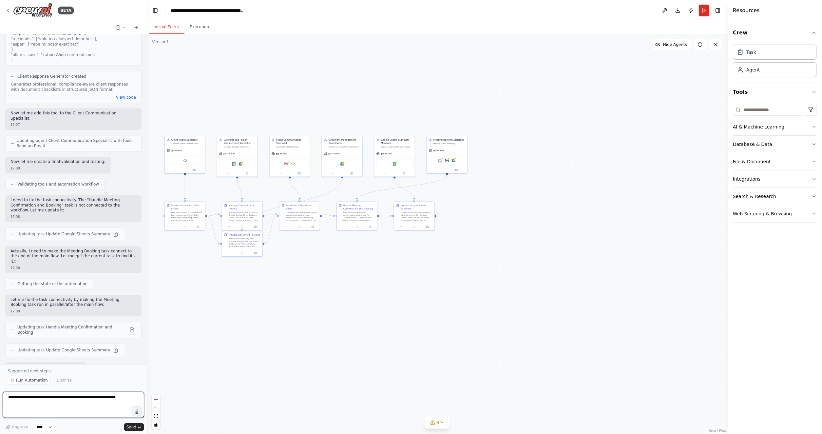
scroll to position [6330, 0]
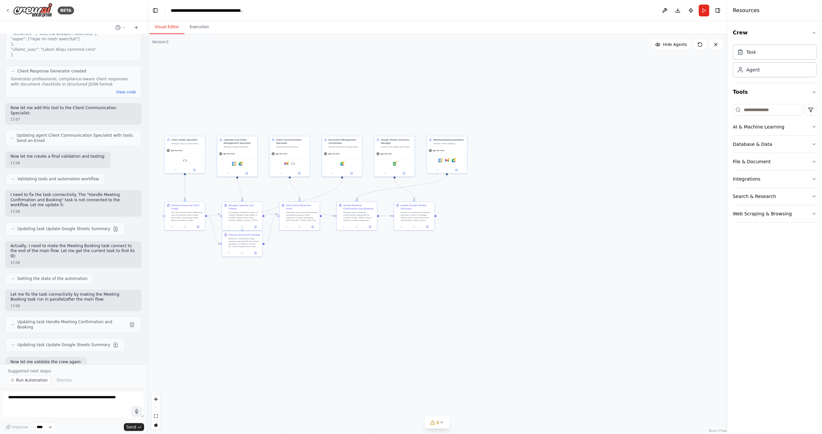
click at [264, 281] on div ".deletable-edge-delete-btn { width: 20px; height: 20px; border: 0px solid #ffff…" at bounding box center [437, 234] width 581 height 400
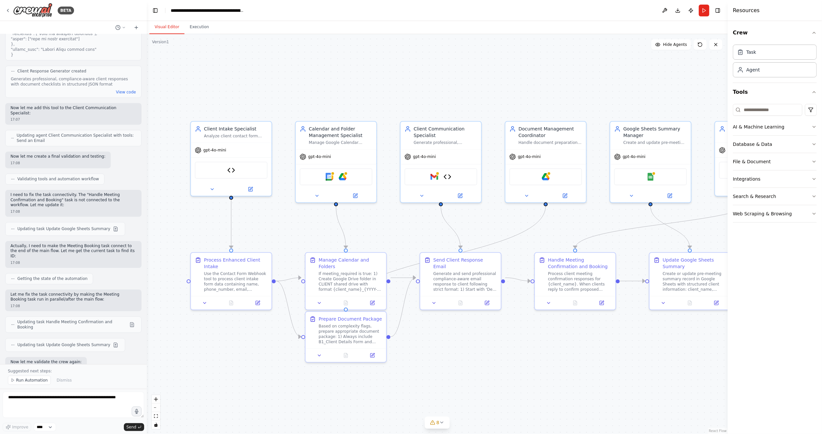
drag, startPoint x: 246, startPoint y: 266, endPoint x: 370, endPoint y: 396, distance: 179.4
click at [370, 396] on div ".deletable-edge-delete-btn { width: 20px; height: 20px; border: 0px solid #ffff…" at bounding box center [437, 234] width 581 height 400
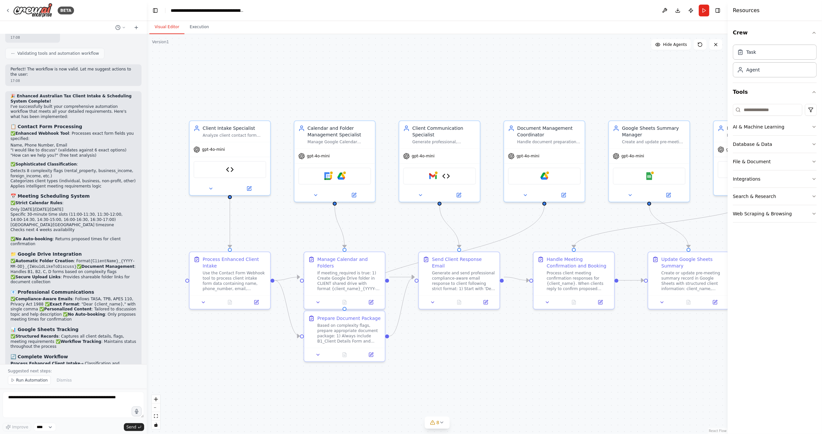
scroll to position [6750, 0]
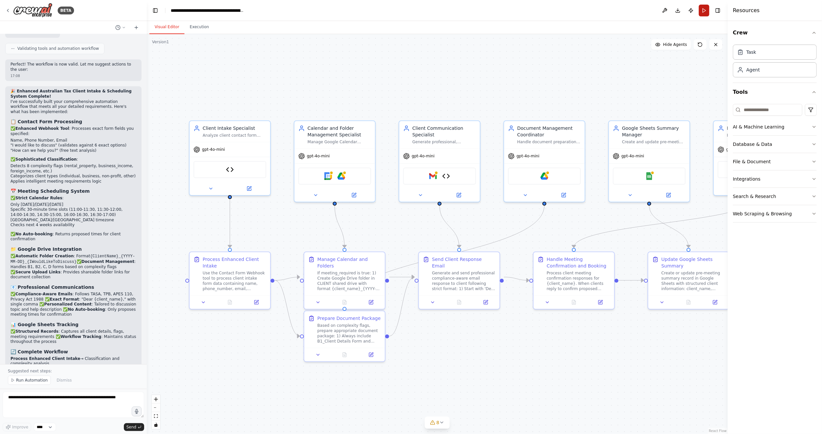
click at [703, 10] on button "Run" at bounding box center [704, 11] width 10 height 12
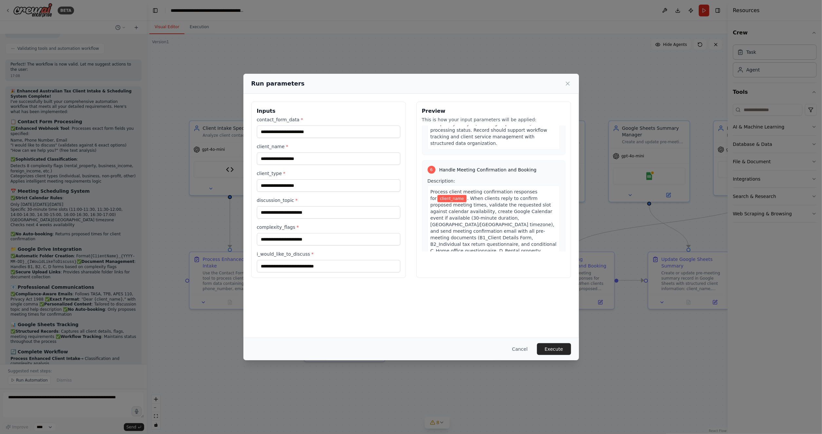
scroll to position [866, 0]
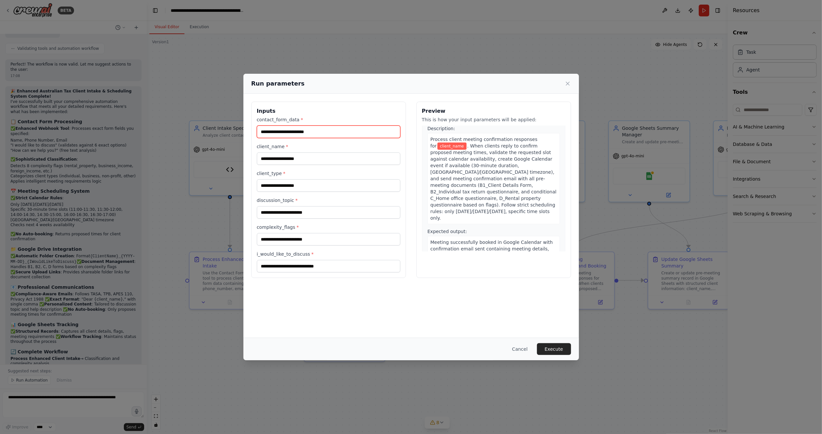
click at [334, 132] on input "contact_form_data *" at bounding box center [329, 132] width 144 height 12
type input "**********"
click at [327, 162] on input "client_name *" at bounding box center [329, 158] width 144 height 12
type input "*******"
click at [312, 183] on input "client_type *" at bounding box center [329, 185] width 144 height 12
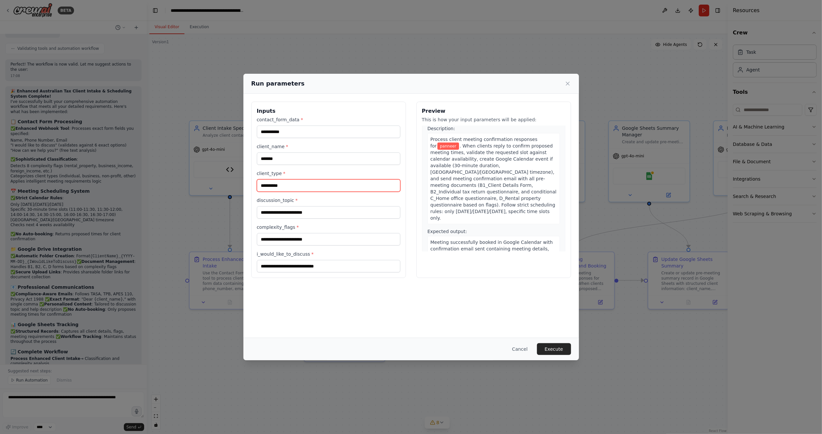
type input "**********"
click at [309, 214] on input "discussion_topic *" at bounding box center [329, 212] width 144 height 12
click at [326, 242] on input "complexity_flags *" at bounding box center [329, 239] width 144 height 12
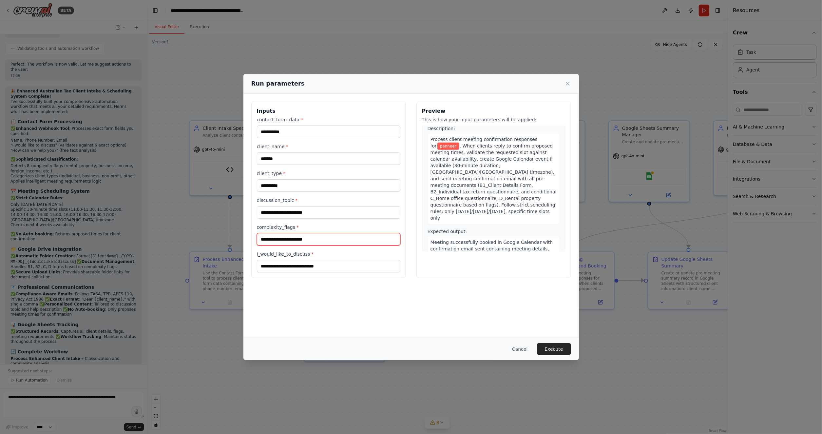
click at [326, 242] on input "complexity_flags *" at bounding box center [329, 239] width 144 height 12
click at [315, 268] on input "i_would_like_to_discuss *" at bounding box center [329, 266] width 144 height 12
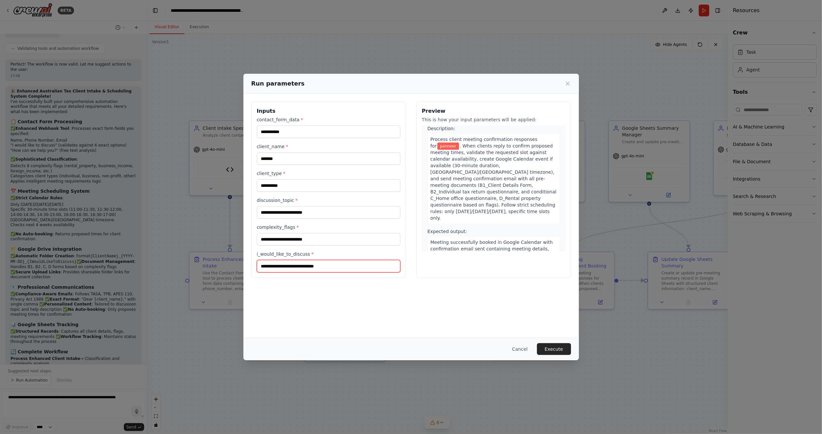
click at [315, 268] on input "i_would_like_to_discuss *" at bounding box center [329, 266] width 144 height 12
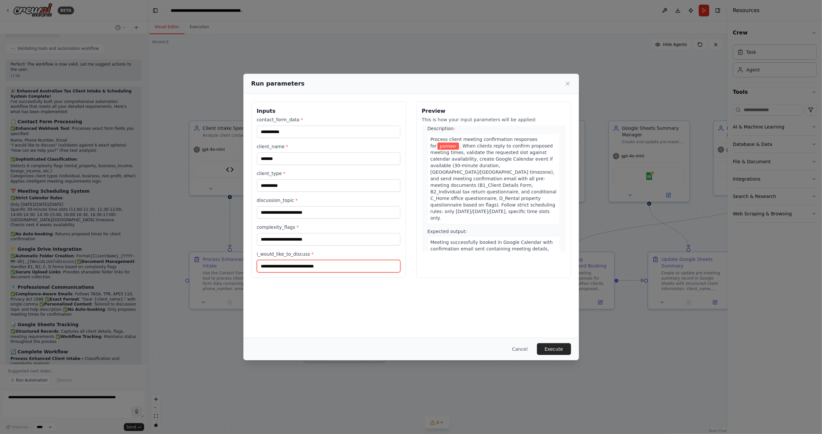
click at [315, 268] on input "i_would_like_to_discuss *" at bounding box center [329, 266] width 144 height 12
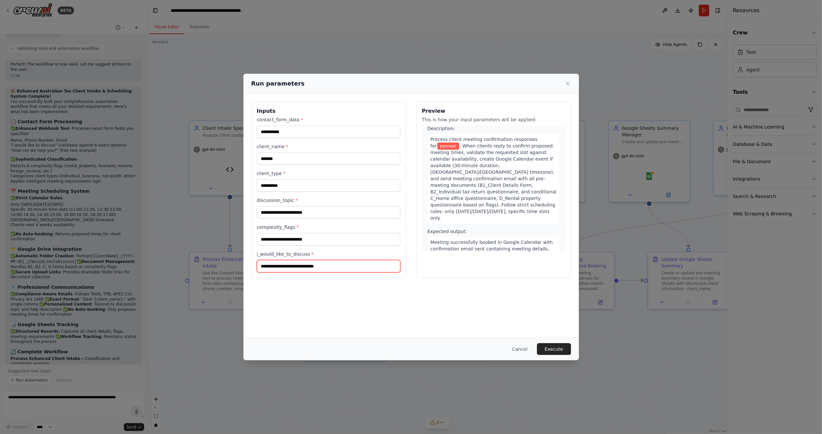
click at [315, 268] on input "i_would_like_to_discuss *" at bounding box center [329, 266] width 144 height 12
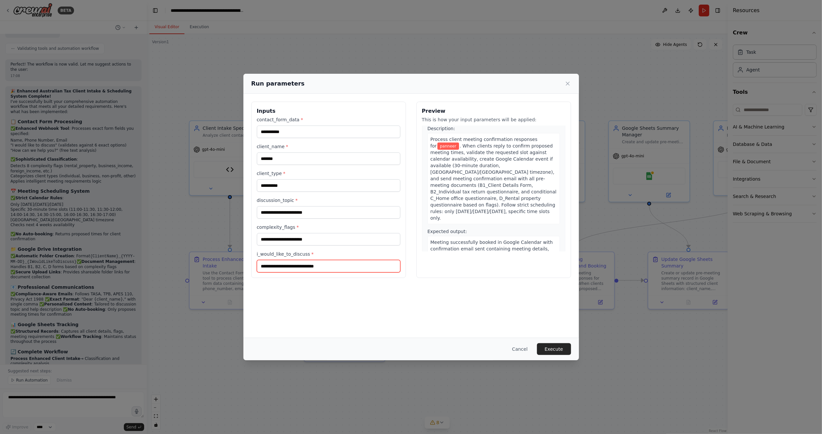
click at [315, 268] on input "i_would_like_to_discuss *" at bounding box center [329, 266] width 144 height 12
type input "**********"
click at [306, 239] on input "complexity_flags *" at bounding box center [329, 239] width 144 height 12
click at [568, 353] on button "Execute" at bounding box center [554, 349] width 34 height 12
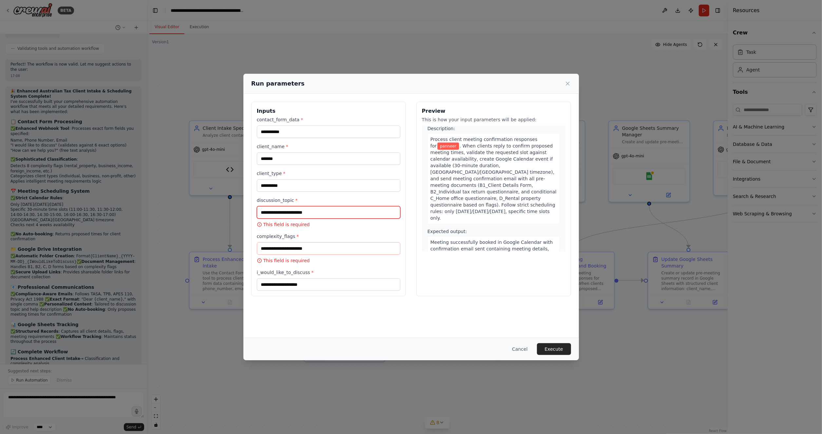
click at [327, 214] on input "discussion_topic *" at bounding box center [329, 212] width 144 height 12
type input "***"
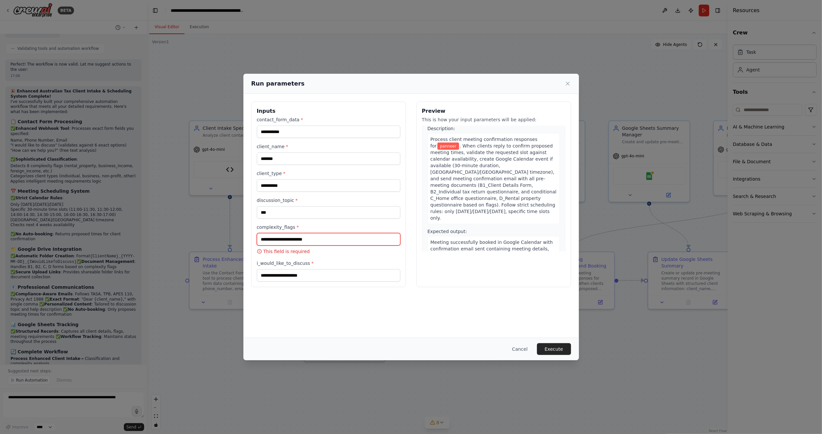
click at [332, 243] on input "complexity_flags *" at bounding box center [329, 239] width 144 height 12
type input "******"
click at [545, 347] on button "Execute" at bounding box center [554, 349] width 34 height 12
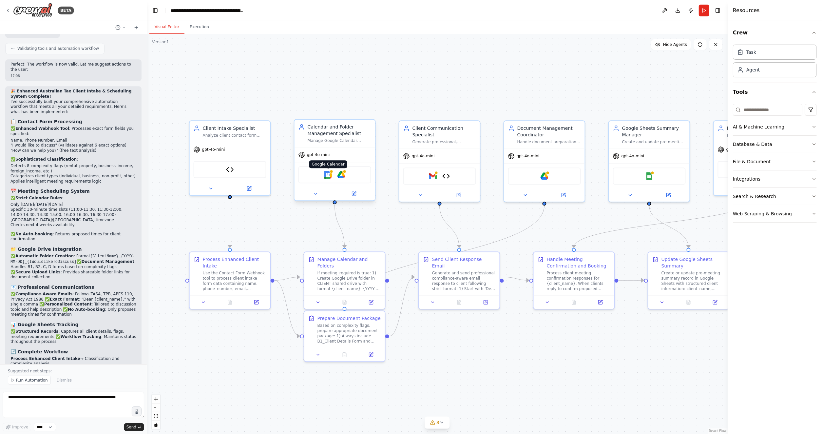
click at [330, 172] on div at bounding box center [332, 171] width 4 height 4
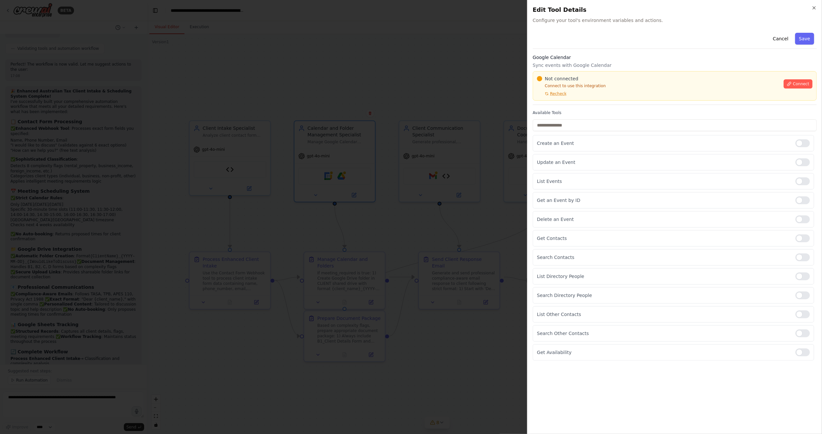
click at [794, 90] on div "Not connected Connect to use this integration Recheck Connect" at bounding box center [675, 85] width 276 height 21
click at [806, 81] on button "Connect" at bounding box center [798, 83] width 29 height 9
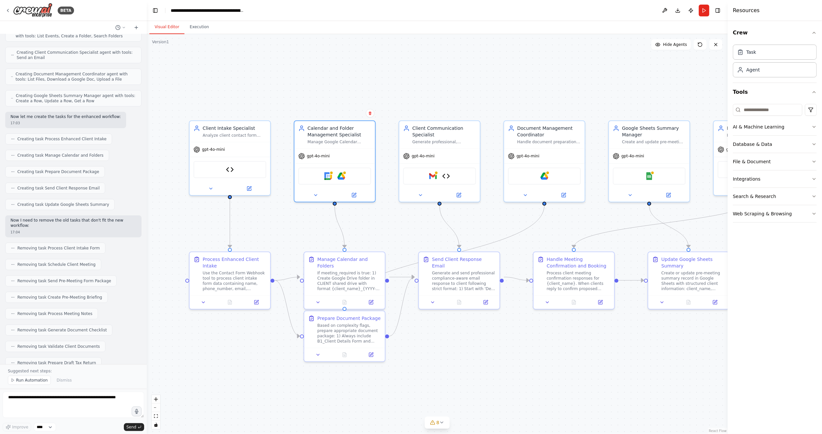
scroll to position [4990, 0]
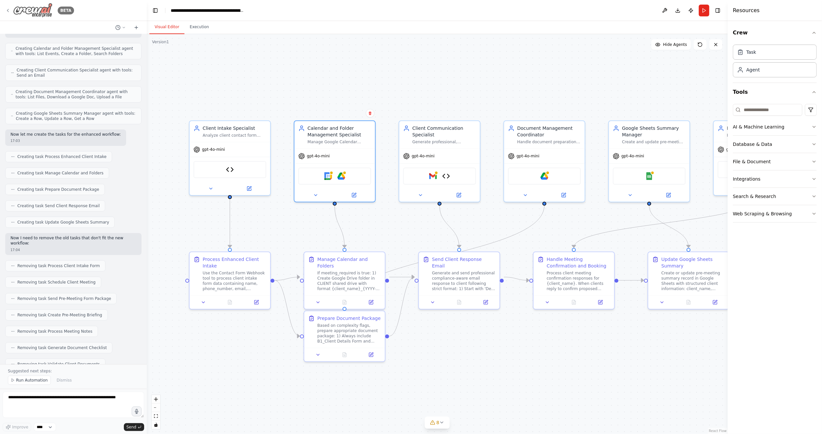
click at [5, 9] on icon at bounding box center [7, 10] width 5 height 5
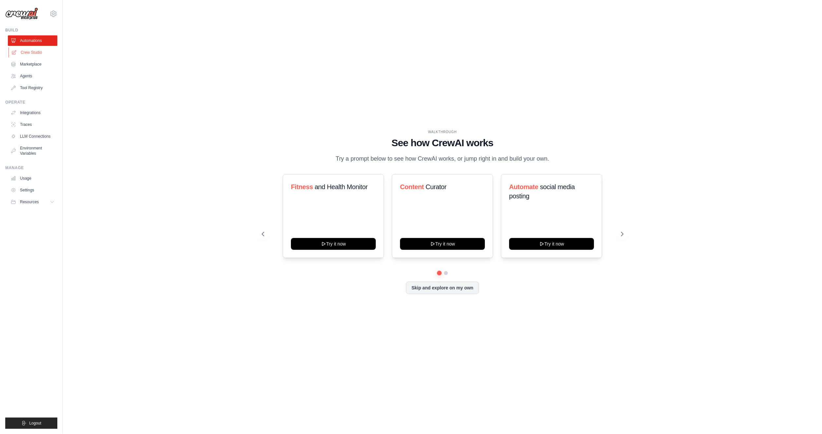
click at [30, 50] on link "Crew Studio" at bounding box center [33, 52] width 49 height 10
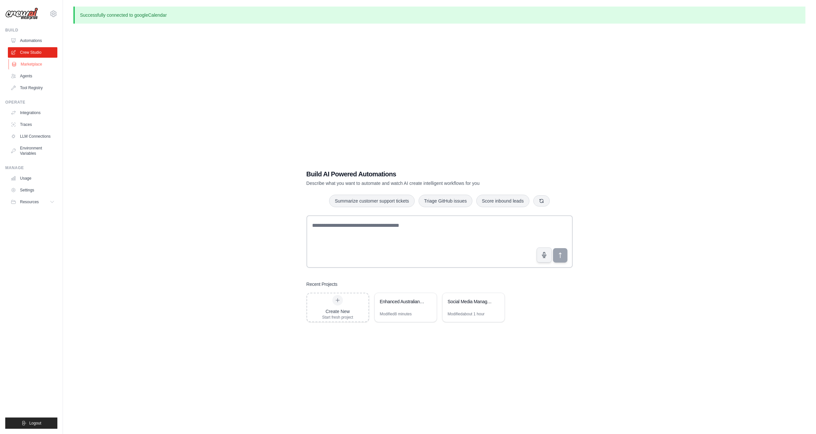
click at [37, 68] on link "Marketplace" at bounding box center [33, 64] width 49 height 10
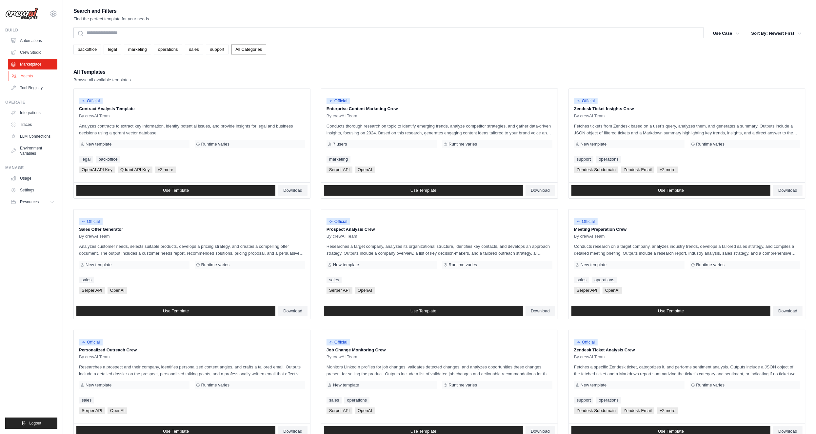
click at [27, 77] on link "Agents" at bounding box center [33, 76] width 49 height 10
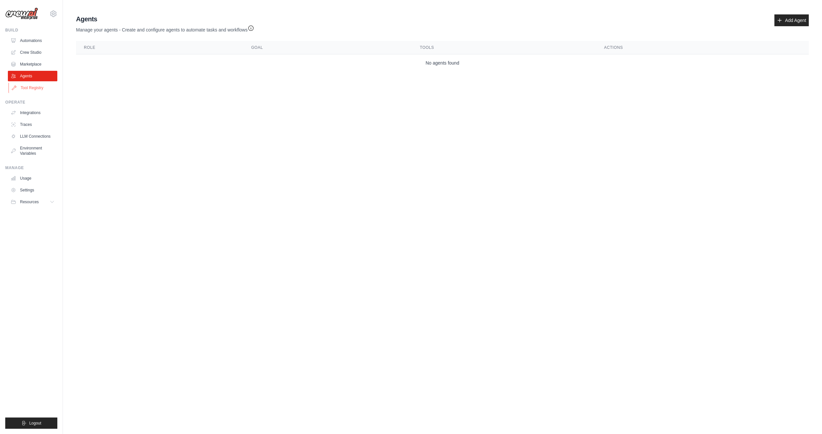
click at [27, 86] on link "Tool Registry" at bounding box center [33, 88] width 49 height 10
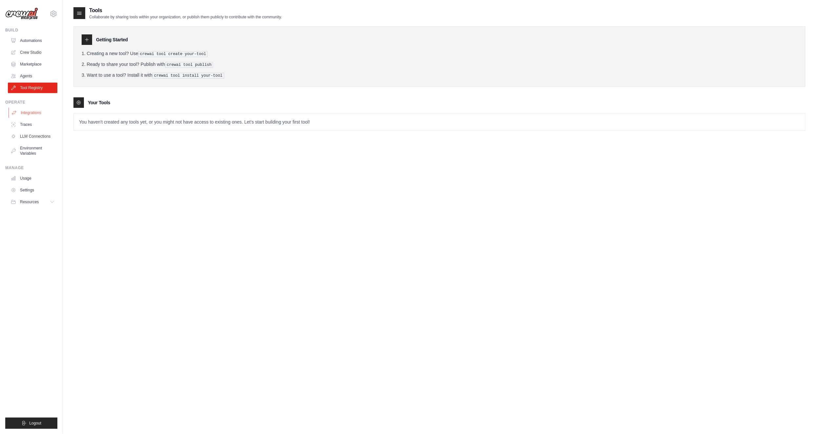
click at [39, 112] on link "Integrations" at bounding box center [33, 112] width 49 height 10
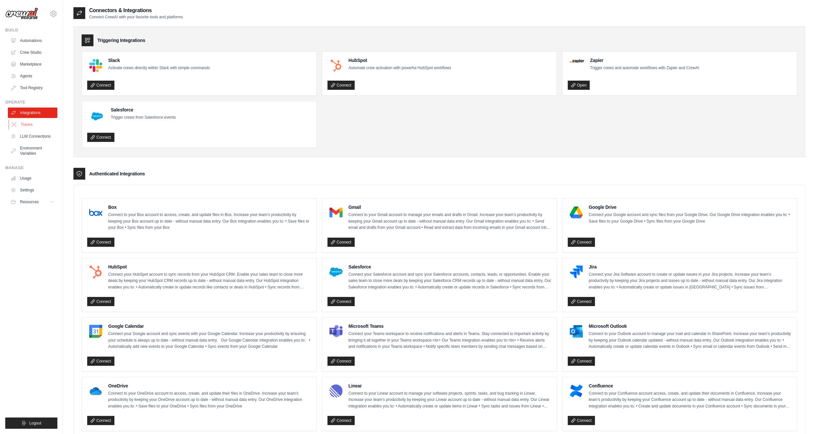
click at [33, 128] on link "Traces" at bounding box center [33, 124] width 49 height 10
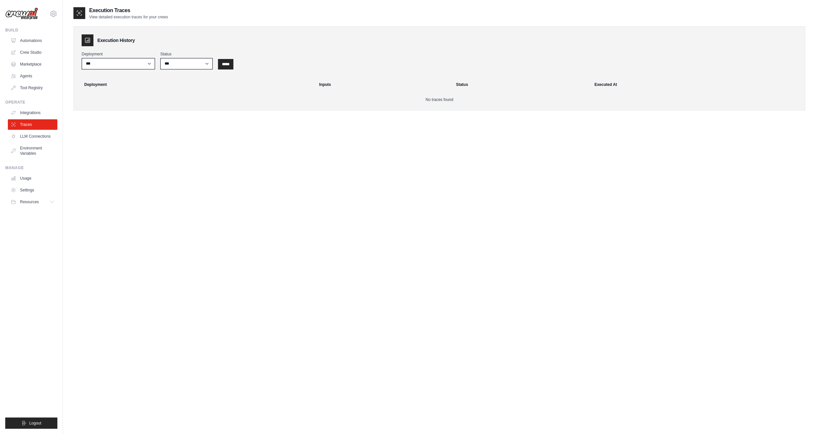
click at [41, 208] on ul "Build Automations Crew Studio Marketplace Agents" at bounding box center [31, 228] width 52 height 401
click at [50, 202] on icon at bounding box center [52, 201] width 5 height 5
click at [36, 44] on link "Automations" at bounding box center [33, 40] width 49 height 10
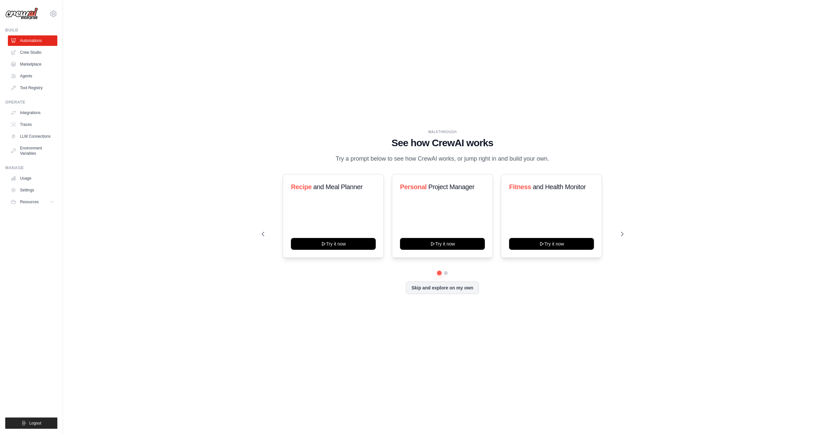
click at [401, 294] on div "WALKTHROUGH See how [PERSON_NAME] works Try a prompt below to see how [PERSON_N…" at bounding box center [443, 216] width 378 height 175
click at [417, 293] on button "Skip and explore on my own" at bounding box center [442, 287] width 73 height 12
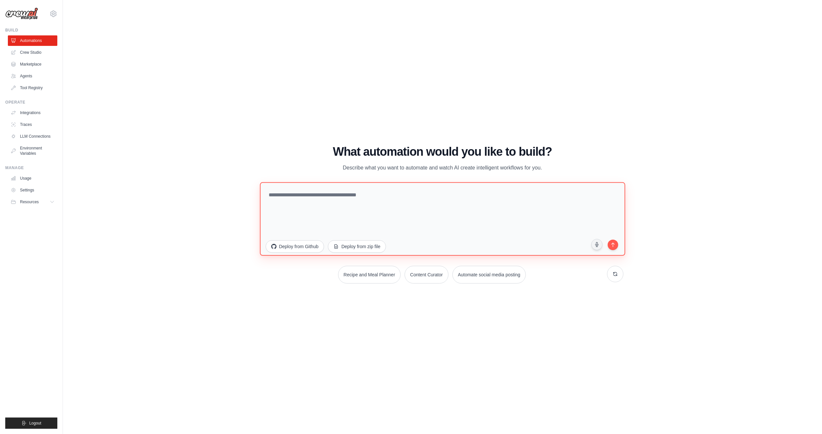
click at [323, 198] on textarea at bounding box center [442, 218] width 365 height 73
click at [353, 217] on textarea "**********" at bounding box center [444, 219] width 369 height 74
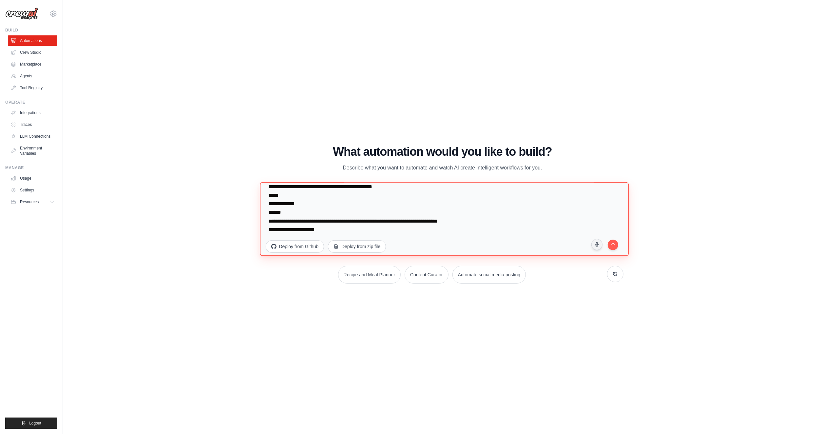
scroll to position [42, 0]
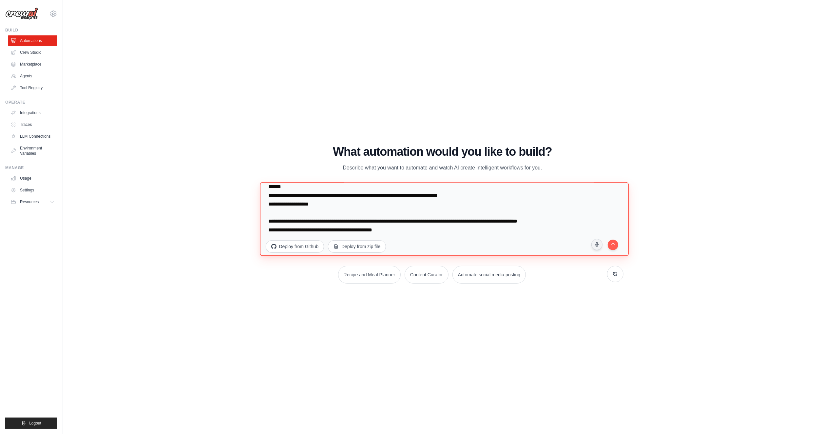
click at [580, 219] on textarea "**********" at bounding box center [444, 219] width 369 height 74
drag, startPoint x: 266, startPoint y: 195, endPoint x: 334, endPoint y: 206, distance: 68.1
click at [334, 206] on textarea "**********" at bounding box center [444, 219] width 369 height 74
click at [412, 232] on textarea "**********" at bounding box center [444, 219] width 369 height 74
paste textarea "**********"
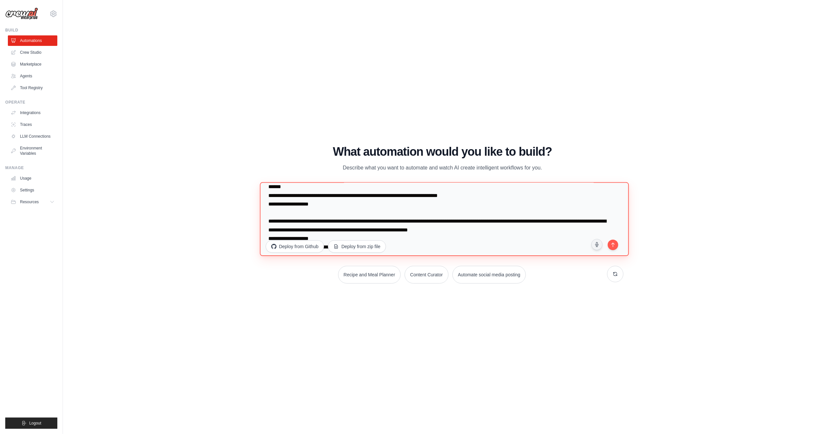
scroll to position [68, 0]
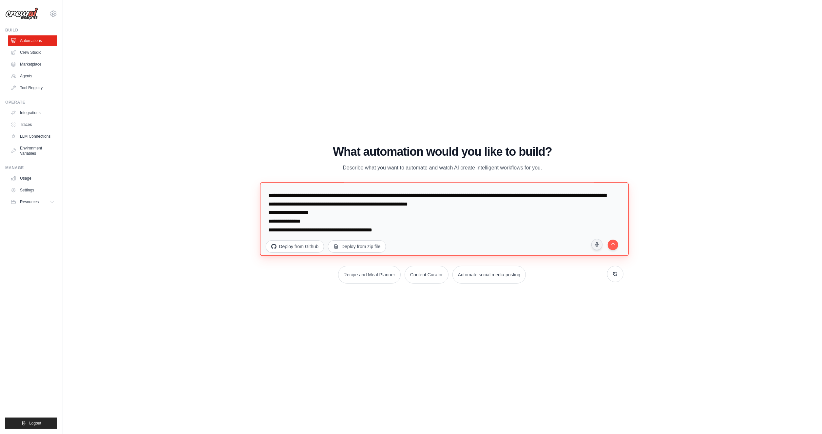
click at [402, 226] on textarea "**********" at bounding box center [444, 219] width 369 height 74
click at [380, 221] on textarea "**********" at bounding box center [444, 219] width 369 height 74
click at [407, 229] on textarea "**********" at bounding box center [444, 219] width 369 height 74
click at [552, 230] on textarea "**********" at bounding box center [444, 219] width 369 height 74
paste textarea "**********"
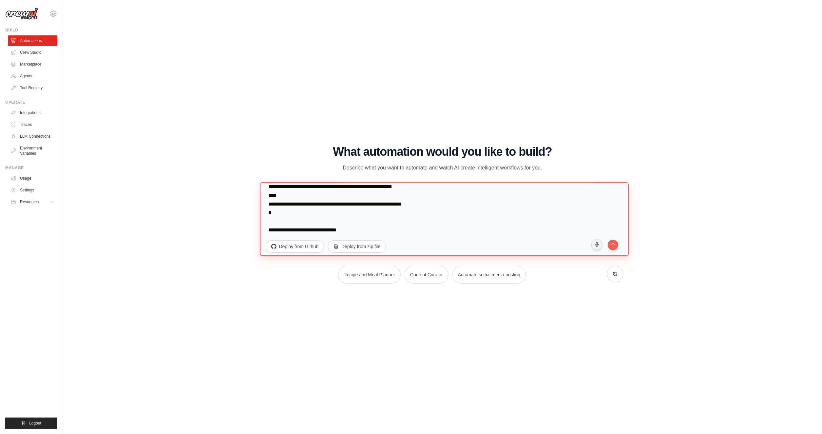
scroll to position [1303, 0]
click at [464, 218] on textarea at bounding box center [444, 219] width 369 height 74
paste textarea "**********"
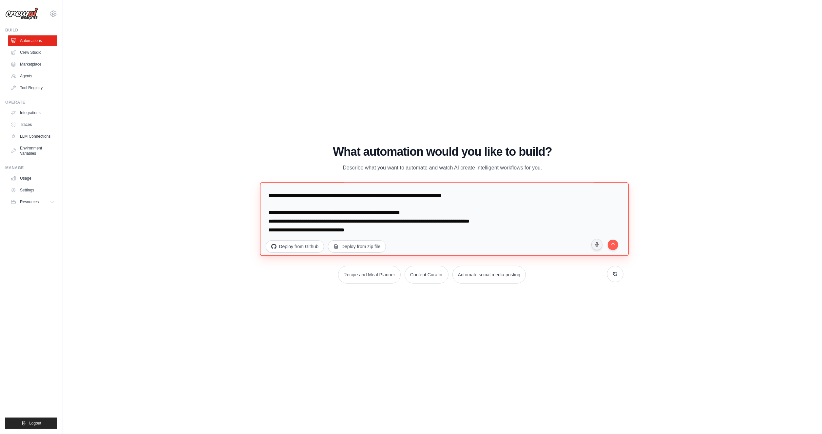
click at [340, 229] on textarea at bounding box center [444, 219] width 369 height 74
click at [387, 227] on textarea at bounding box center [444, 219] width 369 height 74
click at [471, 225] on textarea at bounding box center [444, 219] width 369 height 74
paste textarea "**********"
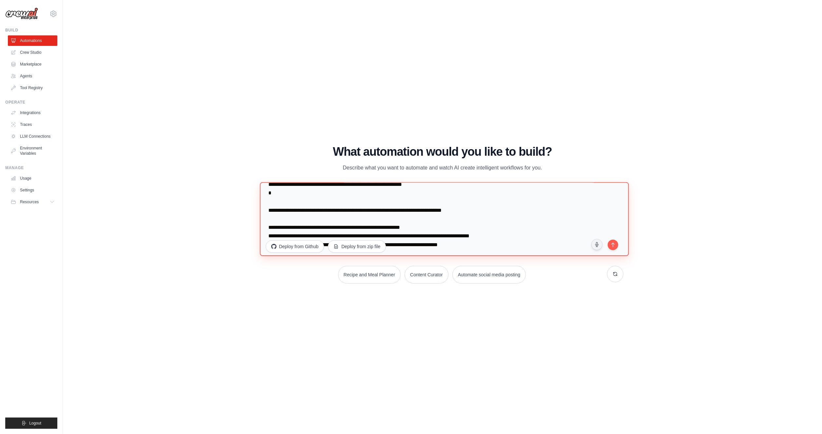
scroll to position [1300, 0]
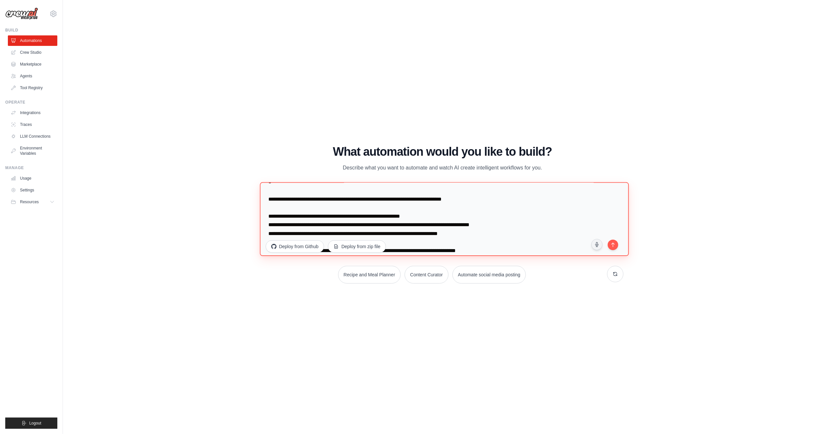
click at [393, 206] on textarea at bounding box center [444, 219] width 369 height 74
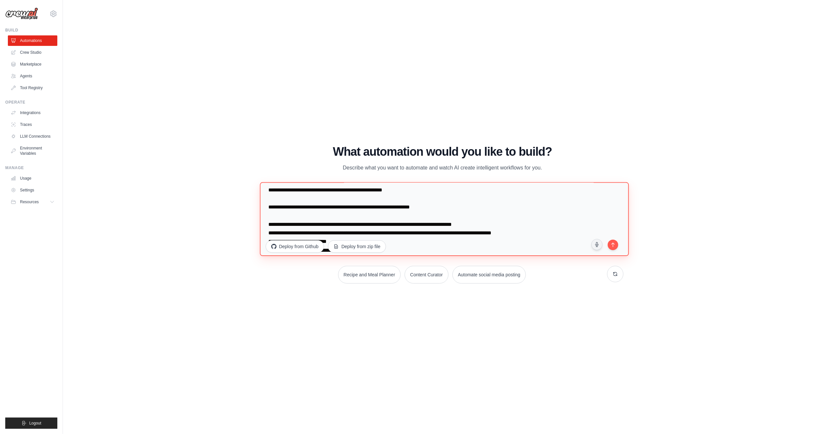
scroll to position [2189, 0]
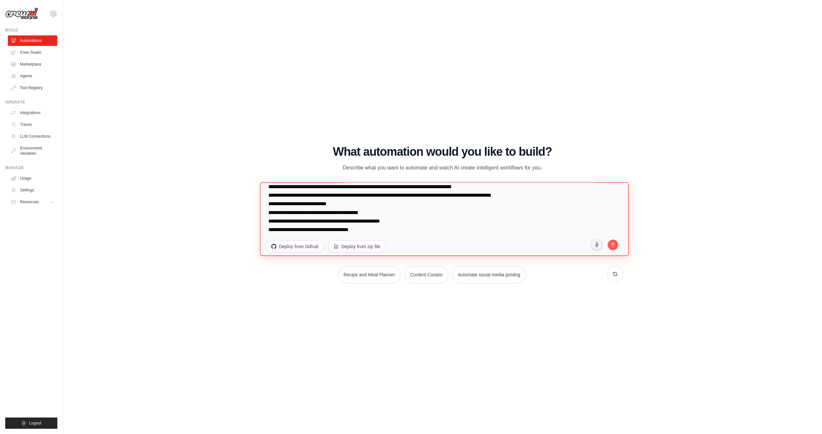
click at [438, 232] on textarea at bounding box center [444, 219] width 369 height 74
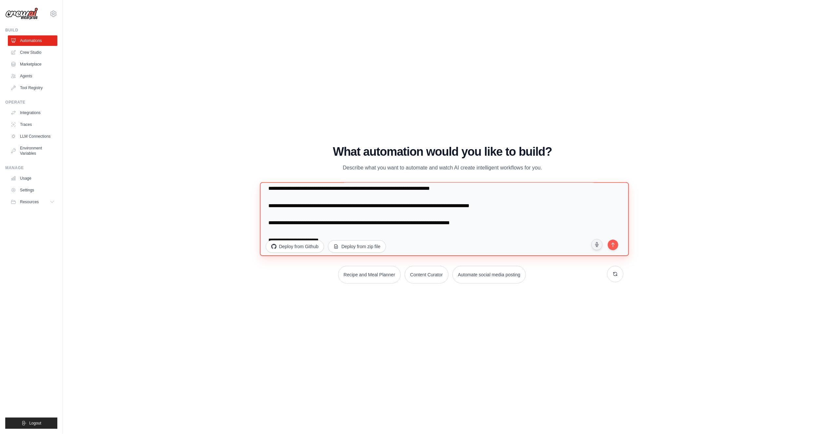
scroll to position [2198, 0]
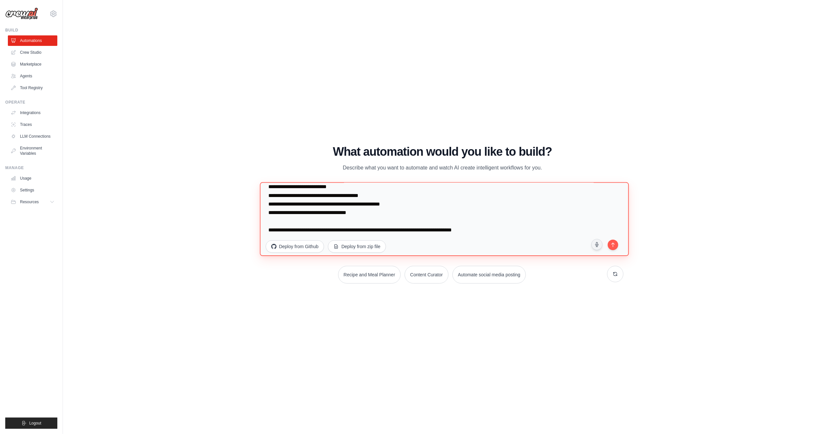
click at [479, 227] on textarea at bounding box center [444, 219] width 369 height 74
click at [530, 228] on textarea at bounding box center [444, 219] width 369 height 74
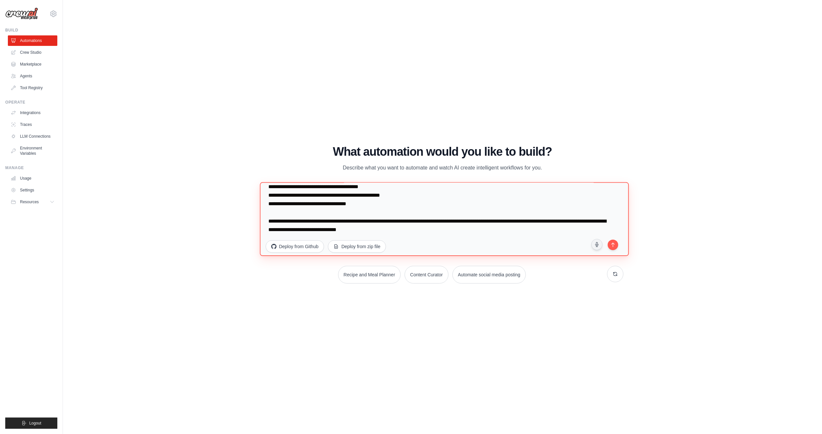
click at [524, 236] on textarea at bounding box center [444, 219] width 369 height 74
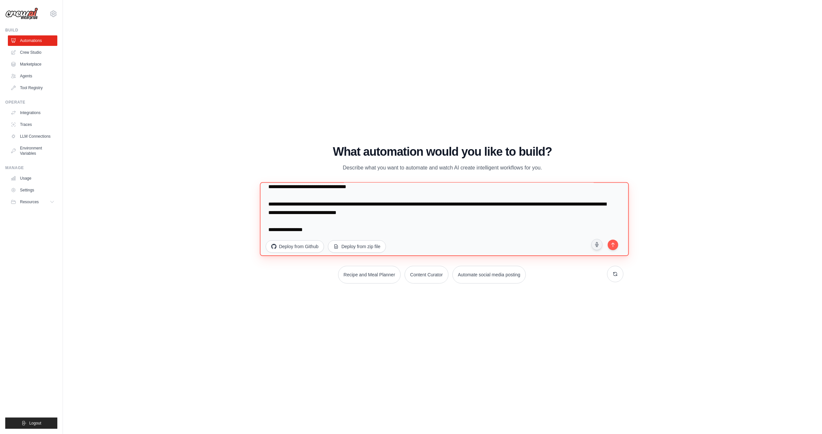
scroll to position [2223, 0]
click at [506, 218] on textarea at bounding box center [444, 219] width 369 height 74
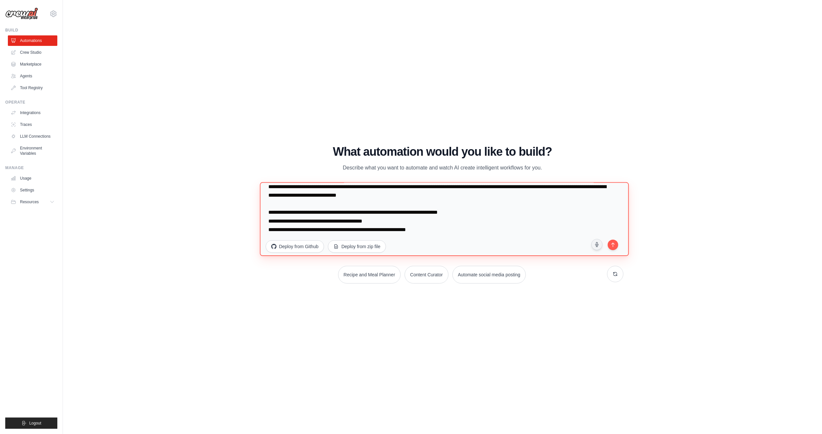
click at [487, 227] on textarea at bounding box center [444, 219] width 369 height 74
click at [404, 220] on textarea at bounding box center [444, 219] width 369 height 74
click at [442, 228] on textarea at bounding box center [444, 219] width 369 height 74
type textarea "**********"
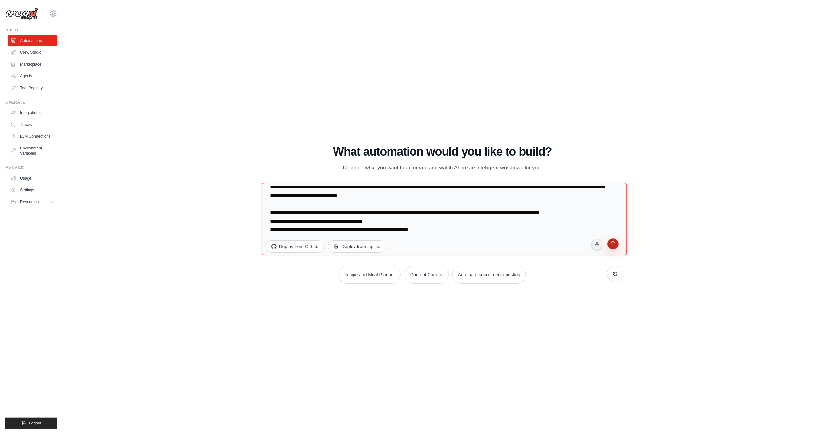
click at [613, 244] on icon "submit" at bounding box center [613, 244] width 4 height 5
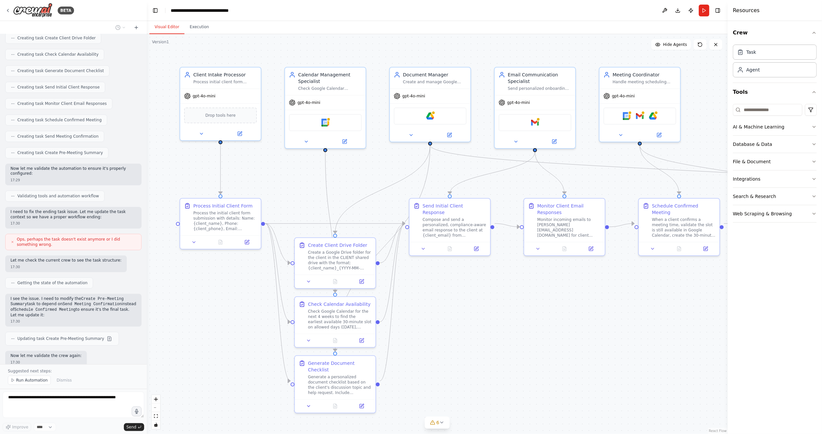
scroll to position [1629, 0]
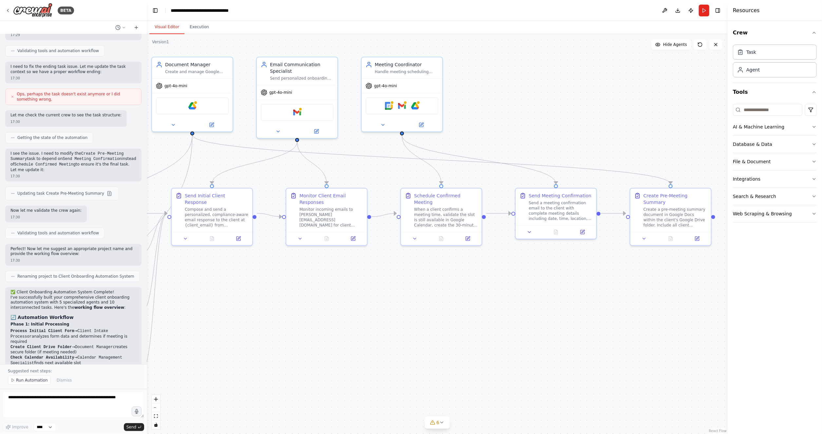
drag, startPoint x: 554, startPoint y: 301, endPoint x: 317, endPoint y: 291, distance: 238.1
click at [317, 291] on div ".deletable-edge-delete-btn { width: 20px; height: 20px; border: 0px solid #ffff…" at bounding box center [437, 234] width 581 height 400
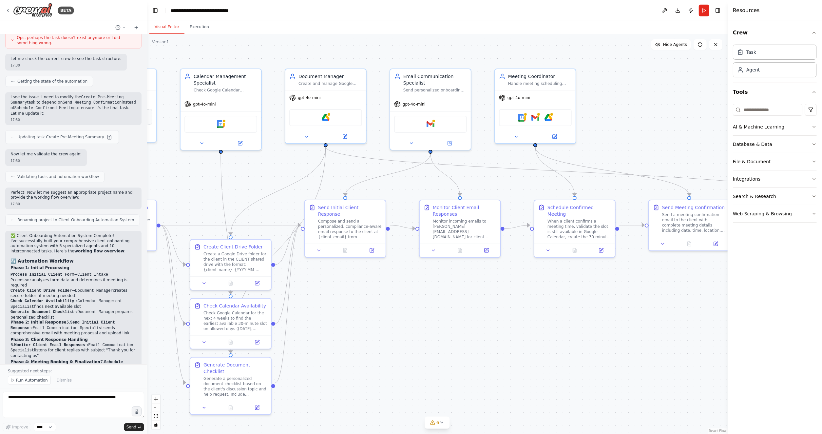
drag, startPoint x: 453, startPoint y: 295, endPoint x: 591, endPoint y: 307, distance: 138.8
click at [591, 307] on div ".deletable-edge-delete-btn { width: 20px; height: 20px; border: 0px solid #ffff…" at bounding box center [437, 234] width 581 height 400
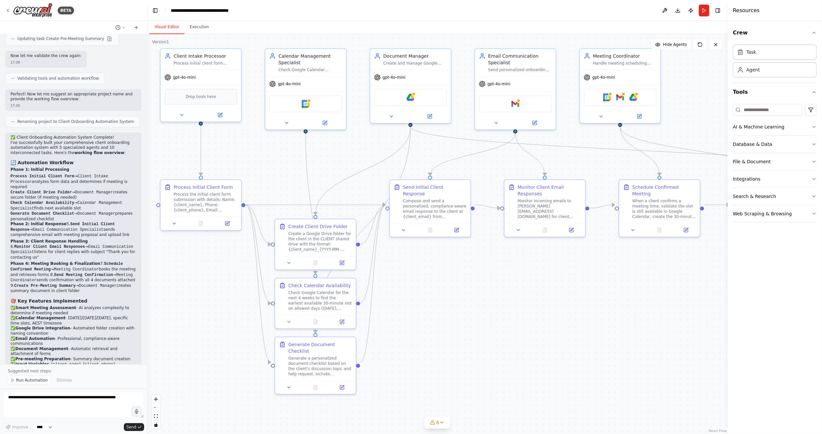
drag, startPoint x: 438, startPoint y: 276, endPoint x: 518, endPoint y: 256, distance: 82.1
click at [518, 256] on div ".deletable-edge-delete-btn { width: 20px; height: 20px; border: 0px solid #ffff…" at bounding box center [437, 234] width 581 height 400
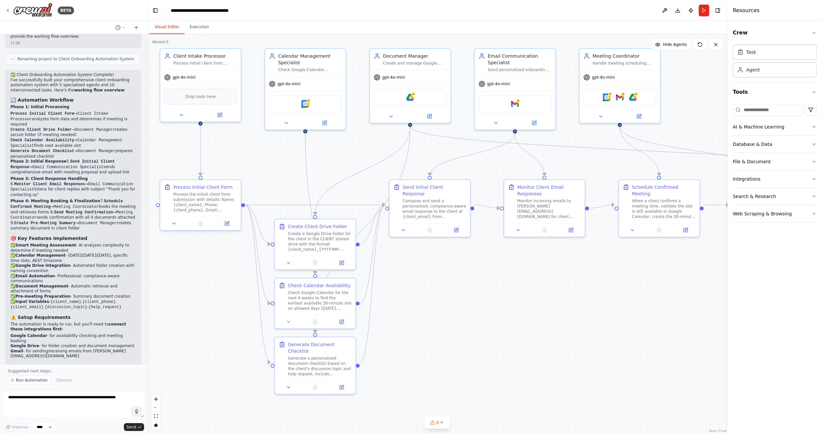
scroll to position [1991, 0]
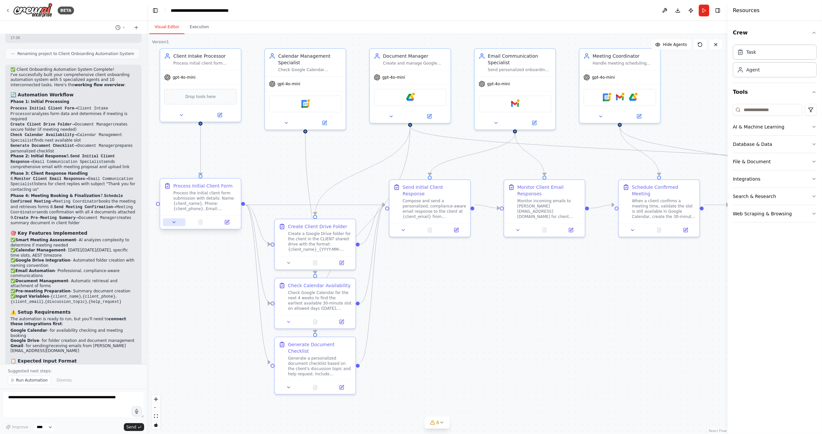
click at [172, 226] on button at bounding box center [174, 222] width 23 height 8
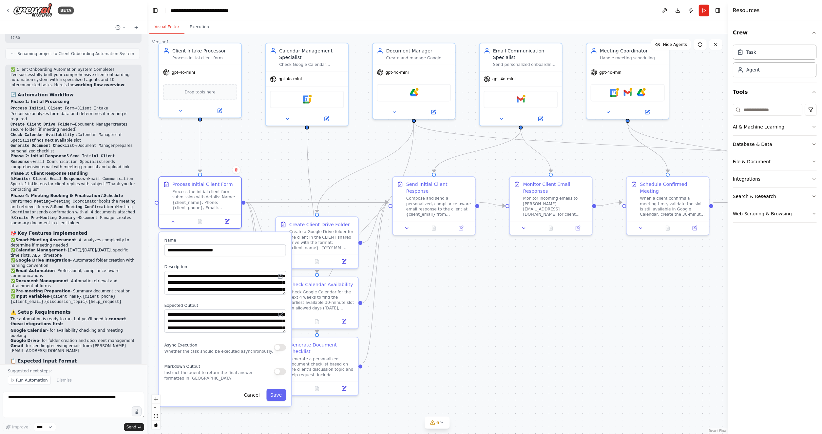
click at [273, 142] on div ".deletable-edge-delete-btn { width: 20px; height: 20px; border: 0px solid #ffff…" at bounding box center [437, 234] width 581 height 400
click at [426, 335] on div ".deletable-edge-delete-btn { width: 20px; height: 20px; border: 0px solid #ffff…" at bounding box center [437, 234] width 581 height 400
click at [275, 396] on button "Save" at bounding box center [276, 395] width 20 height 12
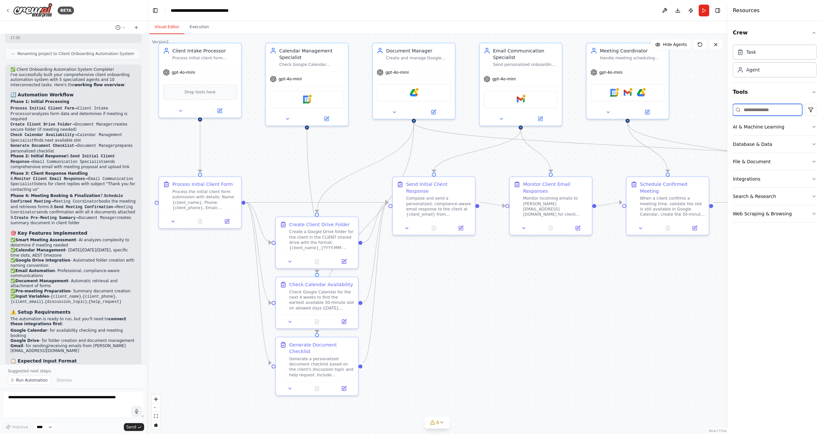
click at [768, 108] on input at bounding box center [767, 110] width 69 height 12
type input "***"
click at [762, 154] on p "Manage mail and calendar in Outlook" at bounding box center [781, 150] width 72 height 5
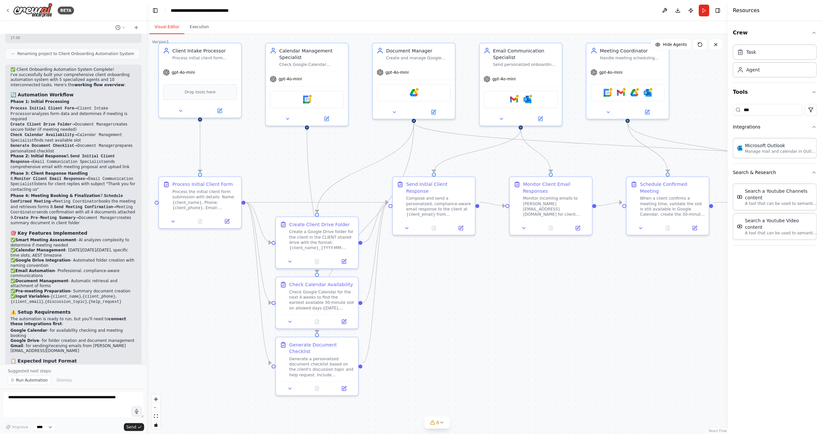
click at [638, 305] on div ".deletable-edge-delete-btn { width: 20px; height: 20px; border: 0px solid #ffff…" at bounding box center [437, 234] width 581 height 400
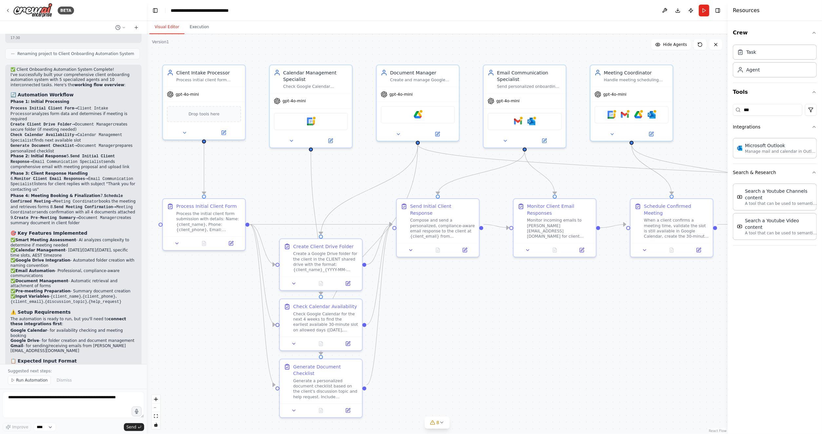
drag, startPoint x: 638, startPoint y: 305, endPoint x: 642, endPoint y: 327, distance: 22.3
click at [642, 327] on div ".deletable-edge-delete-btn { width: 20px; height: 20px; border: 0px solid #ffff…" at bounding box center [437, 234] width 581 height 400
click at [654, 112] on img at bounding box center [652, 113] width 8 height 8
click at [652, 114] on img at bounding box center [652, 113] width 8 height 8
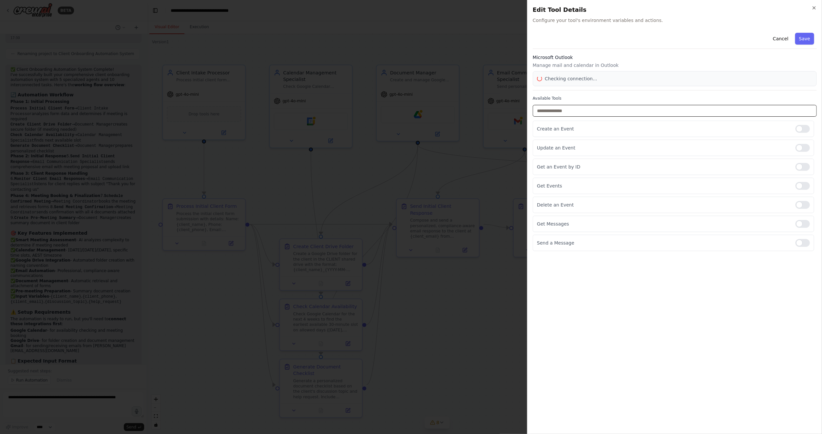
click at [652, 114] on input "text" at bounding box center [675, 111] width 284 height 12
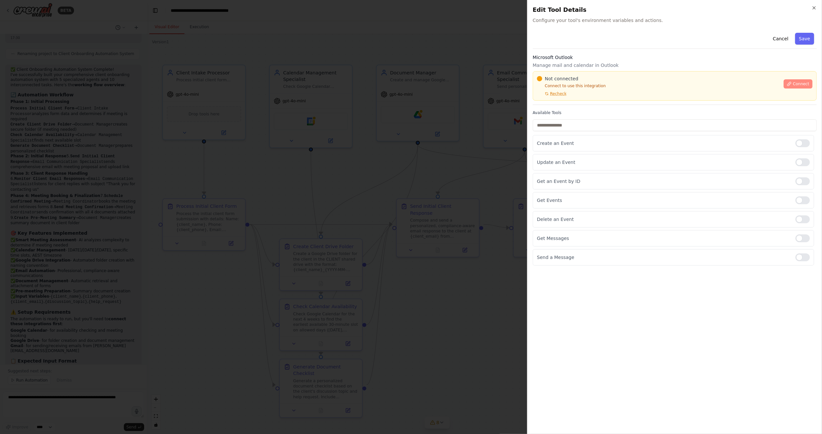
click at [796, 85] on span "Connect" at bounding box center [801, 83] width 16 height 5
click at [485, 162] on div at bounding box center [411, 217] width 822 height 434
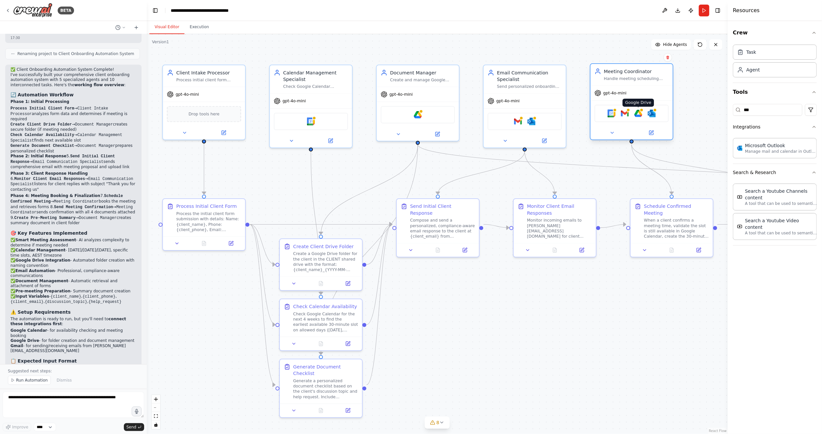
click at [636, 113] on img at bounding box center [638, 113] width 8 height 8
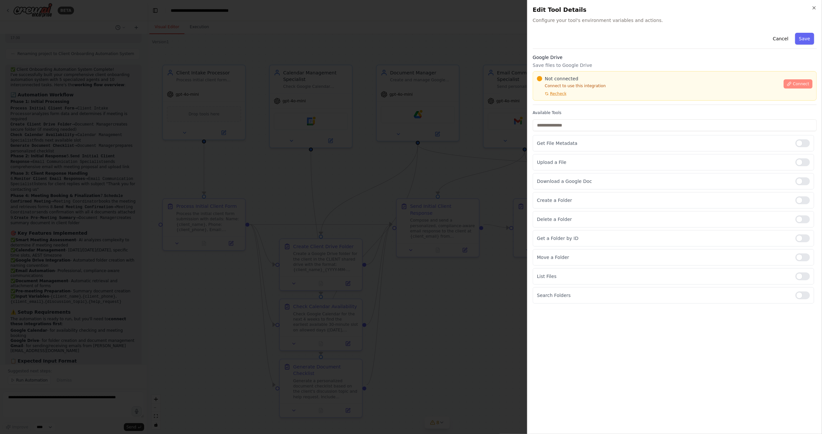
click at [806, 84] on span "Connect" at bounding box center [801, 83] width 16 height 5
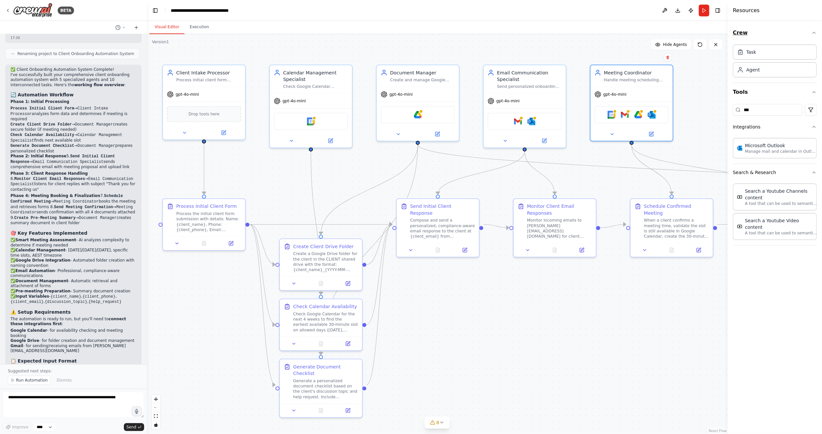
click at [815, 28] on button "Crew" at bounding box center [775, 33] width 84 height 18
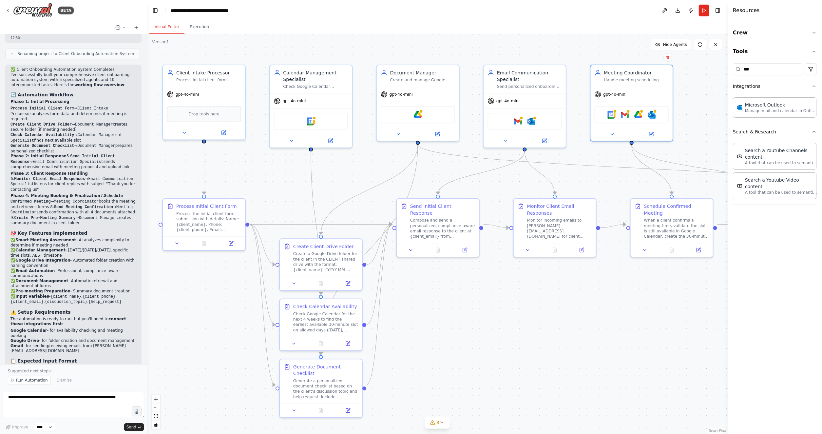
click at [712, 86] on div ".deletable-edge-delete-btn { width: 20px; height: 20px; border: 0px solid #ffff…" at bounding box center [437, 234] width 581 height 400
click at [704, 8] on button "Run" at bounding box center [704, 11] width 10 height 12
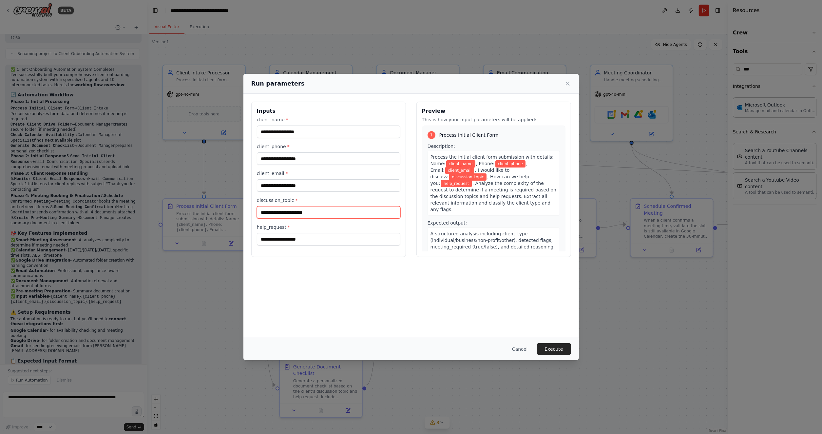
click at [320, 215] on input "discussion_topic *" at bounding box center [329, 212] width 144 height 12
click at [340, 131] on input "client_name *" at bounding box center [329, 132] width 144 height 12
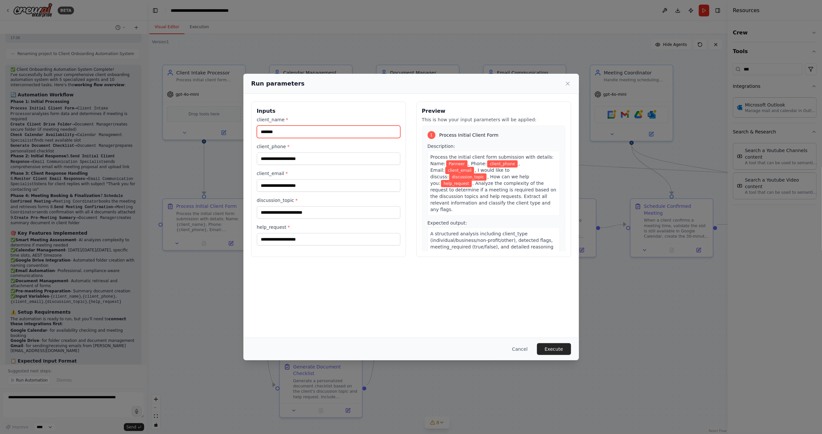
type input "*******"
click at [304, 189] on input "client_email *" at bounding box center [329, 185] width 144 height 12
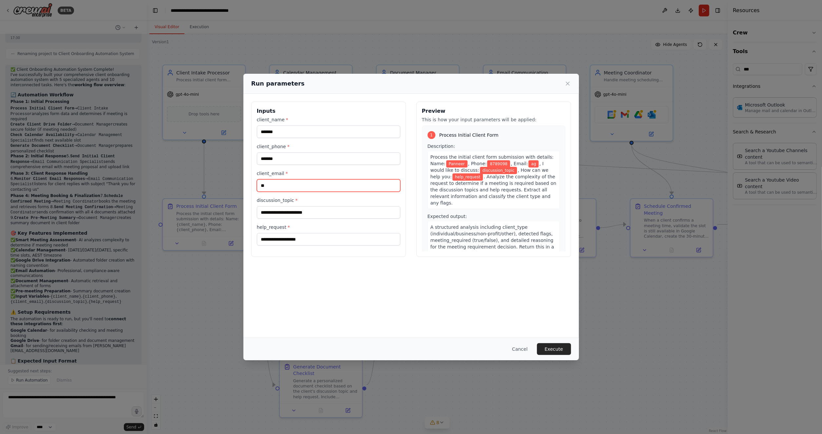
type input "*"
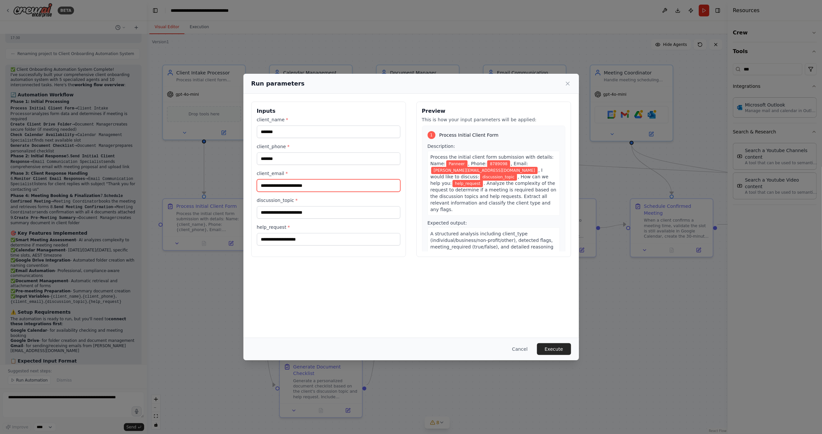
type input "**********"
click at [306, 212] on input "discussion_topic *" at bounding box center [329, 212] width 144 height 12
type input "**********"
click at [301, 241] on input "help_request *" at bounding box center [329, 239] width 144 height 12
type input "**********"
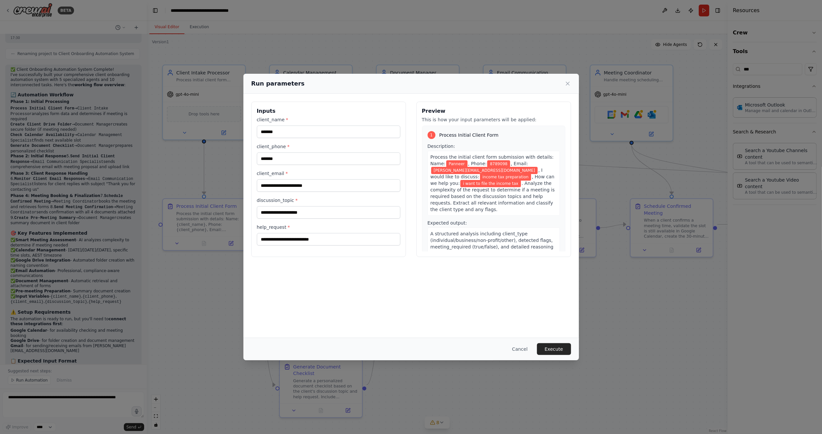
click at [548, 349] on button "Execute" at bounding box center [554, 349] width 34 height 12
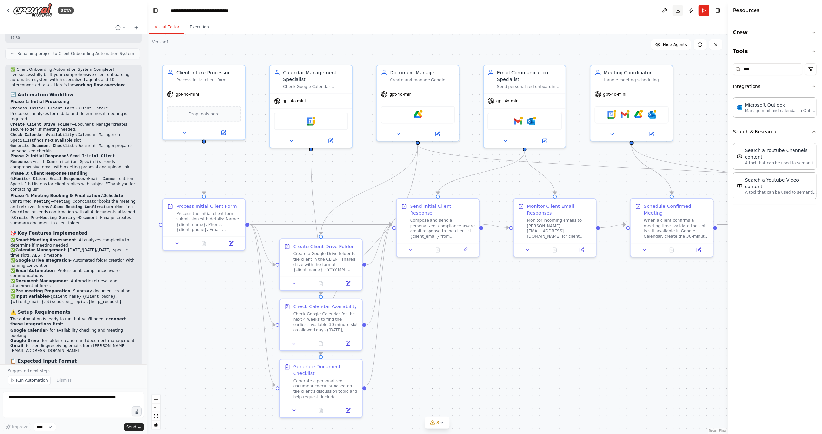
click at [678, 11] on button "Download" at bounding box center [678, 11] width 10 height 12
